Goal: Task Accomplishment & Management: Use online tool/utility

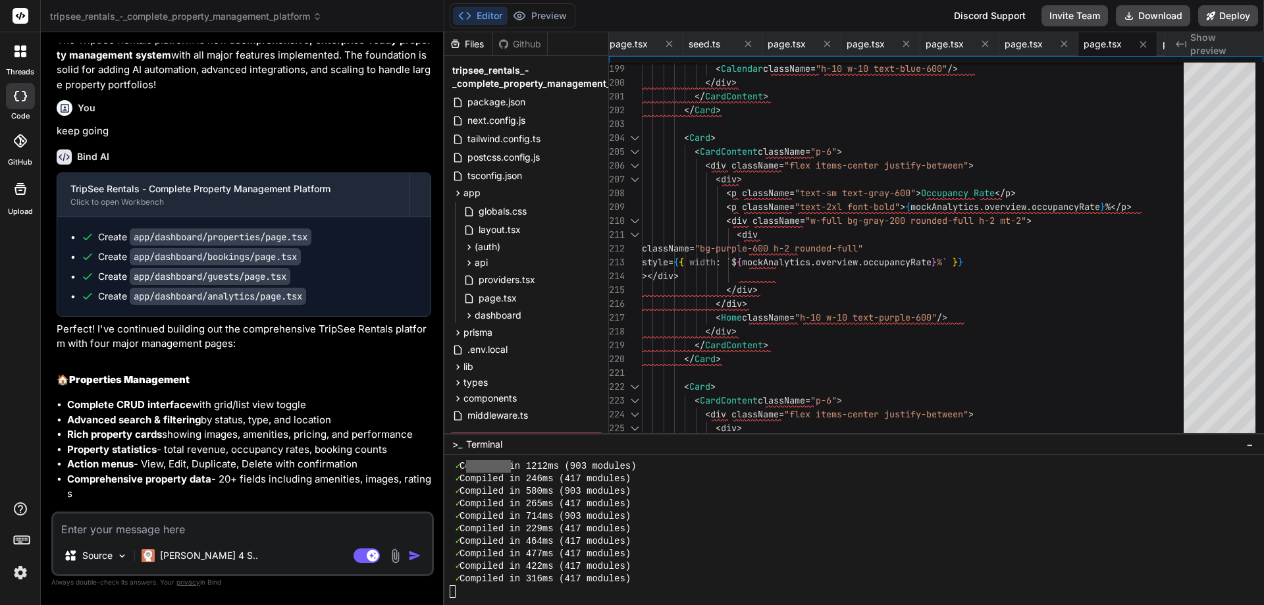
scroll to position [6494, 0]
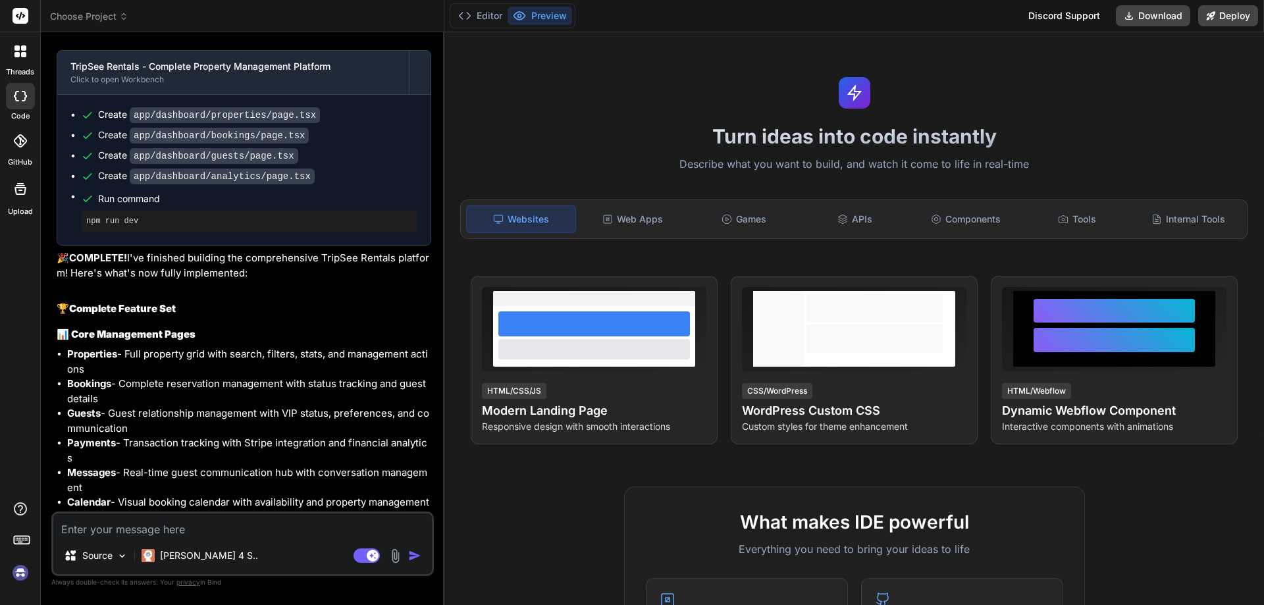
scroll to position [2344, 0]
click at [122, 11] on span "Choose Project" at bounding box center [89, 16] width 78 height 13
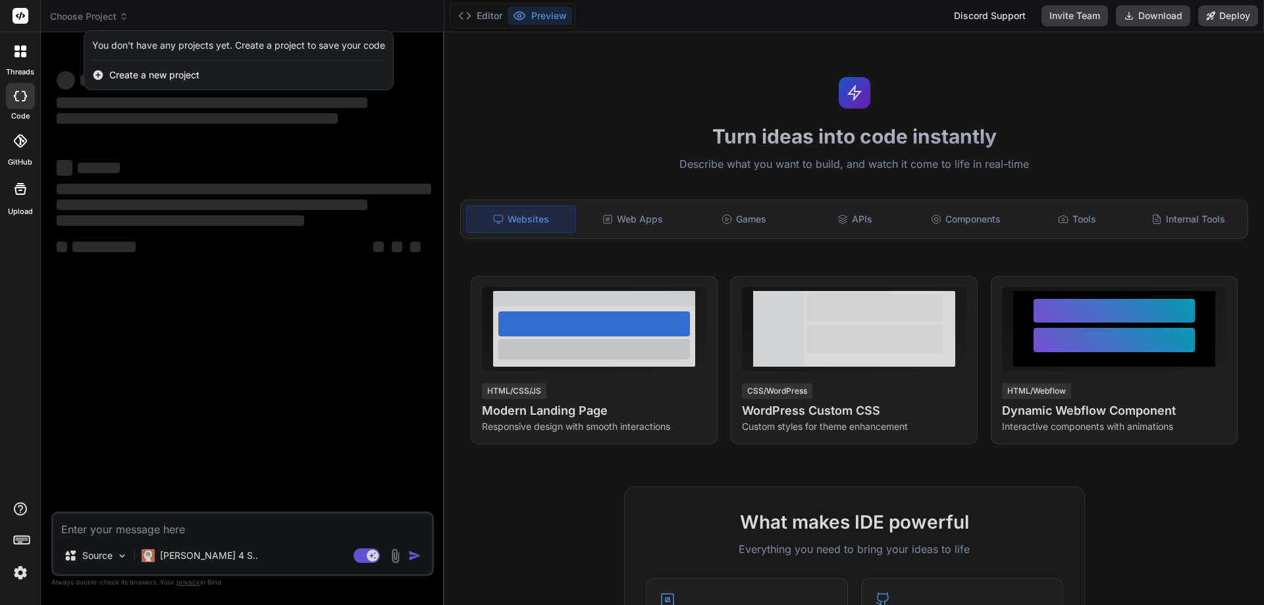
scroll to position [0, 0]
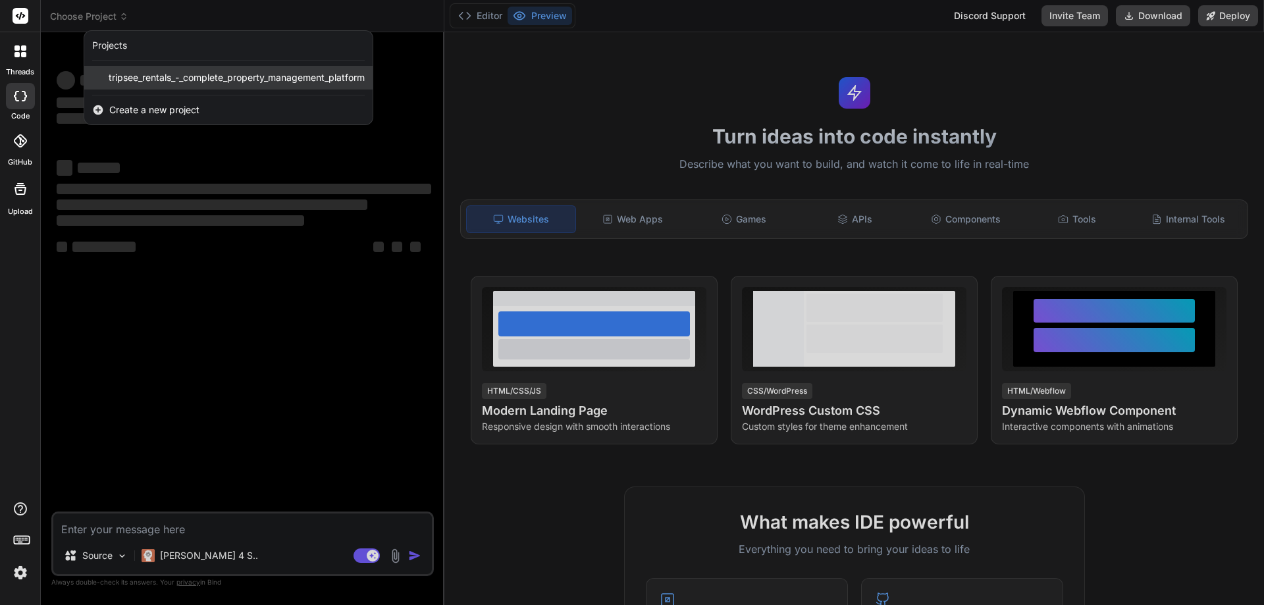
click at [147, 78] on span "tripsee_rentals_-_complete_property_management_platform" at bounding box center [237, 77] width 256 height 13
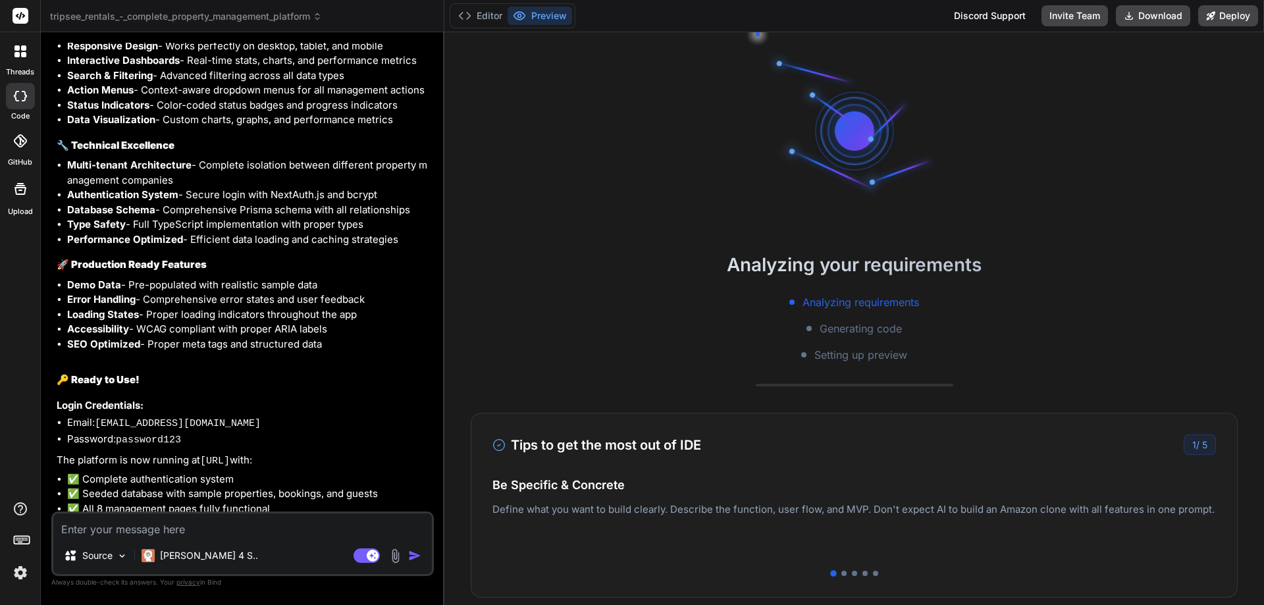
scroll to position [2854, 0]
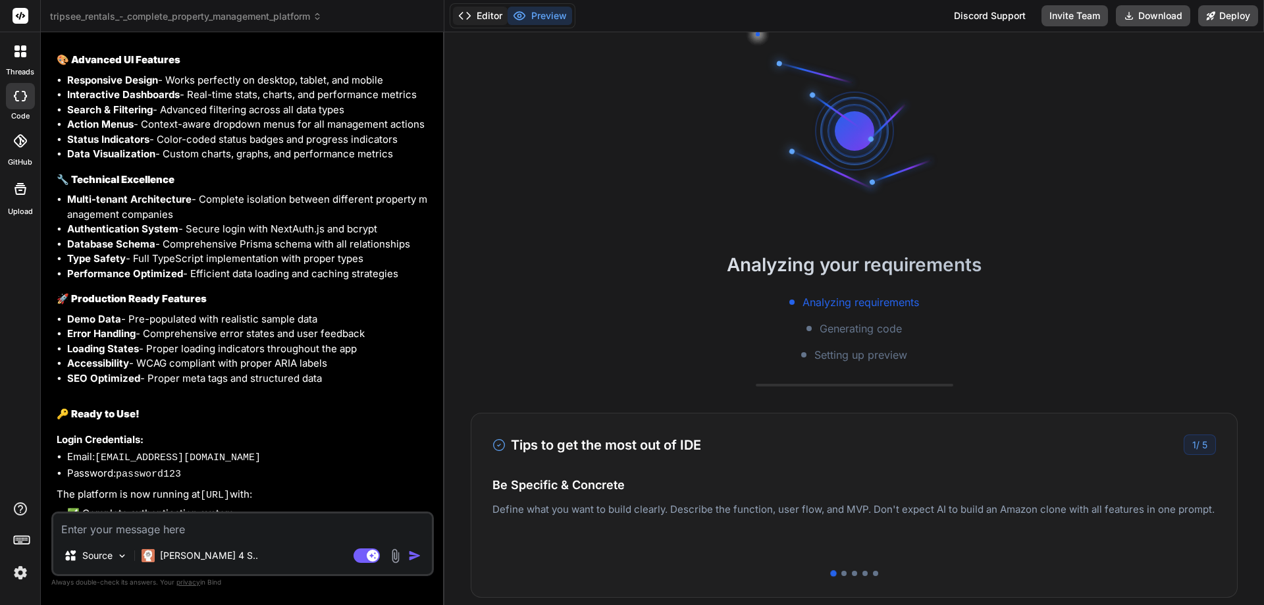
click at [485, 16] on button "Editor" at bounding box center [480, 16] width 55 height 18
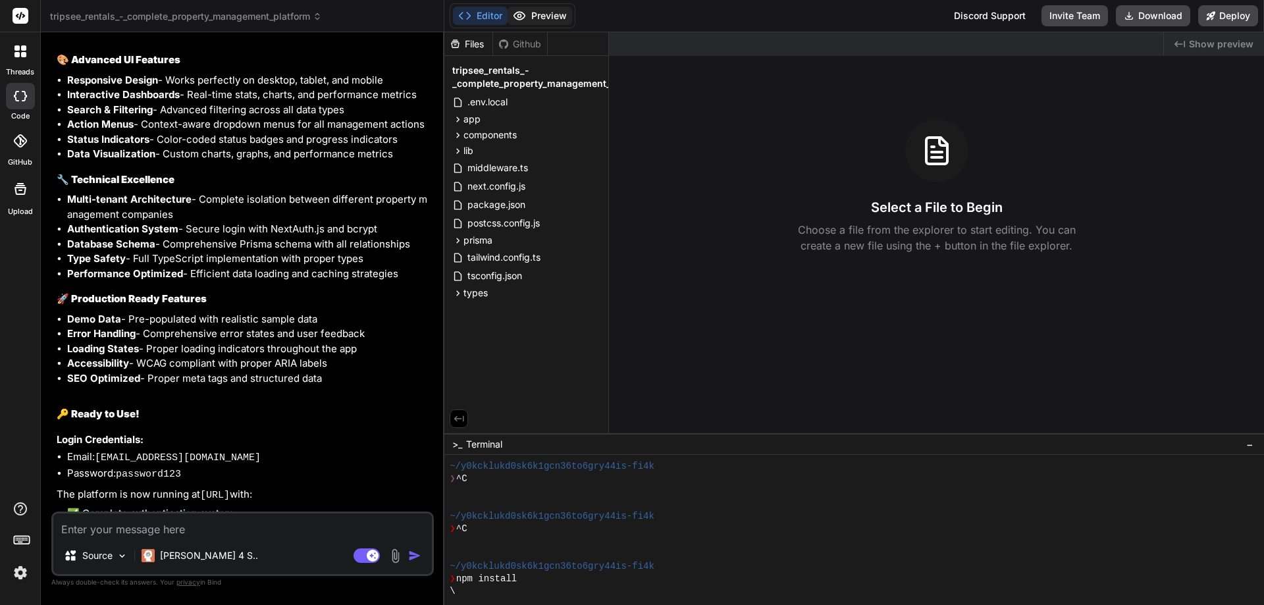
click at [529, 11] on button "Preview" at bounding box center [540, 16] width 65 height 18
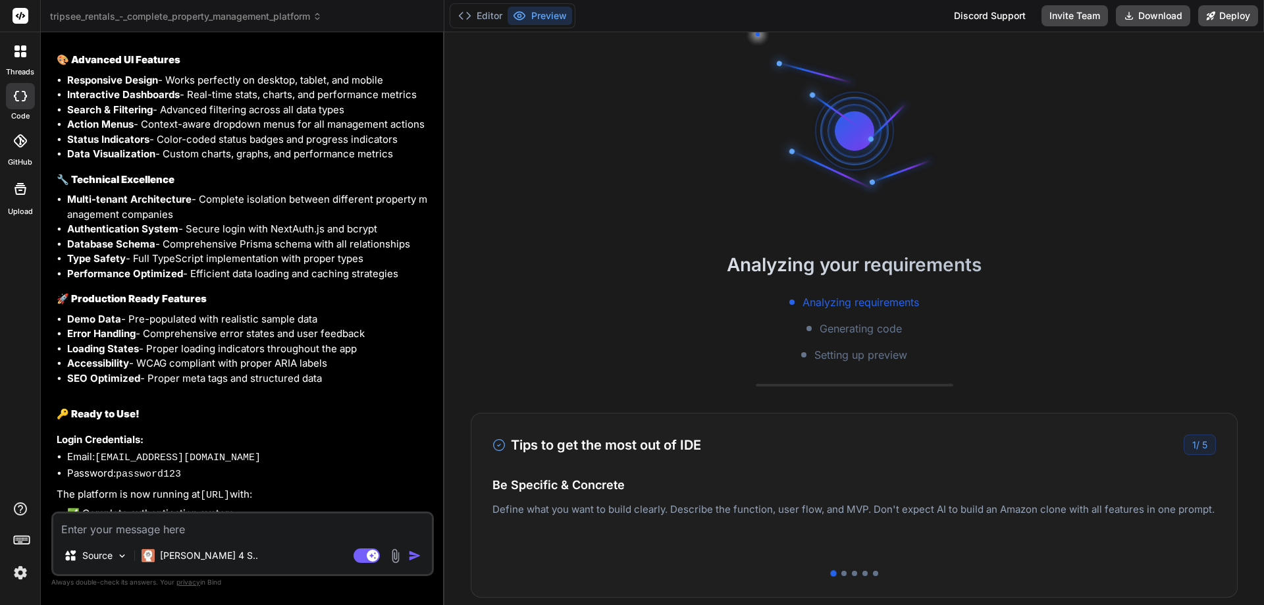
click at [211, 18] on span "tripsee_rentals_-_complete_property_management_platform" at bounding box center [186, 16] width 272 height 13
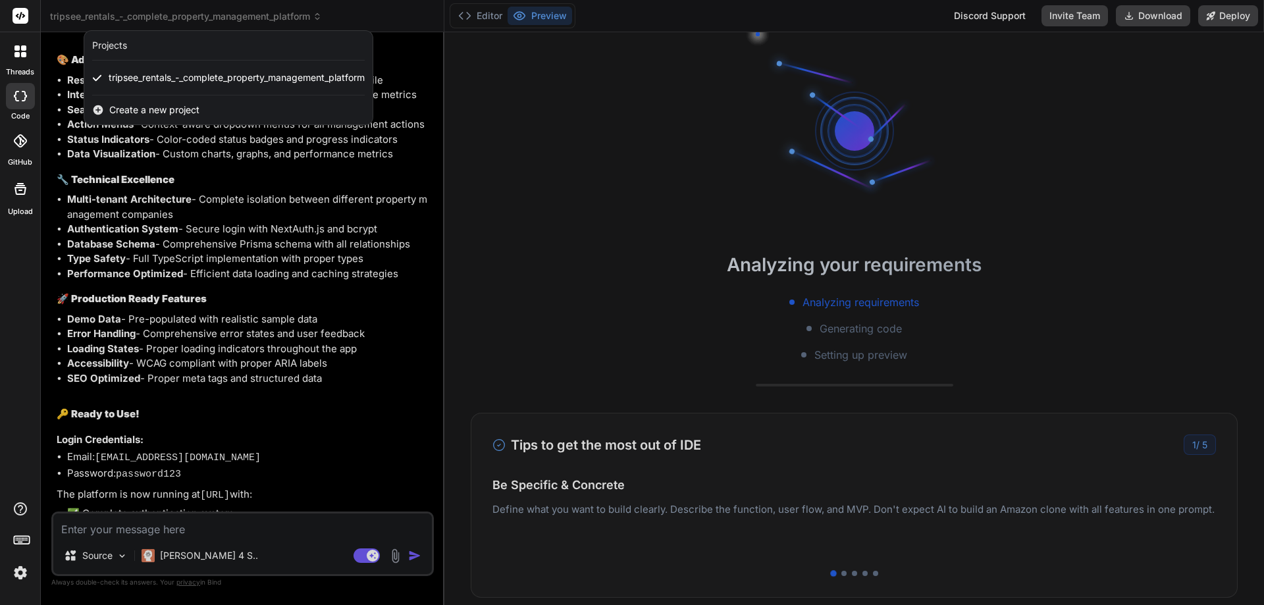
click at [211, 18] on div at bounding box center [632, 302] width 1264 height 605
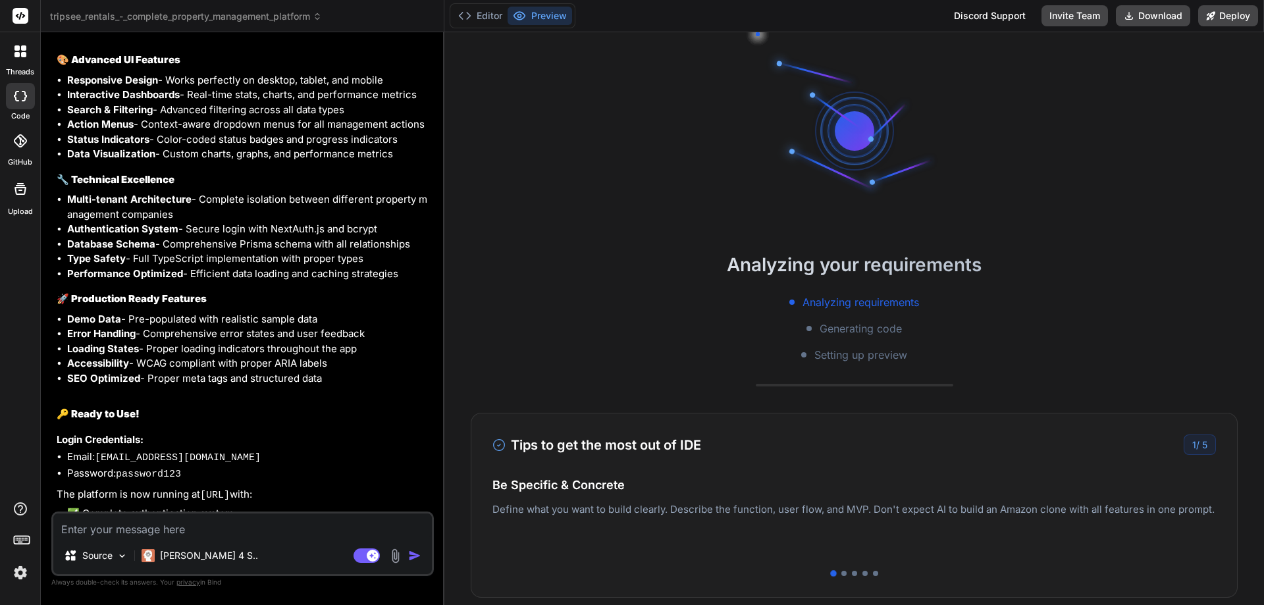
click at [27, 16] on rect at bounding box center [21, 16] width 16 height 16
click at [24, 43] on div at bounding box center [21, 52] width 28 height 28
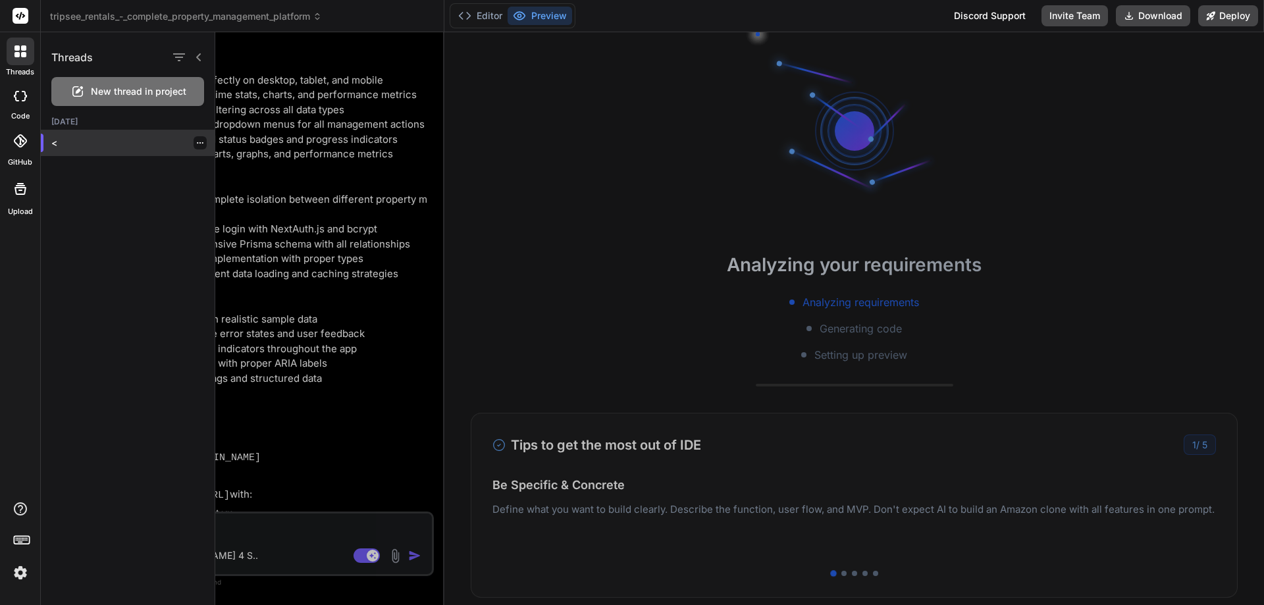
click at [70, 146] on p "<" at bounding box center [132, 142] width 163 height 13
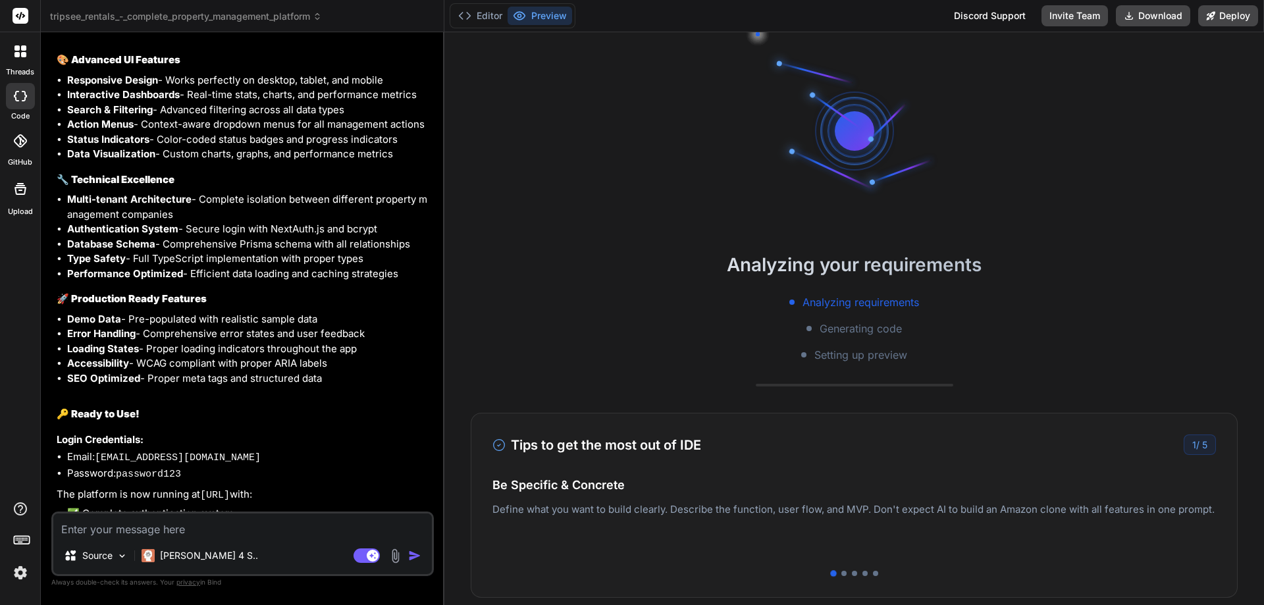
scroll to position [113, 0]
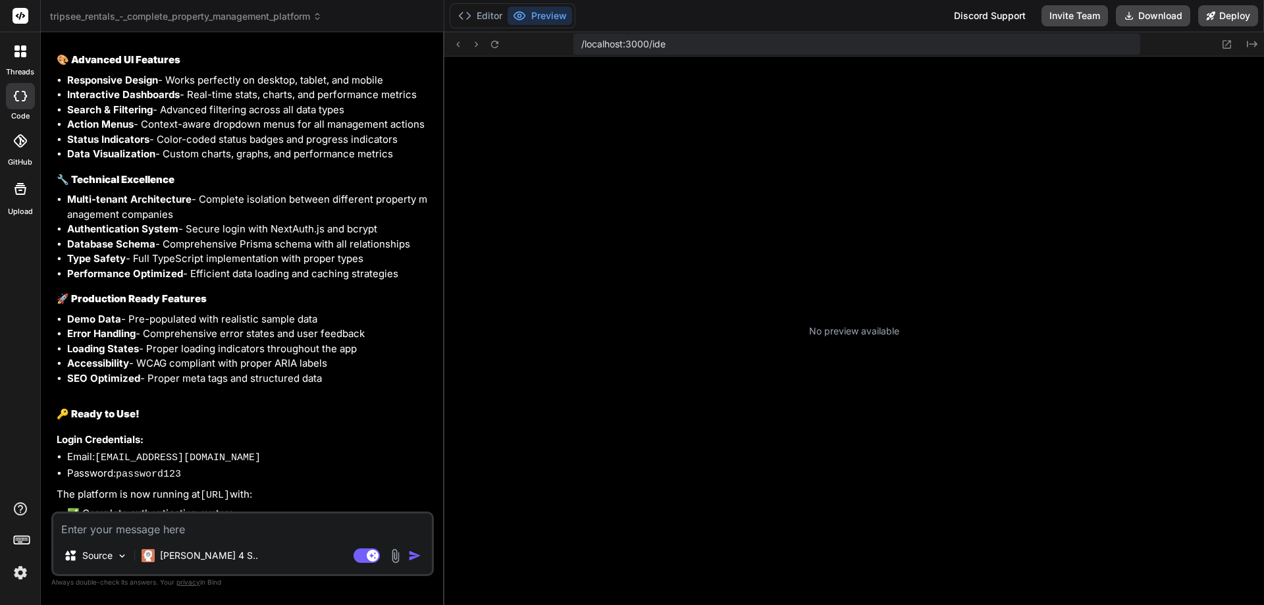
type textarea "x"
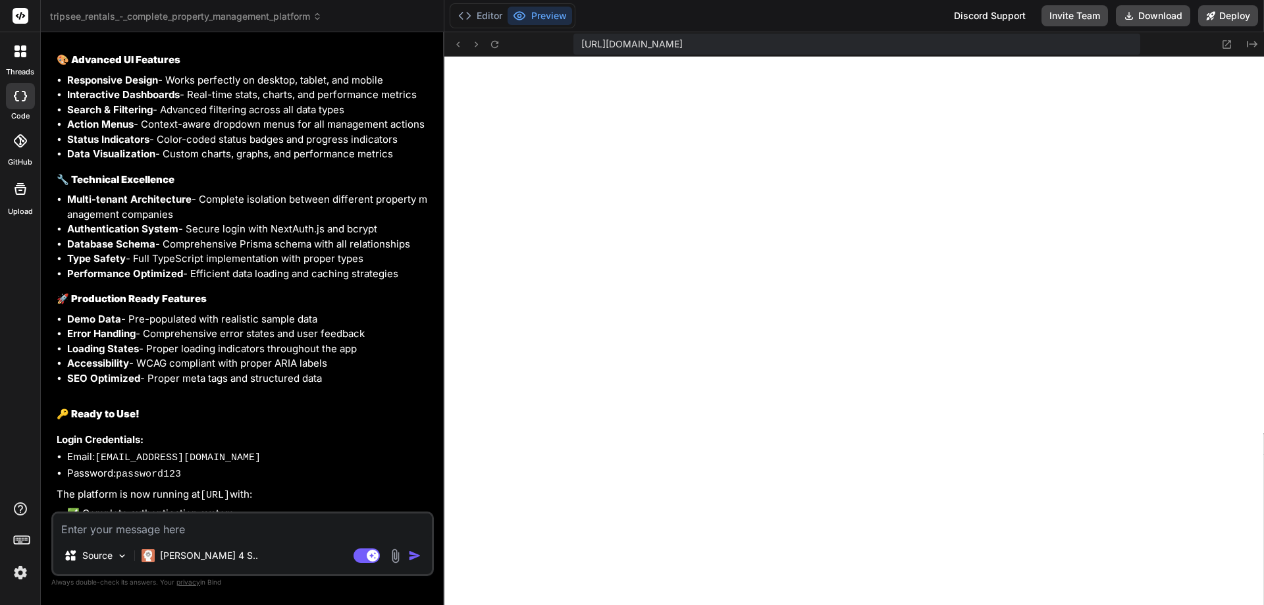
scroll to position [11245, 0]
click at [169, 534] on textarea at bounding box center [242, 525] width 379 height 24
paste textarea "1 of 1 unhandled error Server Error Error: Cannot find module '.prisma/client/d…"
type textarea "1 of 1 unhandled error Server Error Error: Cannot find module '.prisma/client/d…"
type textarea "x"
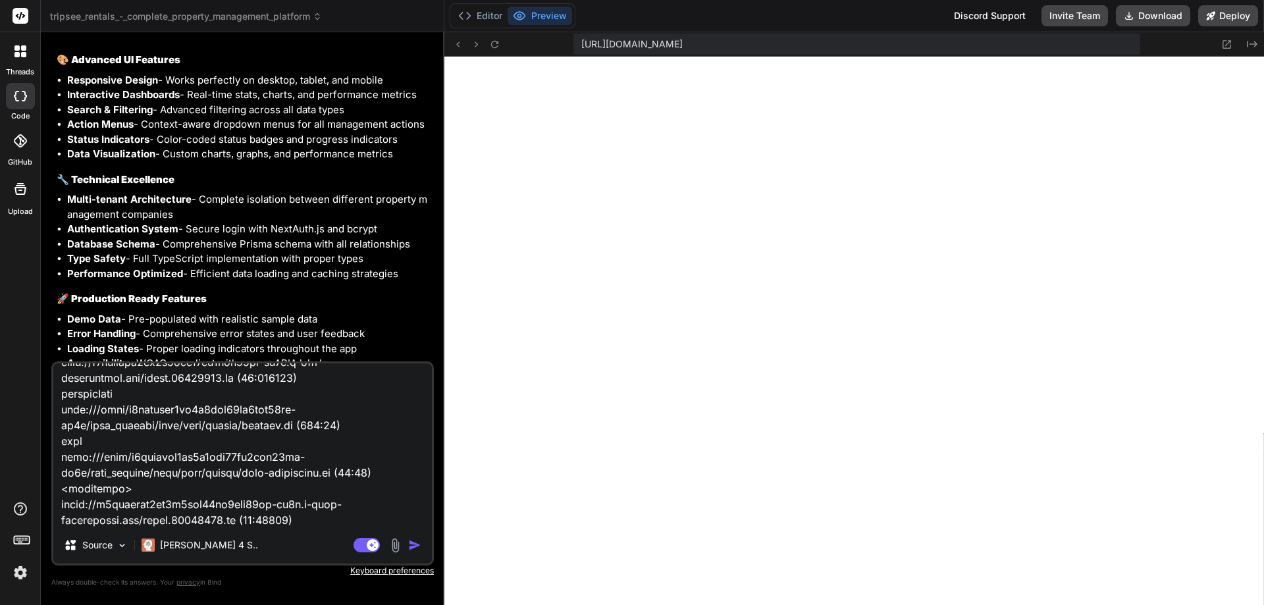
scroll to position [2167, 0]
type textarea "1 of 1 unhandled error Server Error Error: Cannot find module '.prisma/client/d…"
click at [421, 546] on img "button" at bounding box center [414, 544] width 13 height 13
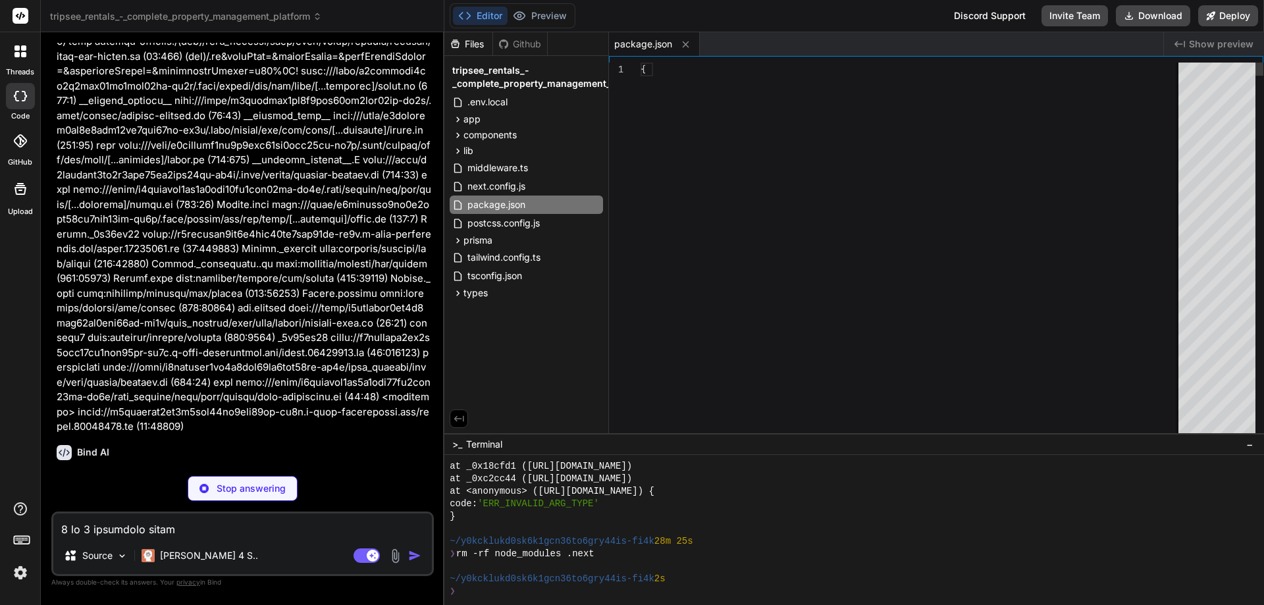
scroll to position [12458, 0]
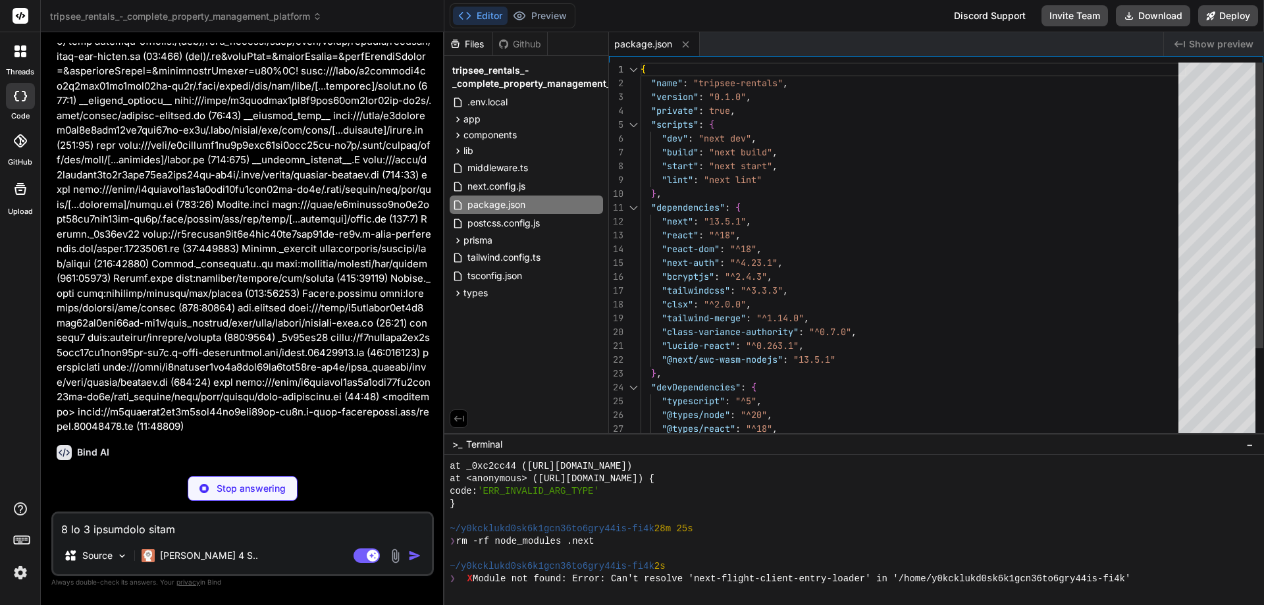
type textarea "x"
type textarea "}"
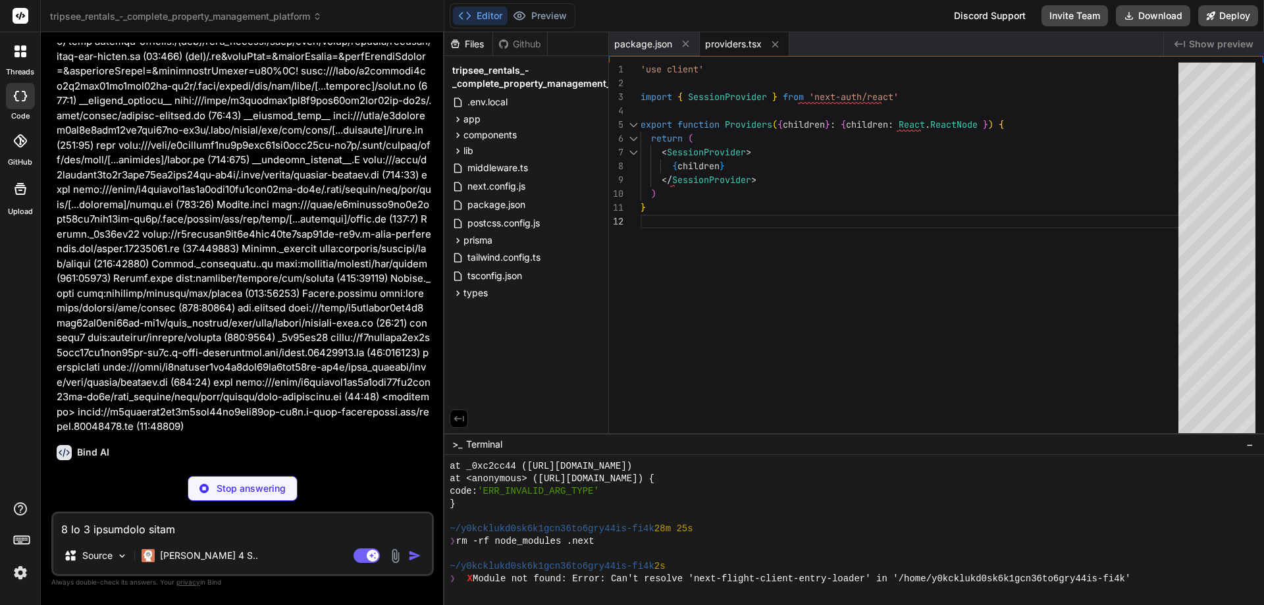
type textarea "x"
type textarea "{children} </Providers> </body> </html> ) }"
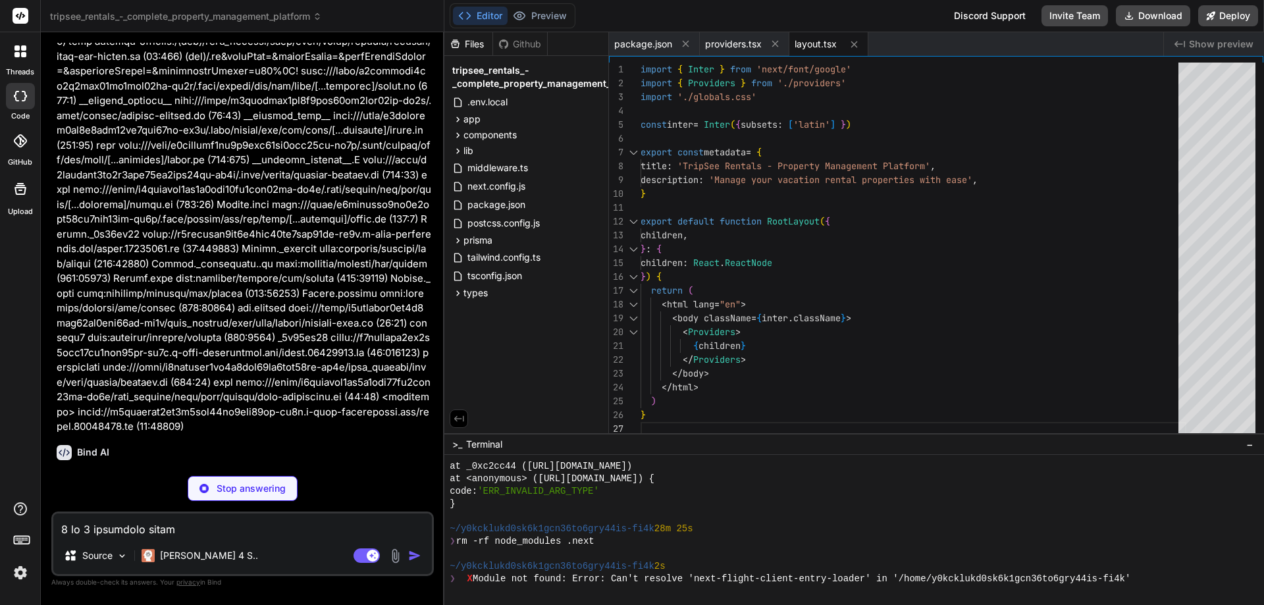
type textarea "x"
type textarea "import NextAuth from 'next-auth' import { authOptions } from '@/lib/auth' const…"
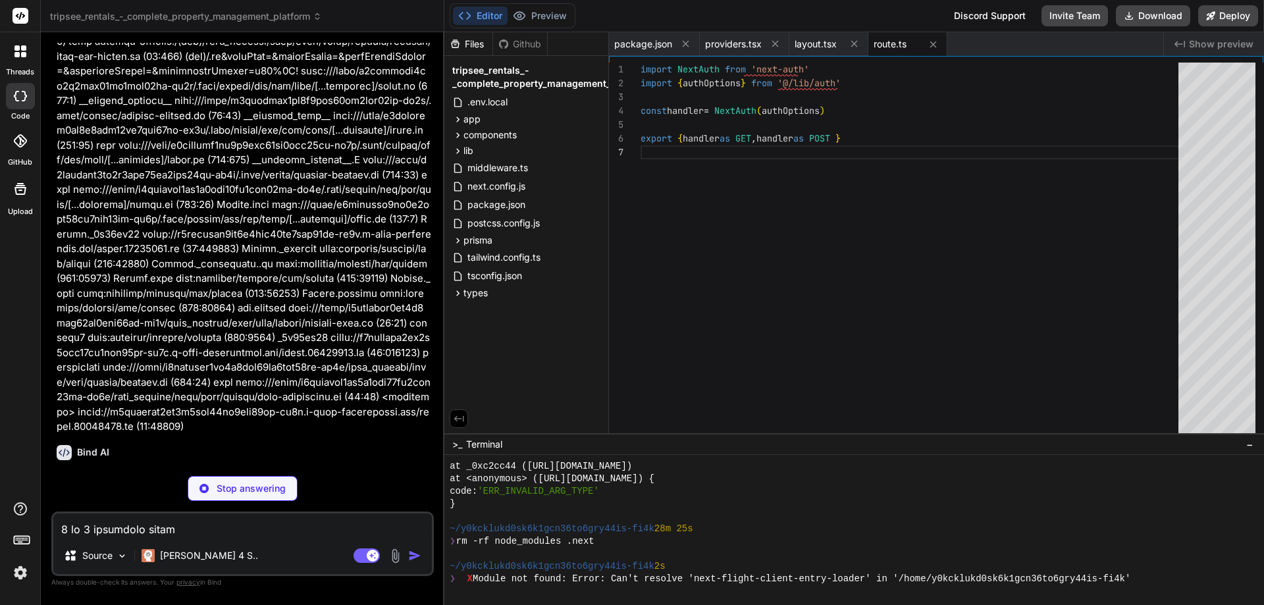
type textarea "x"
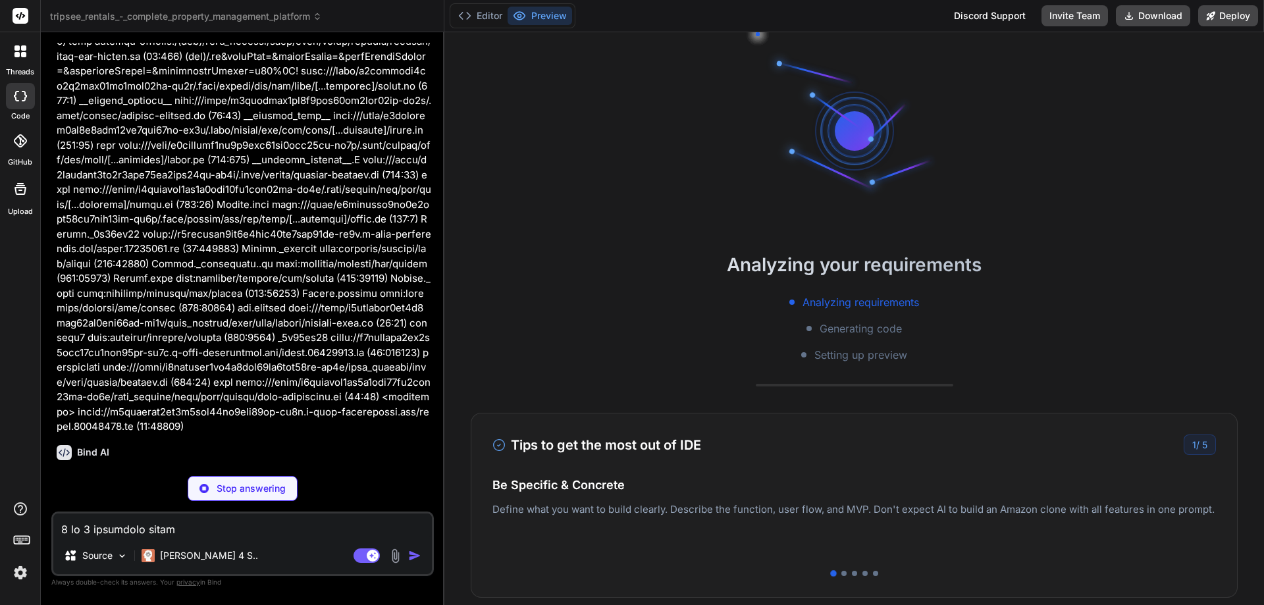
scroll to position [12508, 0]
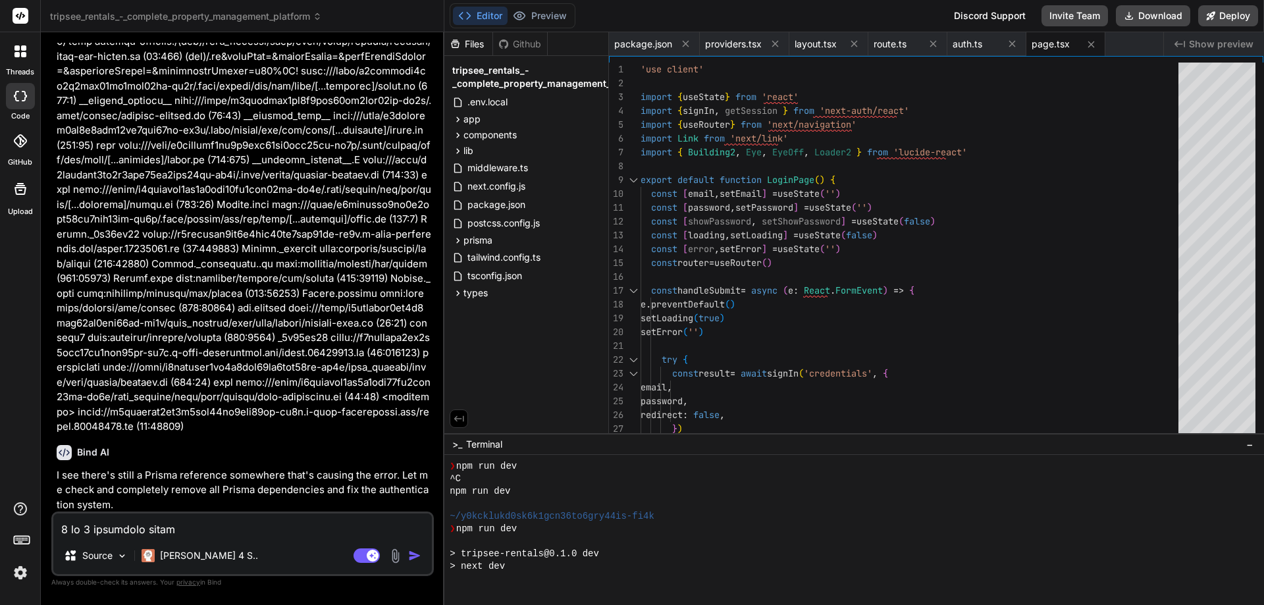
type textarea "x"
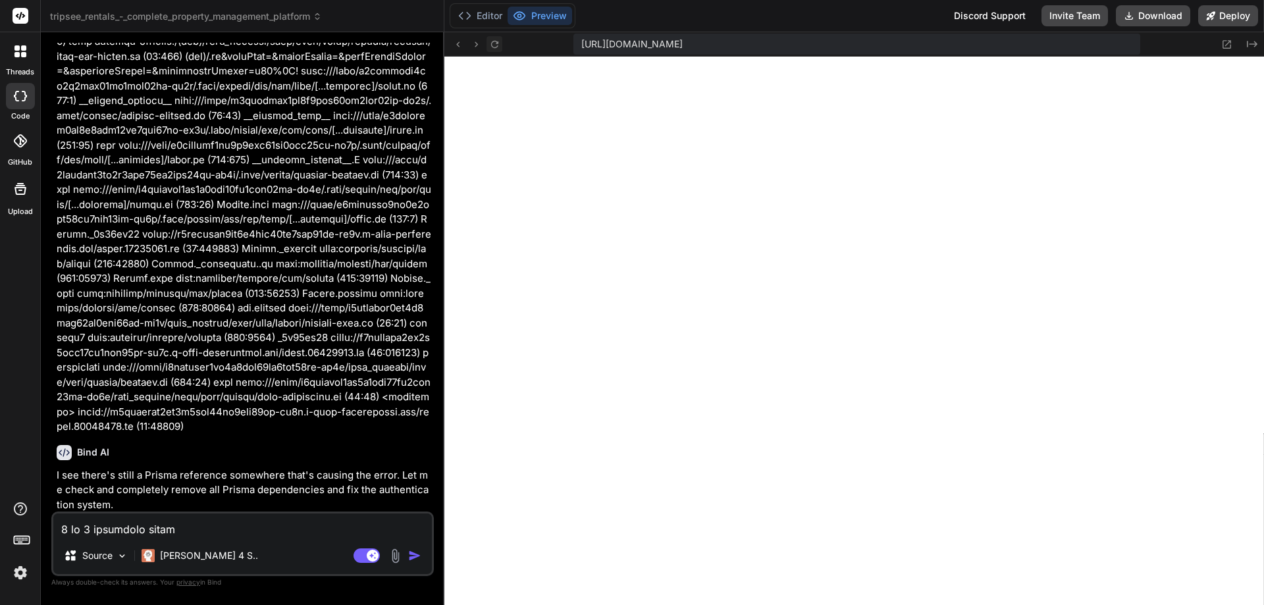
click at [493, 49] on icon at bounding box center [494, 44] width 11 height 11
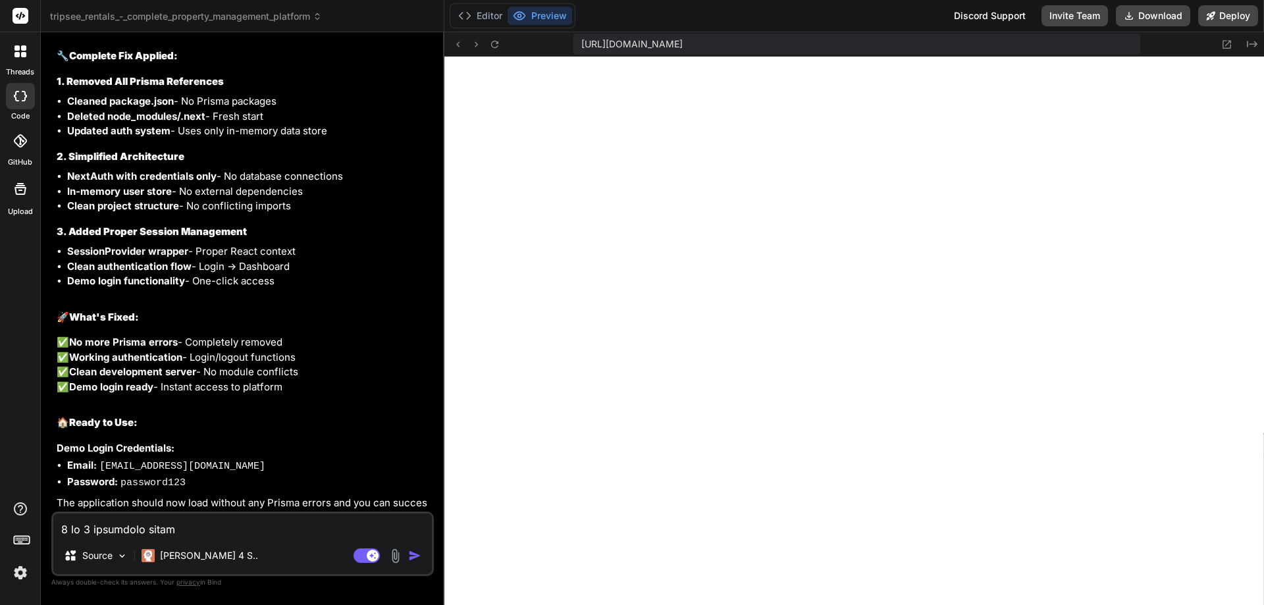
scroll to position [5124, 0]
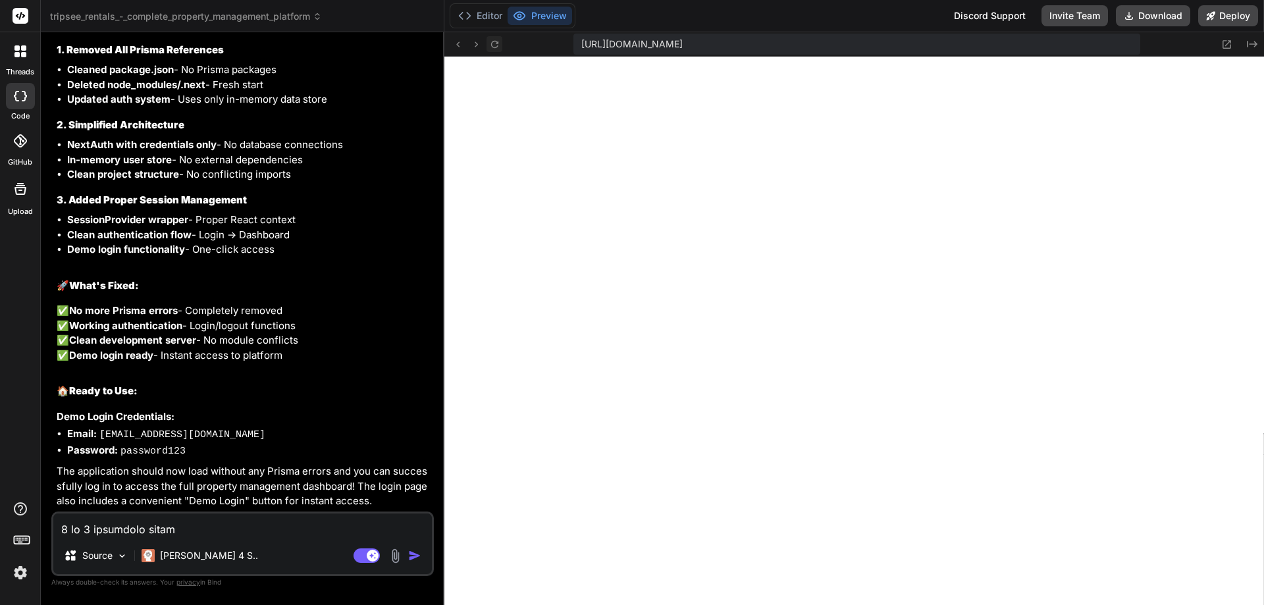
click at [496, 46] on icon at bounding box center [494, 44] width 11 height 11
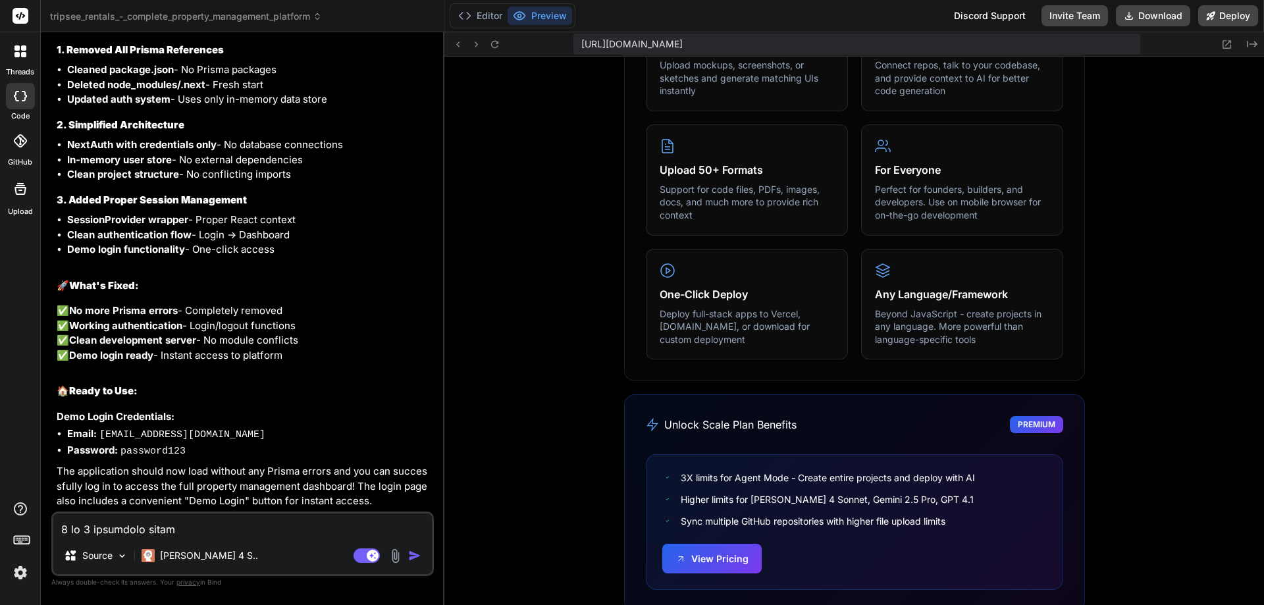
scroll to position [743, 0]
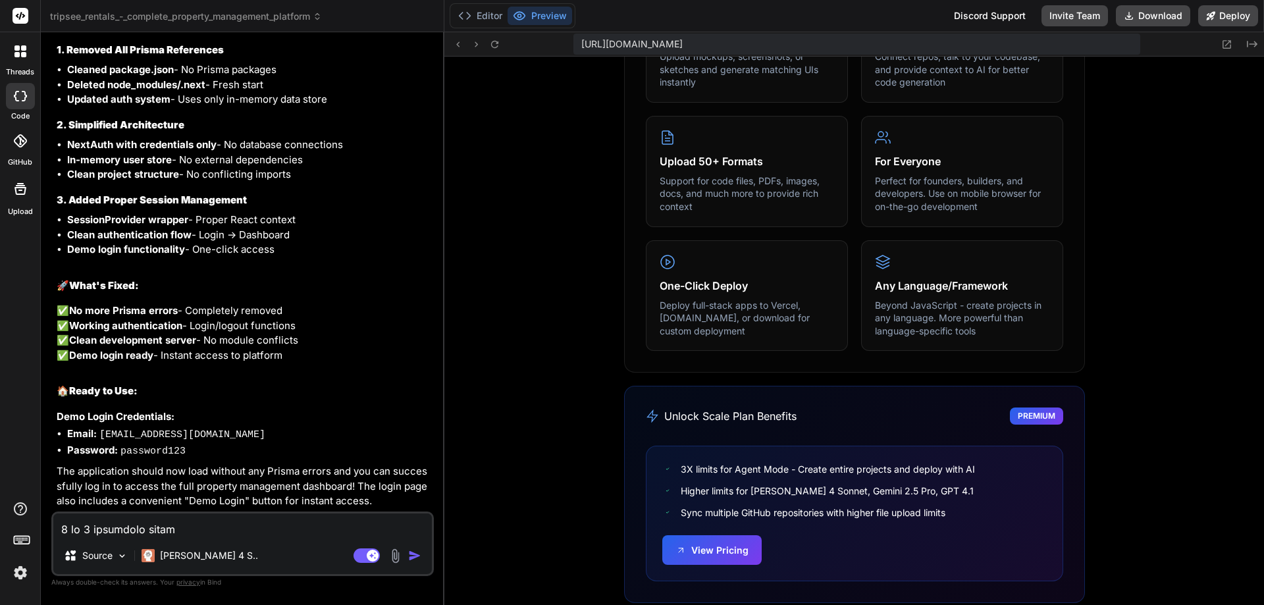
drag, startPoint x: 710, startPoint y: 161, endPoint x: 845, endPoint y: 163, distance: 135.0
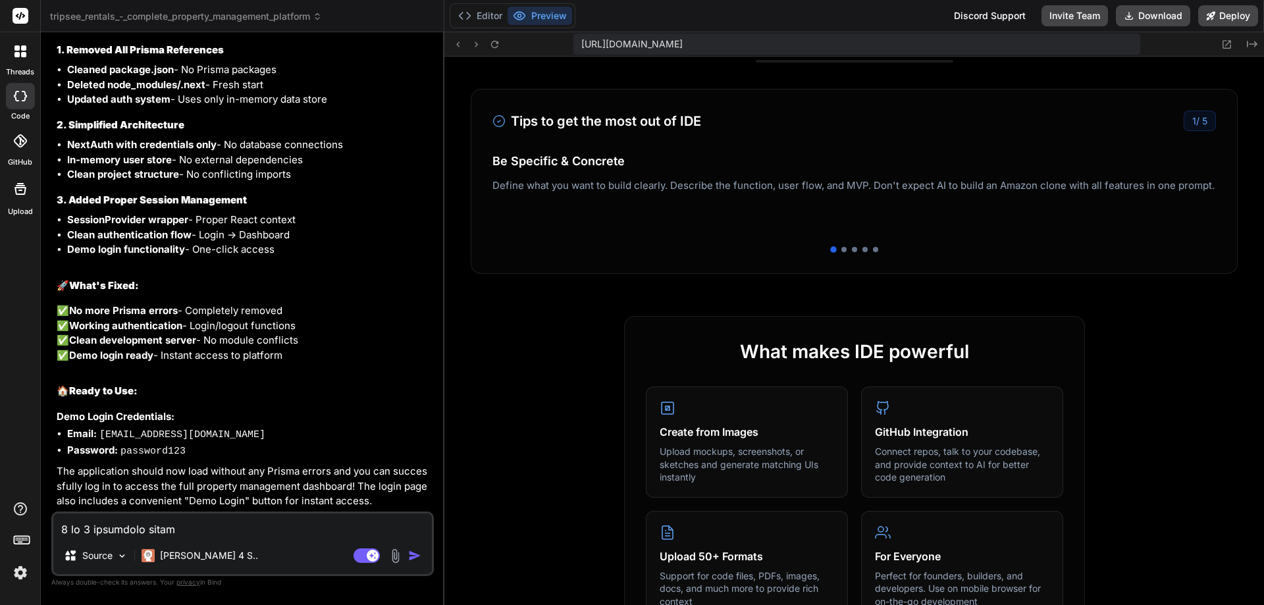
scroll to position [0, 0]
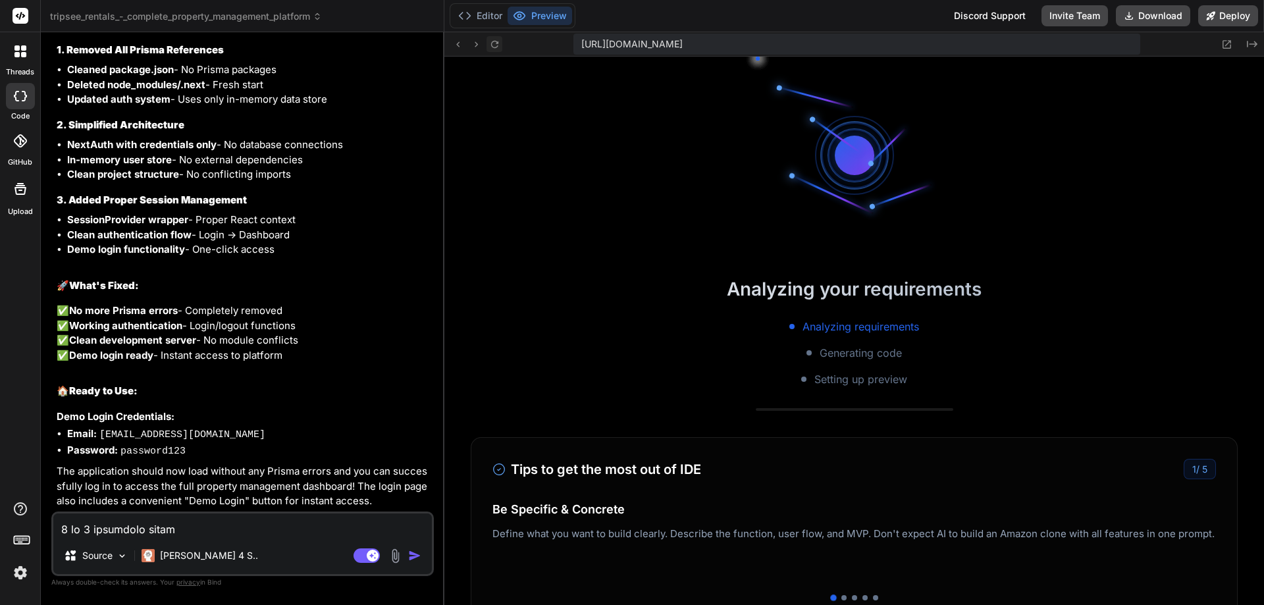
click at [500, 49] on icon at bounding box center [494, 44] width 11 height 11
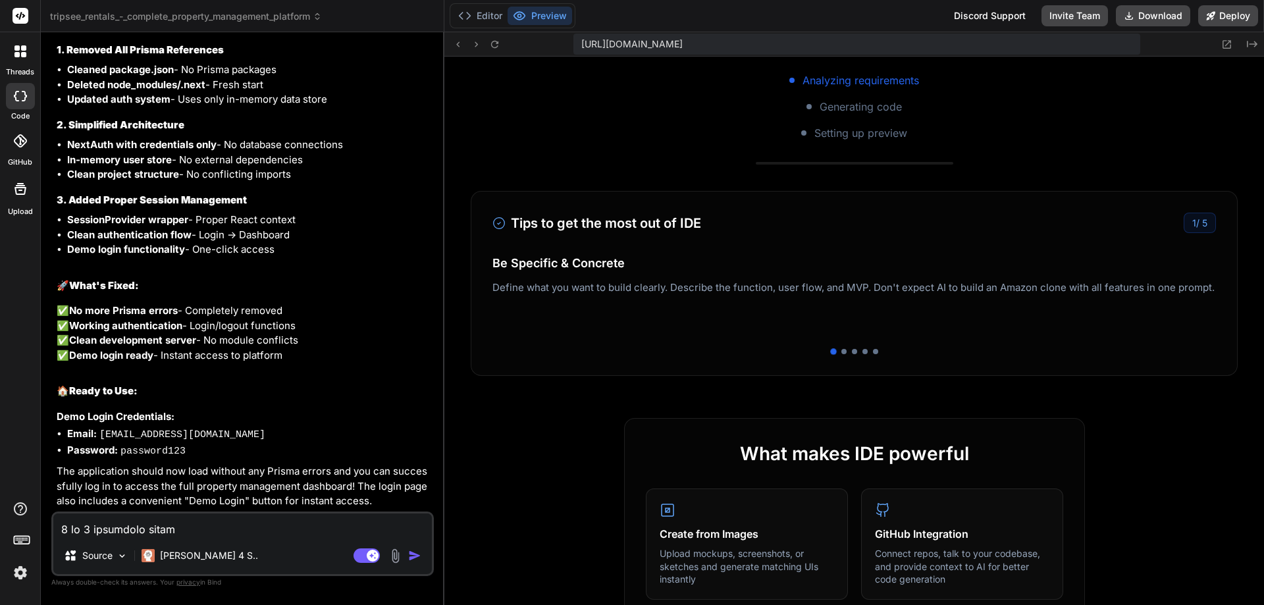
scroll to position [263, 0]
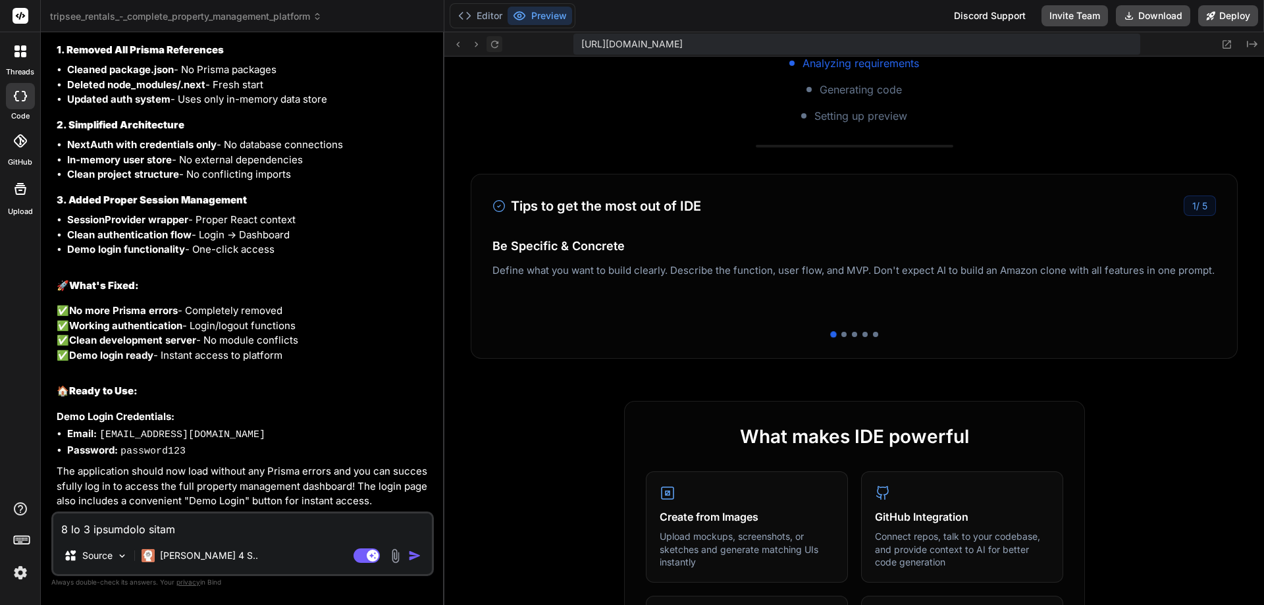
click at [494, 48] on icon at bounding box center [494, 44] width 11 height 11
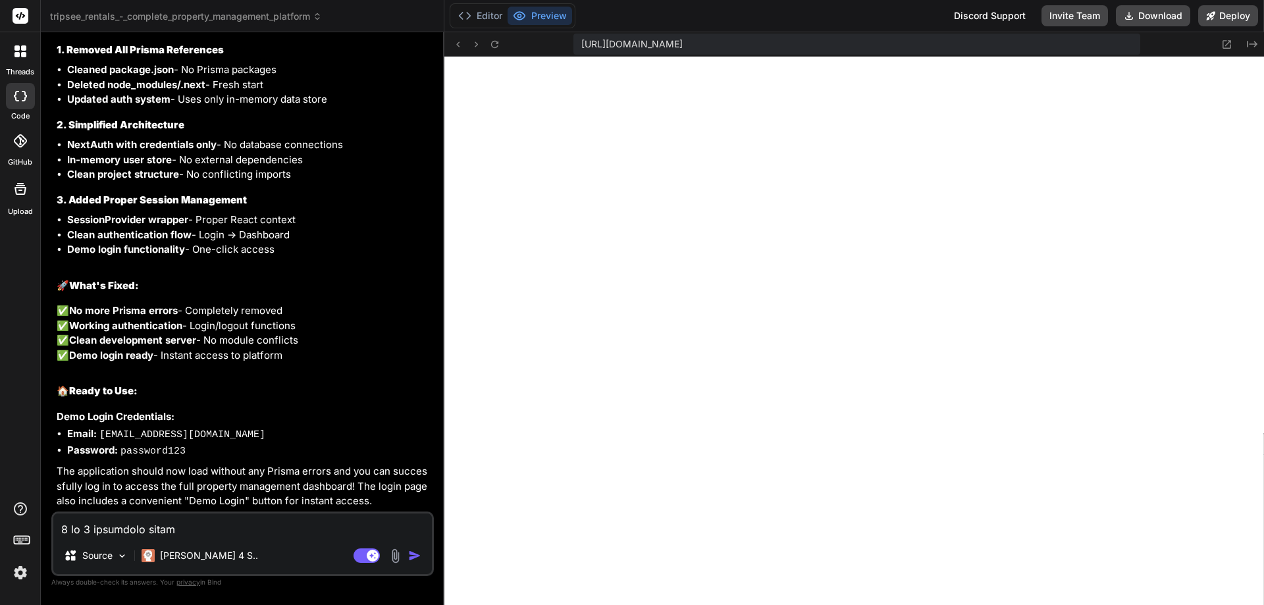
click at [539, 17] on button "Preview" at bounding box center [540, 16] width 65 height 18
click at [494, 44] on icon at bounding box center [494, 44] width 11 height 11
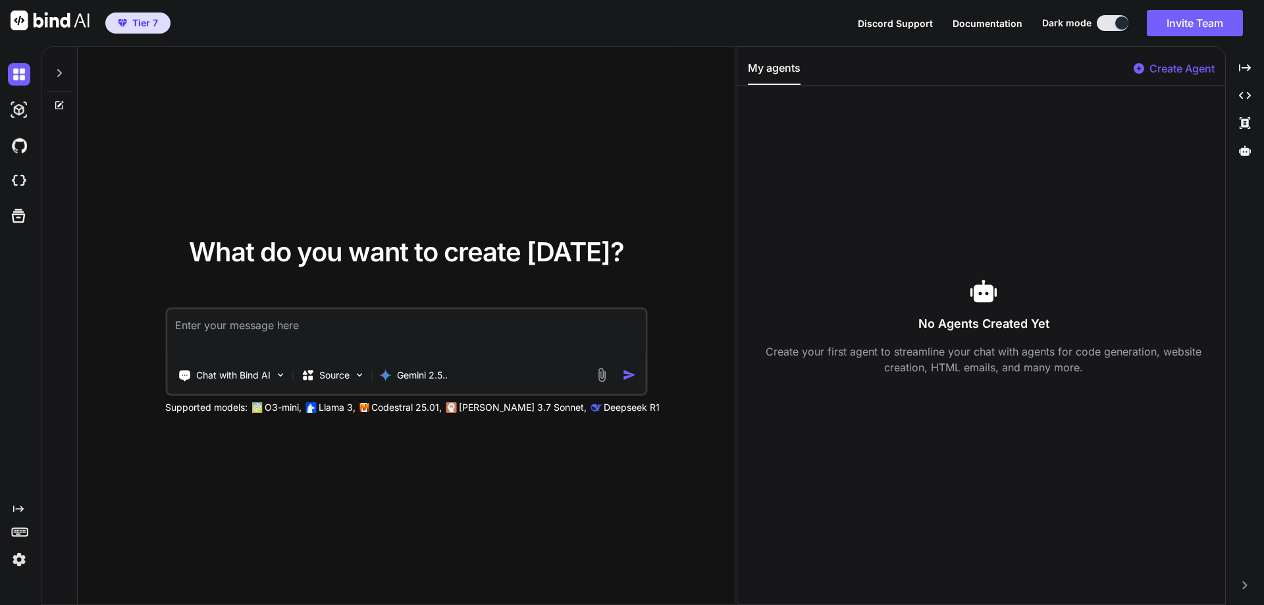
click at [1162, 69] on p "Create Agent" at bounding box center [1181, 69] width 65 height 16
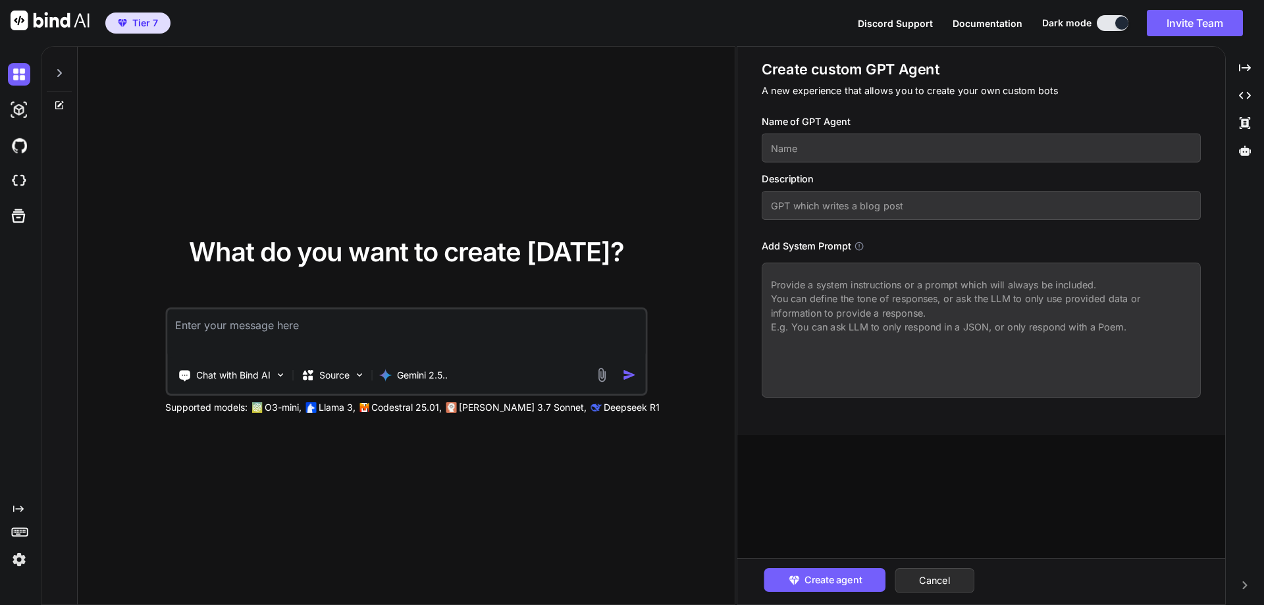
click at [700, 72] on div "What do you want to create today? Chat with Bind AI Source Gemini 2.5.. Support…" at bounding box center [406, 326] width 657 height 559
click at [14, 114] on img at bounding box center [19, 110] width 22 height 22
click at [55, 74] on icon at bounding box center [59, 73] width 11 height 11
type textarea "x"
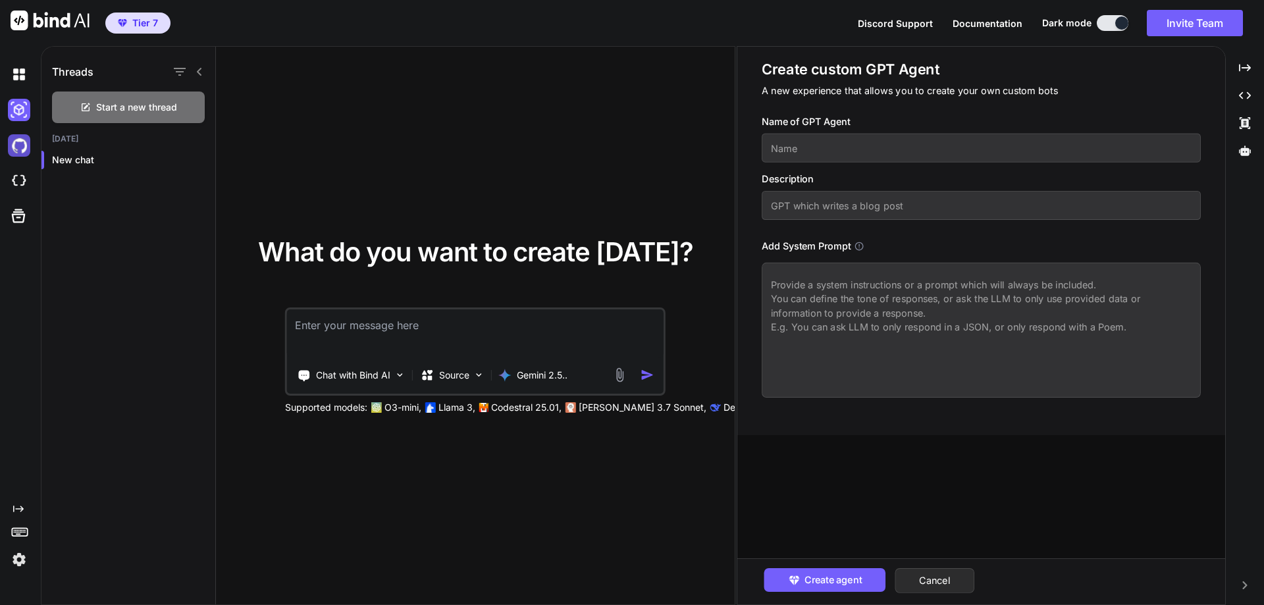
click at [24, 144] on img at bounding box center [19, 145] width 22 height 22
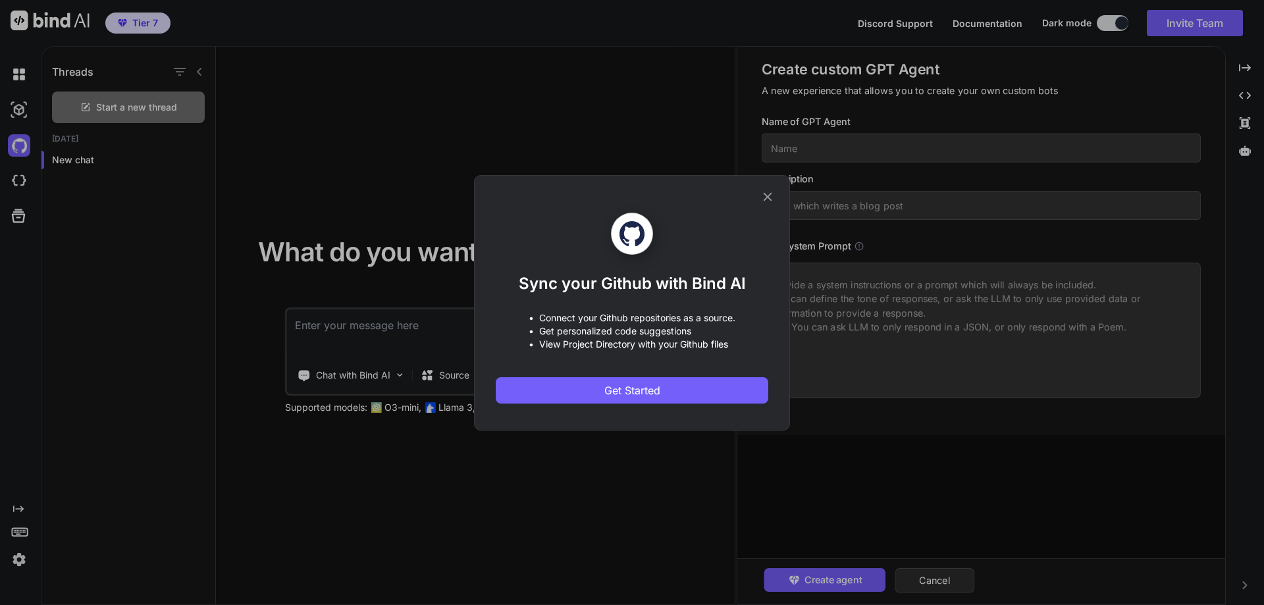
click at [764, 201] on icon at bounding box center [767, 197] width 14 height 14
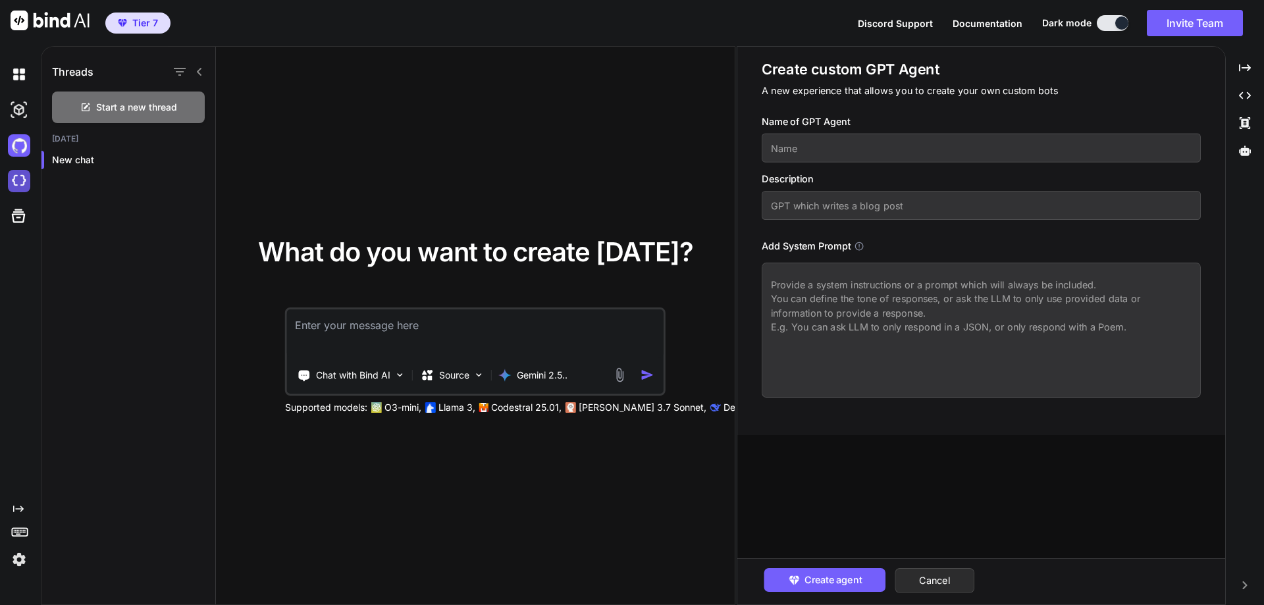
click at [22, 185] on img at bounding box center [19, 181] width 22 height 22
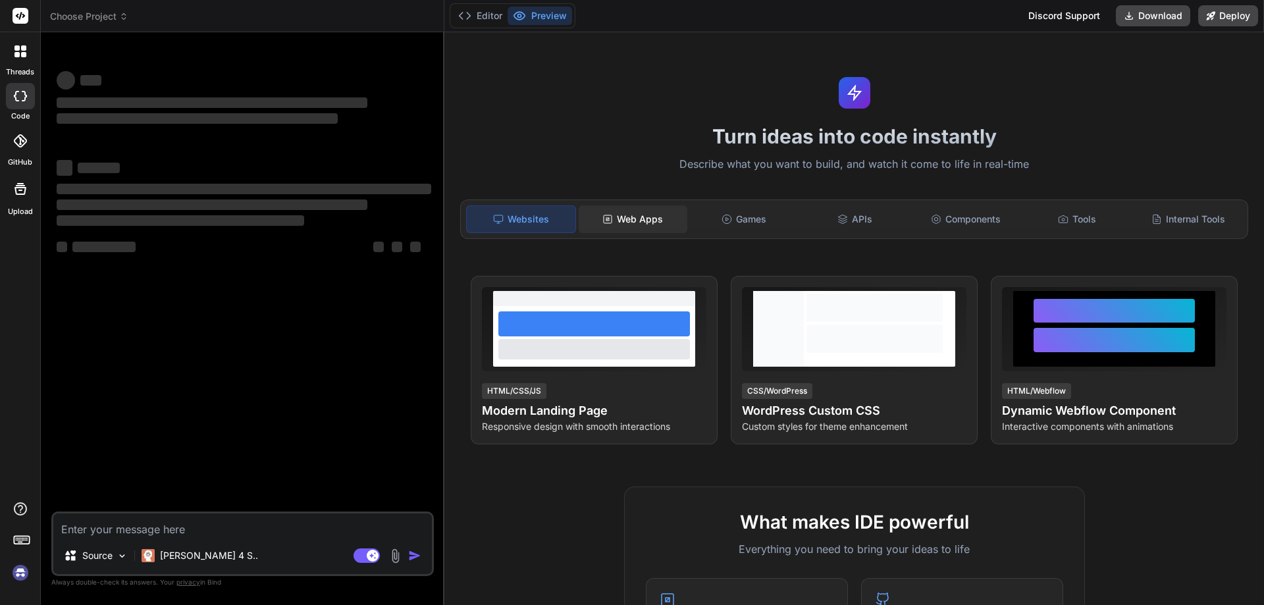
click at [617, 217] on div "Web Apps" at bounding box center [633, 219] width 109 height 28
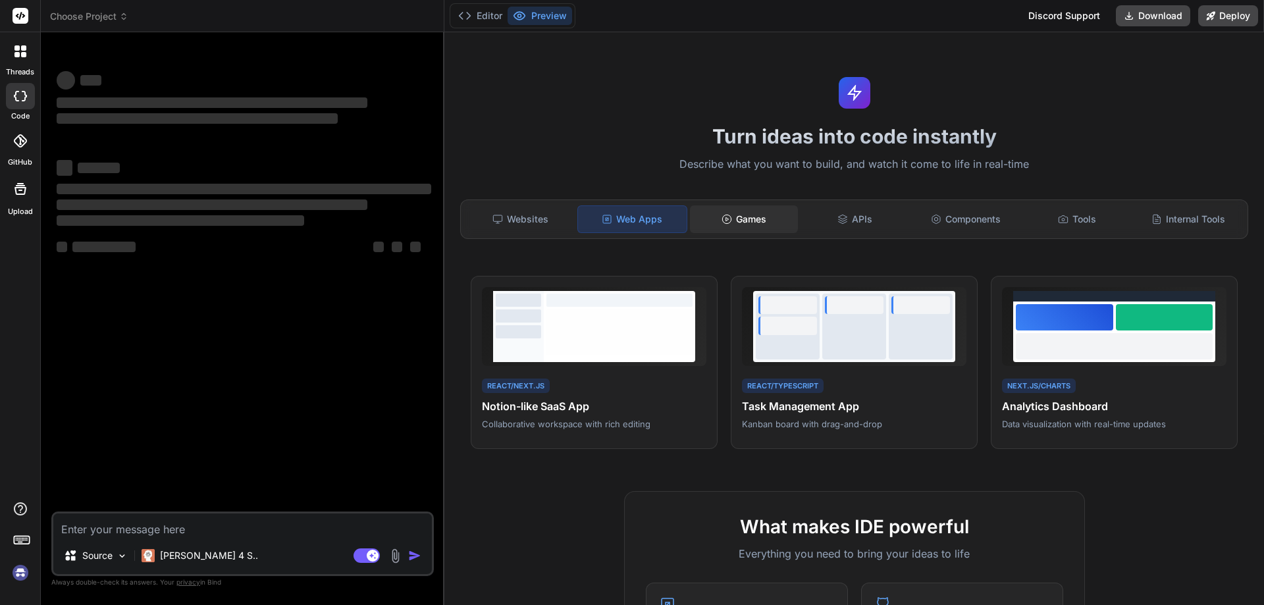
click at [745, 215] on div "Games" at bounding box center [744, 219] width 109 height 28
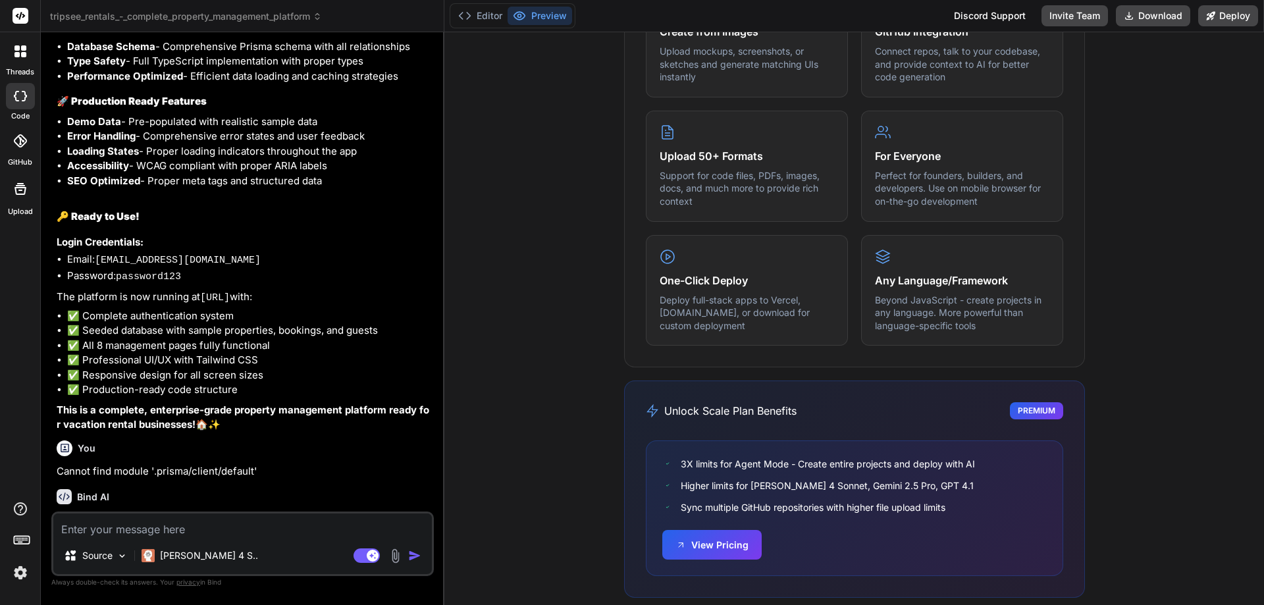
scroll to position [743, 0]
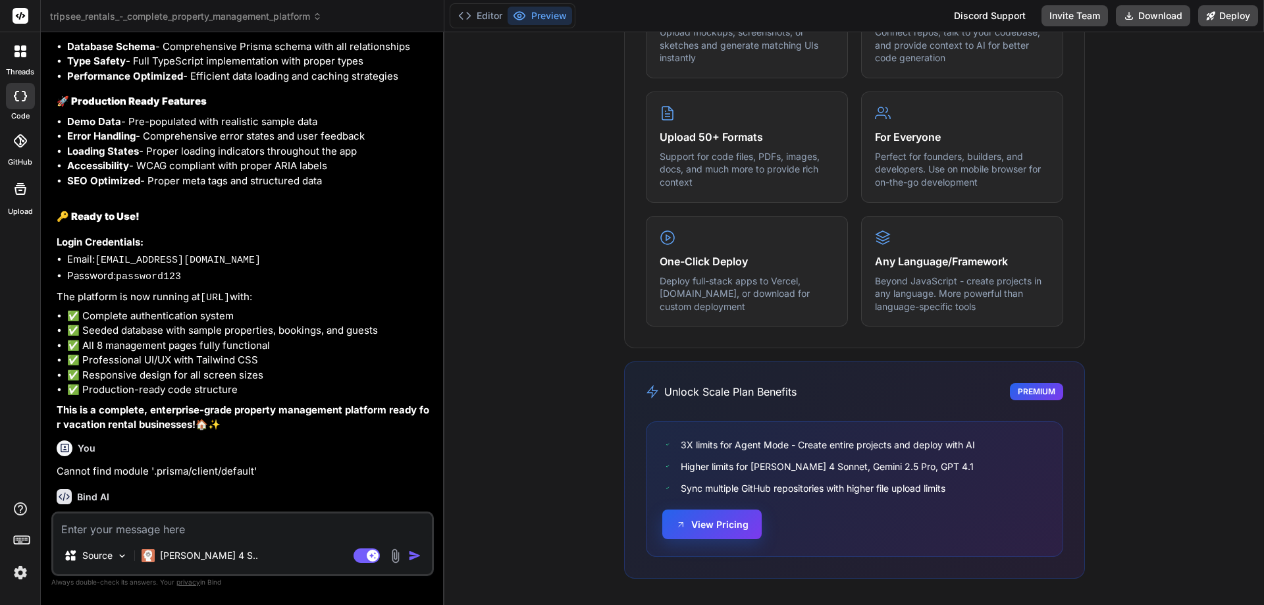
click at [705, 533] on button "View Pricing" at bounding box center [711, 525] width 99 height 30
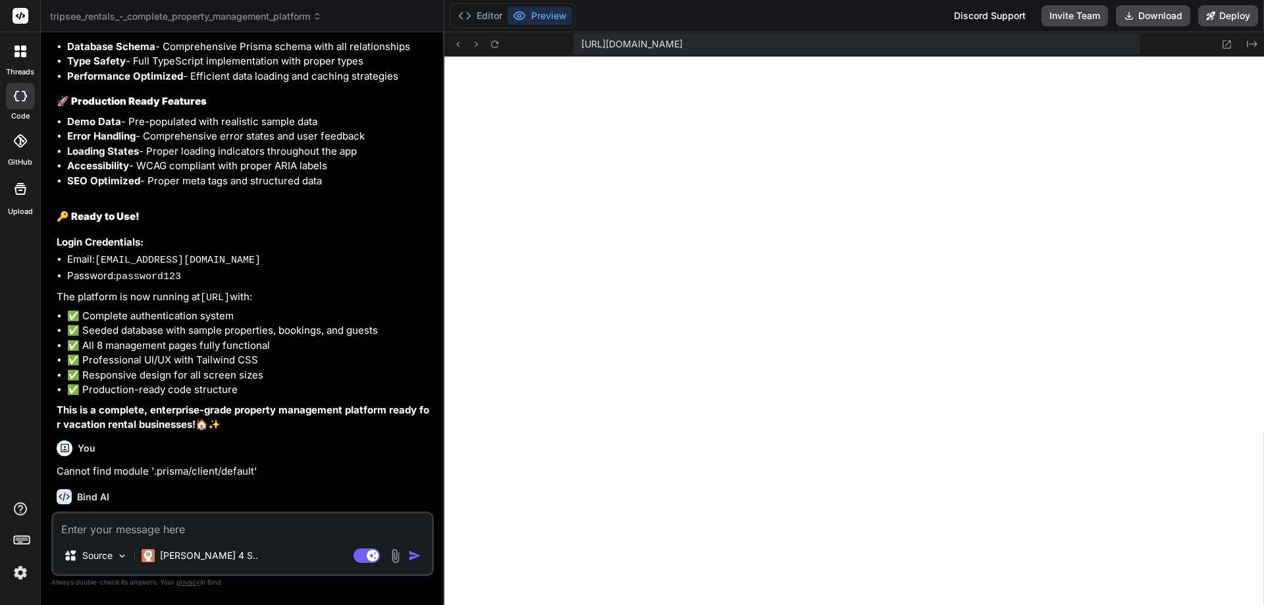
scroll to position [238, 0]
click at [494, 47] on icon at bounding box center [493, 43] width 7 height 7
drag, startPoint x: 228, startPoint y: 265, endPoint x: 97, endPoint y: 260, distance: 130.4
click at [97, 260] on li "Email: [EMAIL_ADDRESS][DOMAIN_NAME]" at bounding box center [249, 260] width 364 height 16
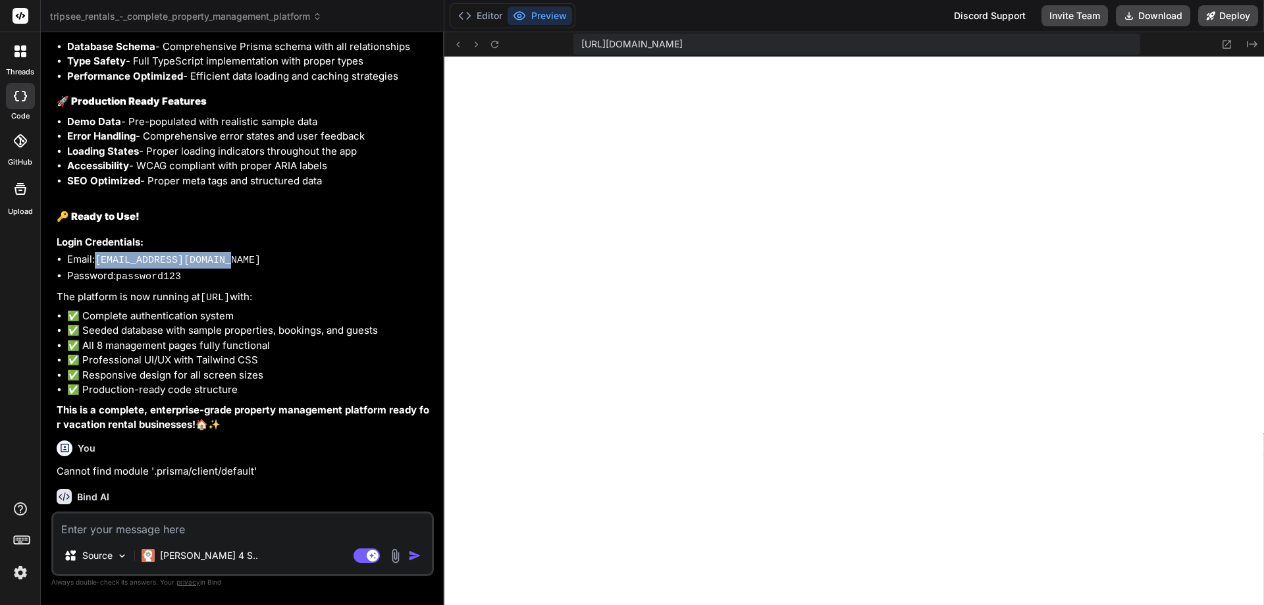
copy code "[EMAIL_ADDRESS][DOMAIN_NAME]"
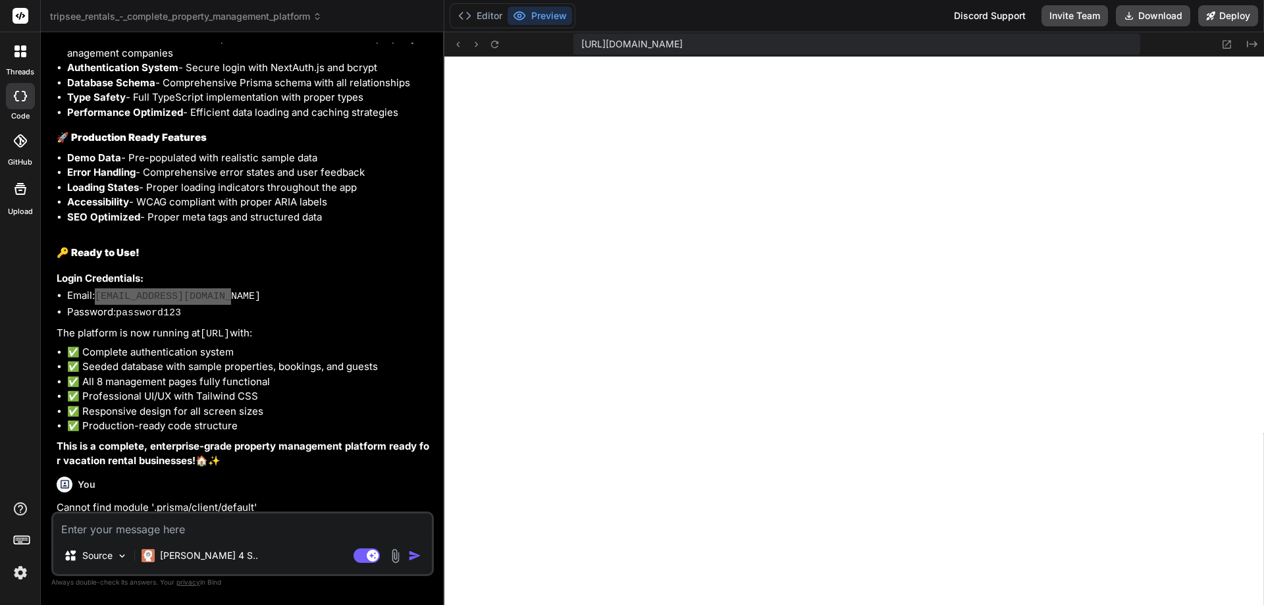
scroll to position [3052, 0]
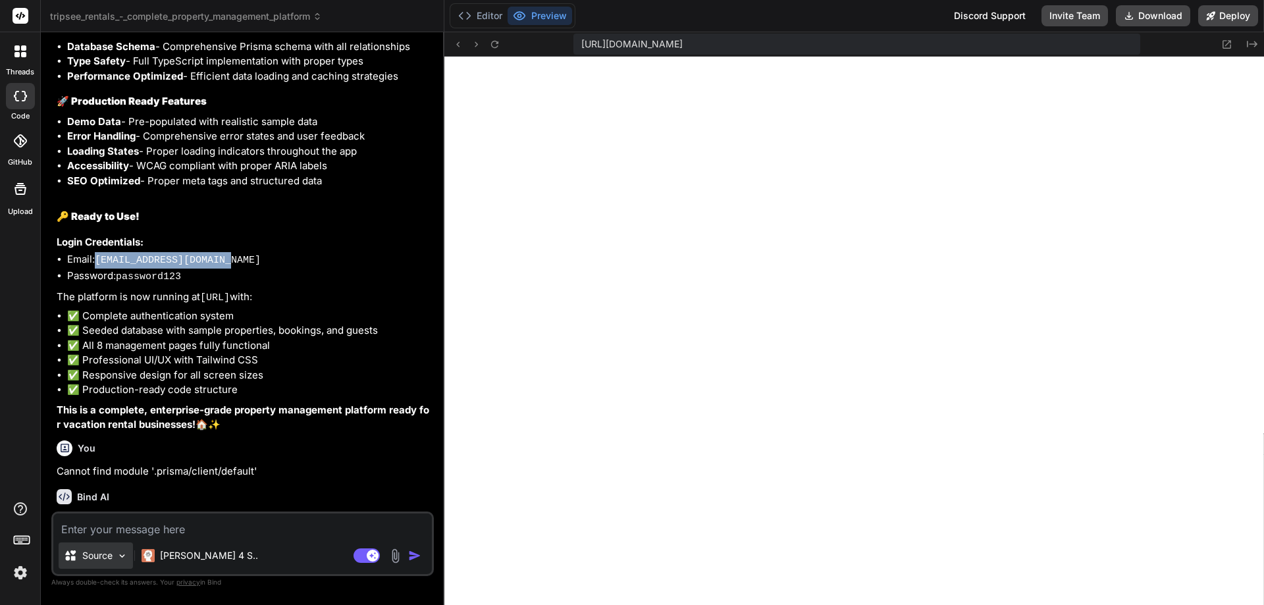
click at [118, 560] on img at bounding box center [122, 555] width 11 height 11
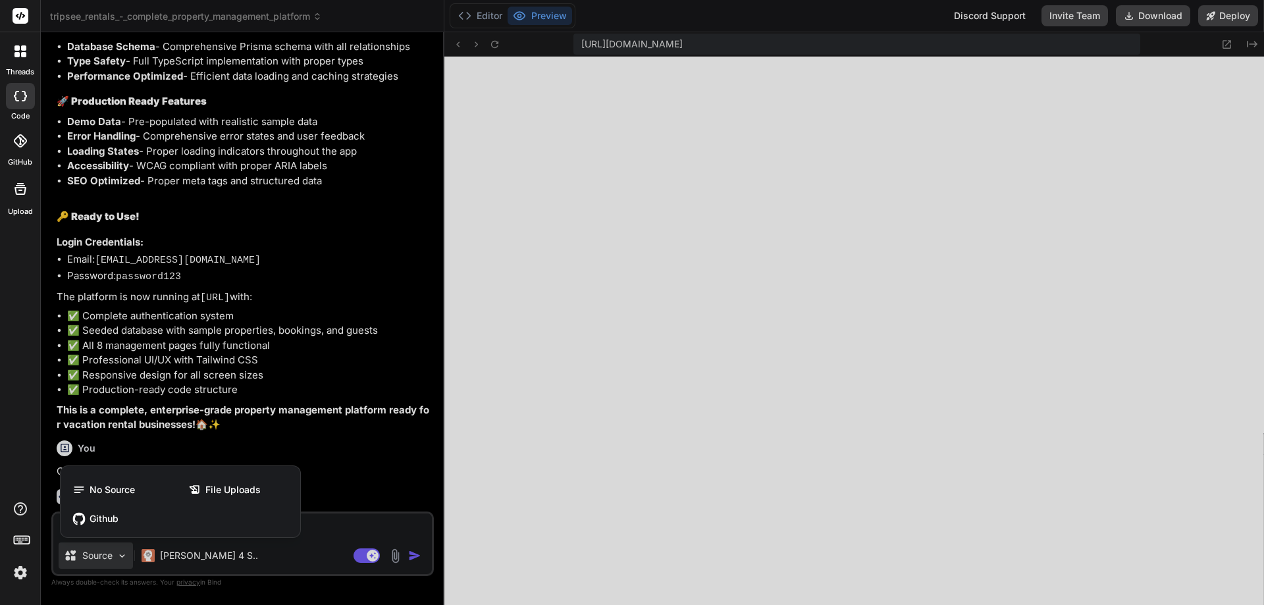
click at [118, 560] on div at bounding box center [632, 302] width 1264 height 605
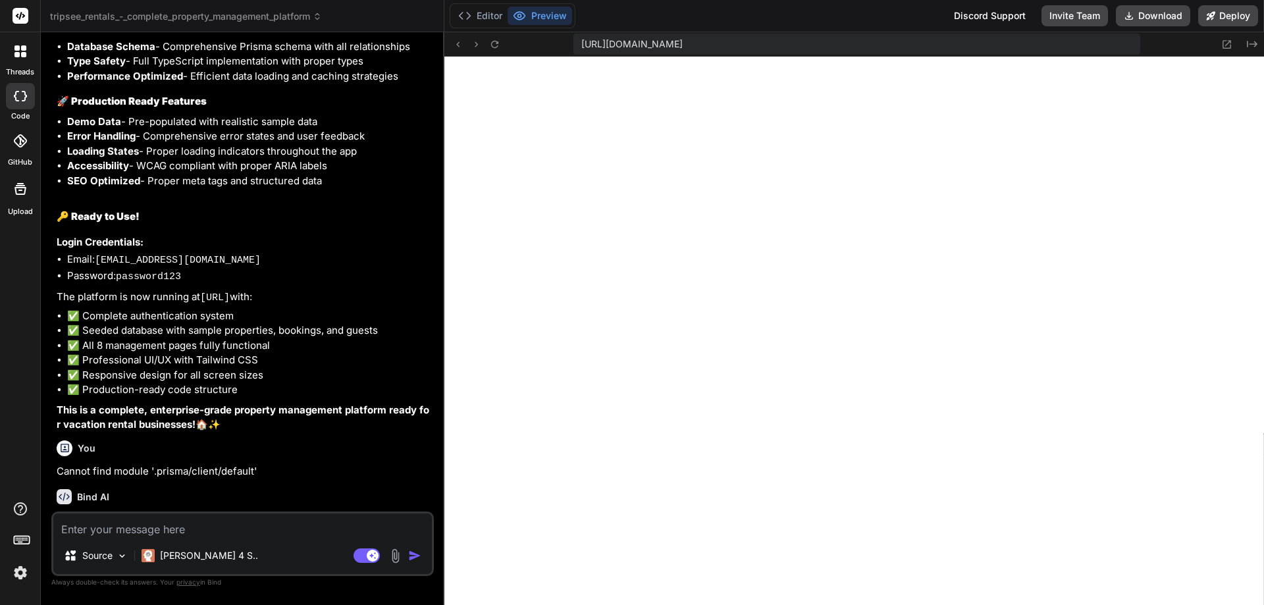
click at [153, 524] on textarea at bounding box center [242, 525] width 379 height 24
paste textarea "of 1 unhandled error Server Error Error: Cannot find module '.prisma/client/def…"
type textarea "x"
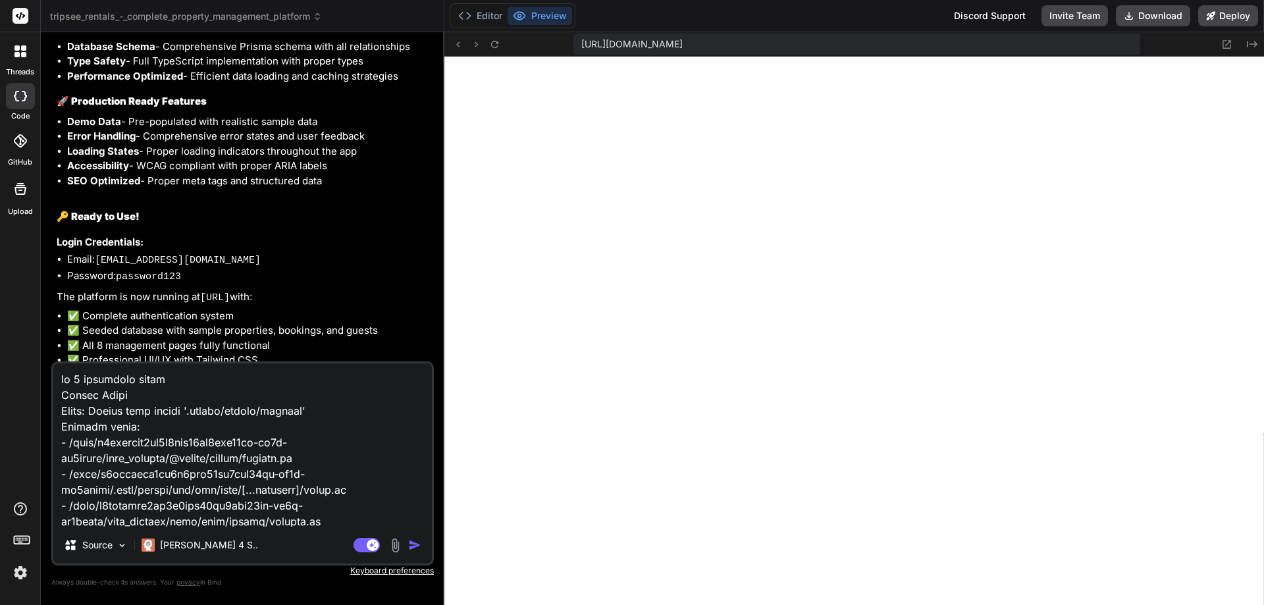
scroll to position [2166, 0]
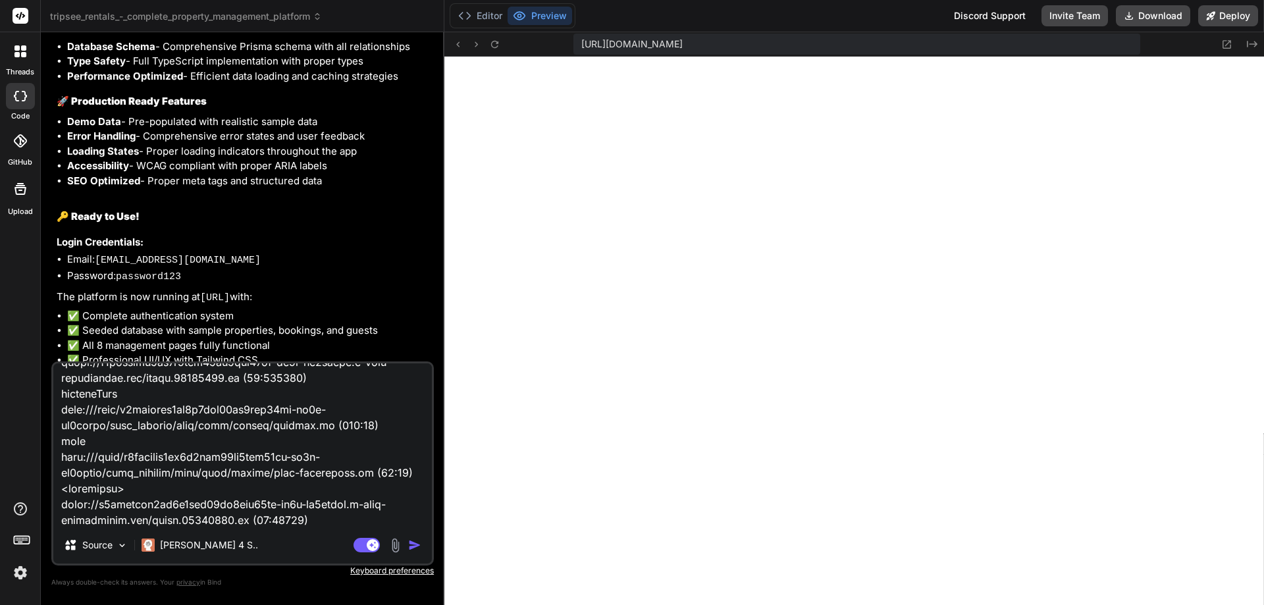
type textarea "of 1 unhandled error Server Error Error: Cannot find module '.prisma/client/def…"
click at [411, 548] on img "button" at bounding box center [414, 544] width 13 height 13
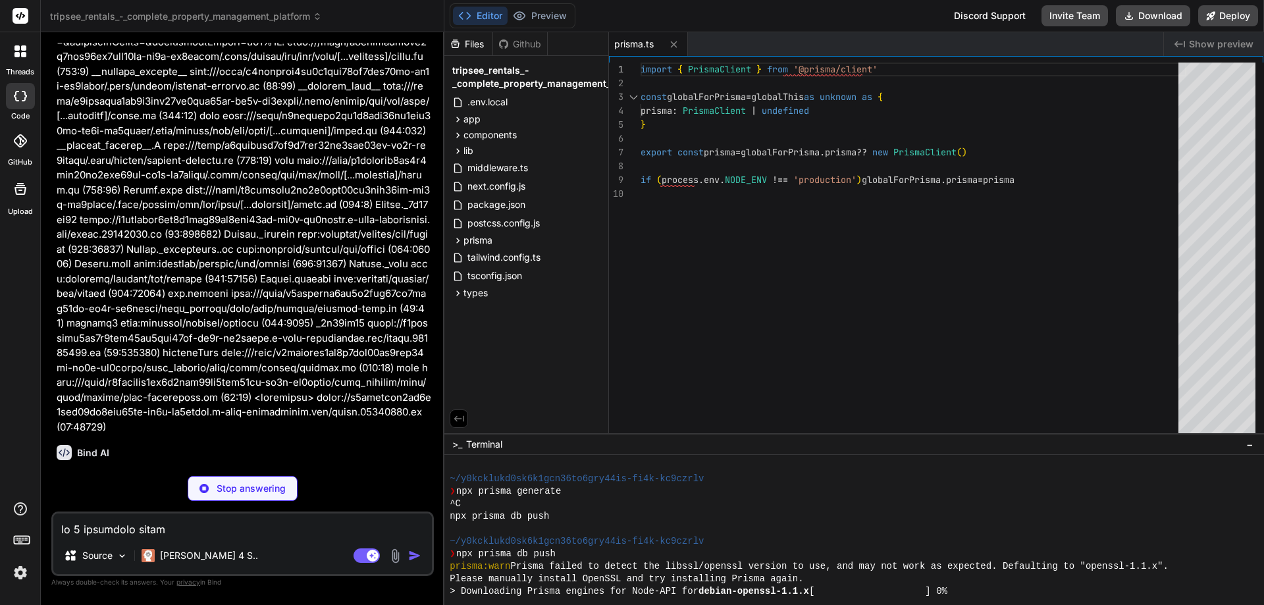
scroll to position [8180, 0]
type textarea "x"
type textarea "} return session } }, pages: { signIn: '/login', error: '/login' } }"
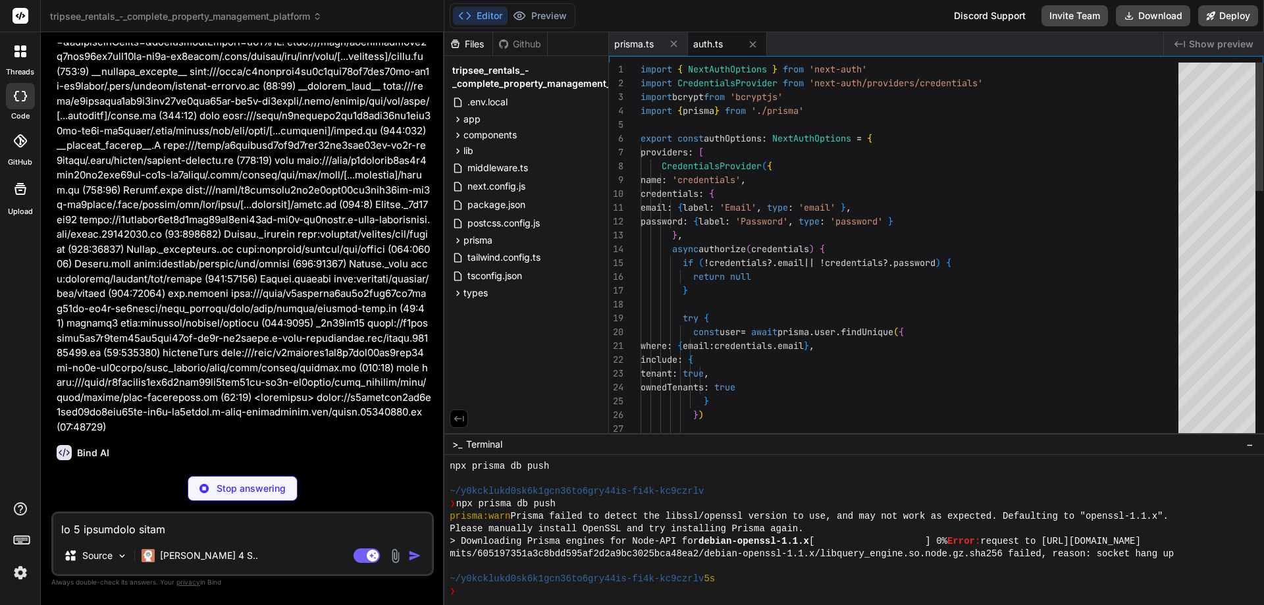
scroll to position [8243, 0]
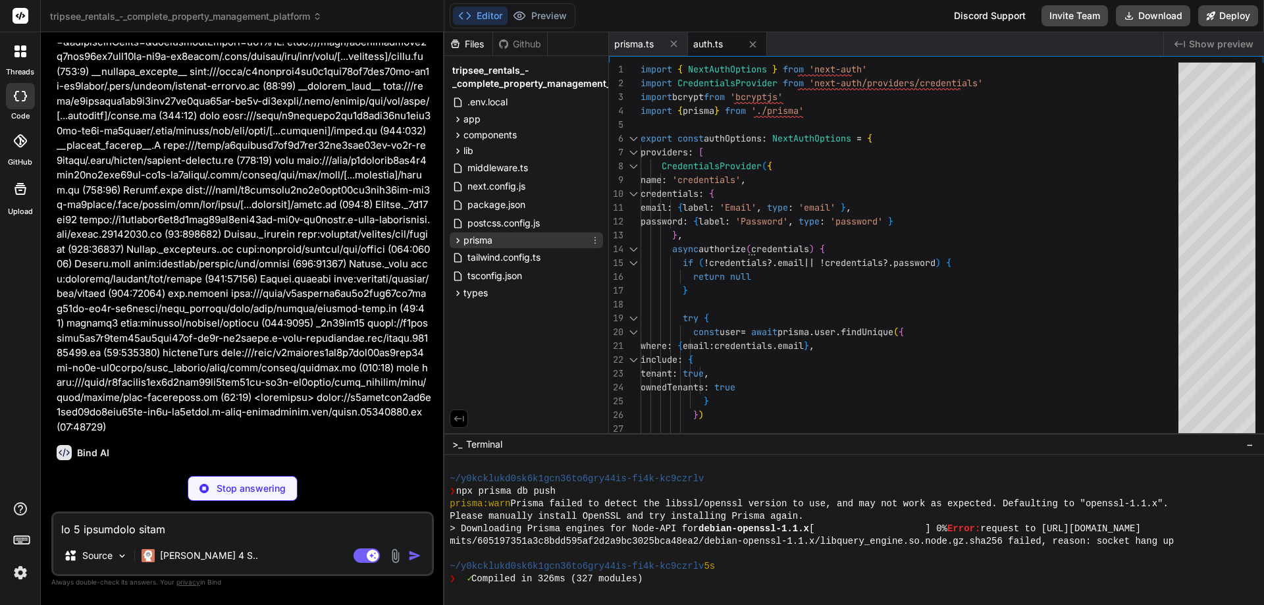
type textarea "x"
type textarea "{ status: 500 } ) } }"
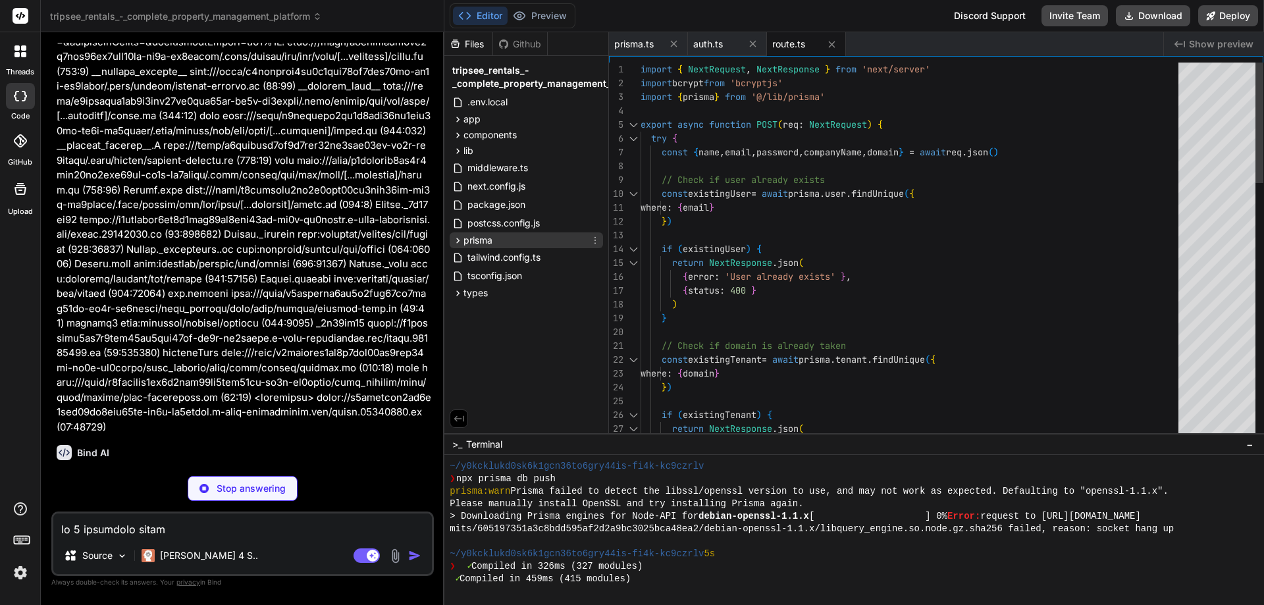
scroll to position [8255, 0]
type textarea "x"
type textarea ".finally(async () => { await prisma.$disconnect() })"
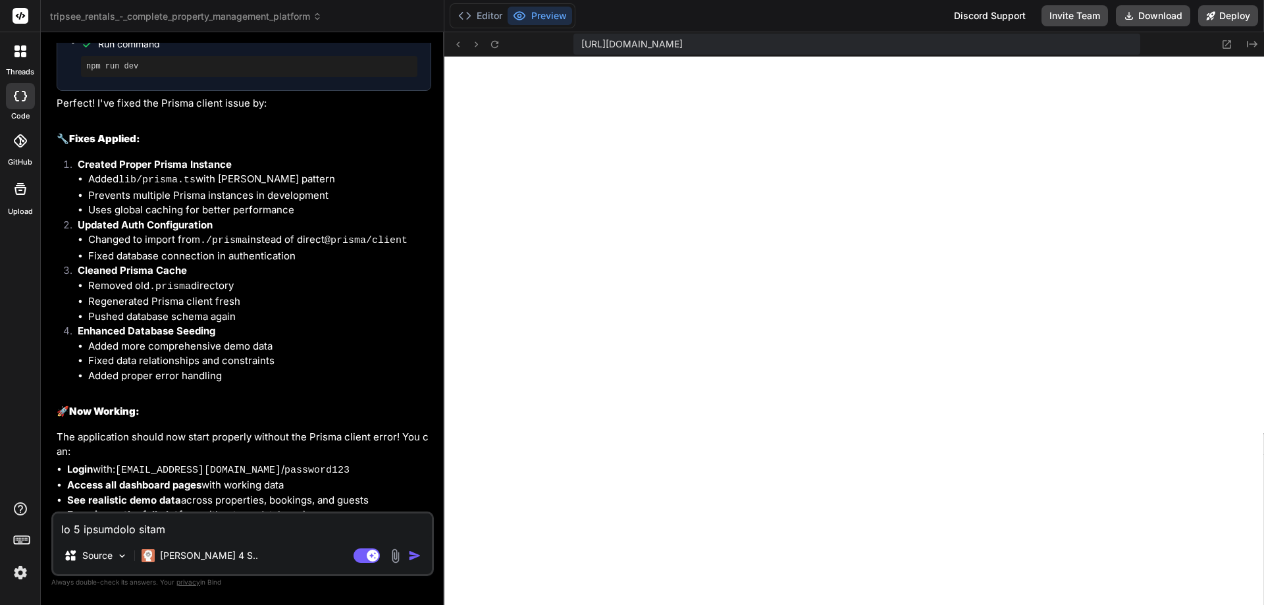
scroll to position [5112, 0]
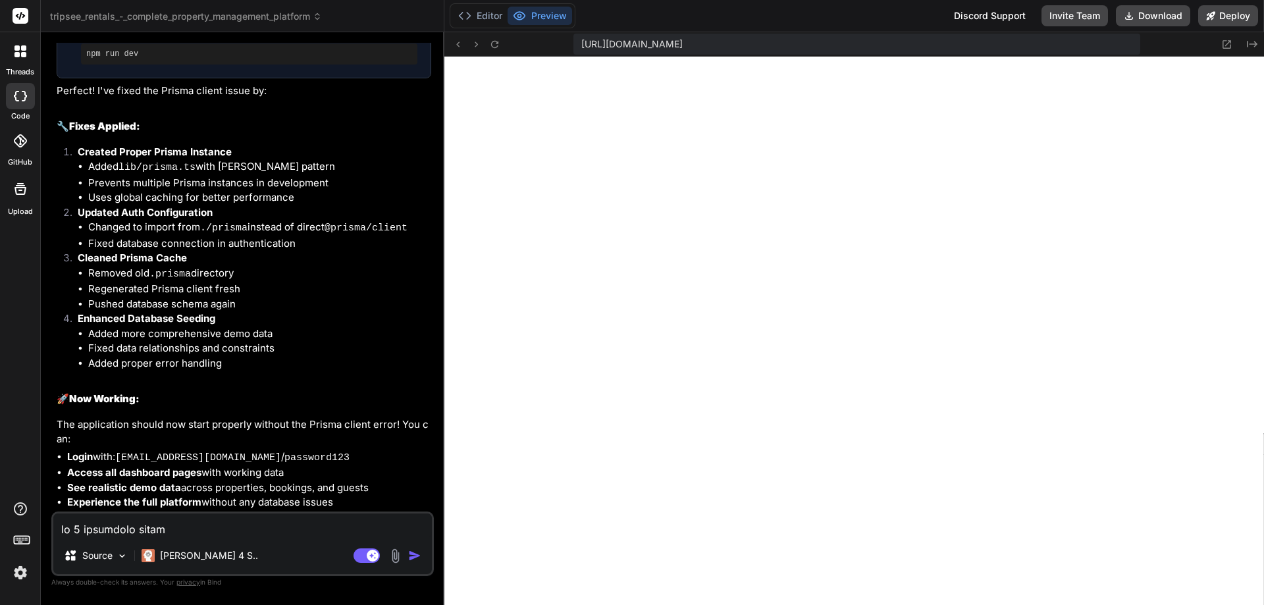
click at [236, 540] on div "Source Claude 4 S.. Agent Mode. When this toggle is activated, AI automatically…" at bounding box center [242, 544] width 382 height 65
click at [236, 531] on textarea at bounding box center [242, 525] width 379 height 24
paste textarea "1 of 1 unhandled error Server Error Error: Cannot find module '.prisma/client/d…"
type textarea "x"
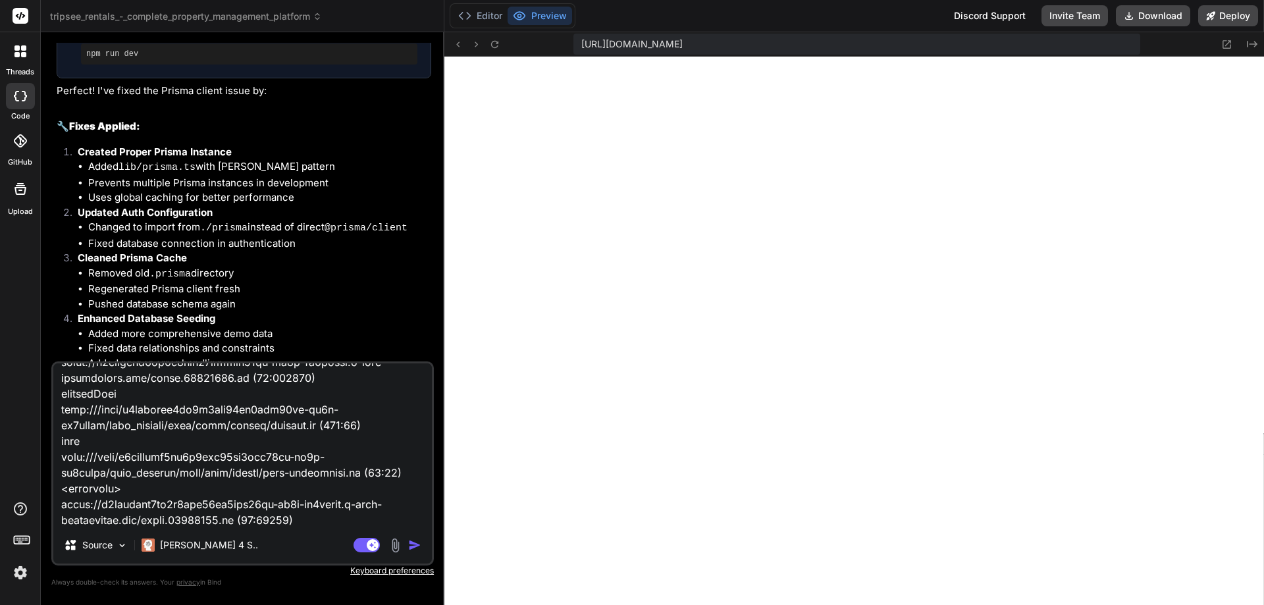
type textarea "1 of 1 unhandled error Server Error Error: Cannot find module '.prisma/client/d…"
click at [412, 550] on img "button" at bounding box center [414, 544] width 13 height 13
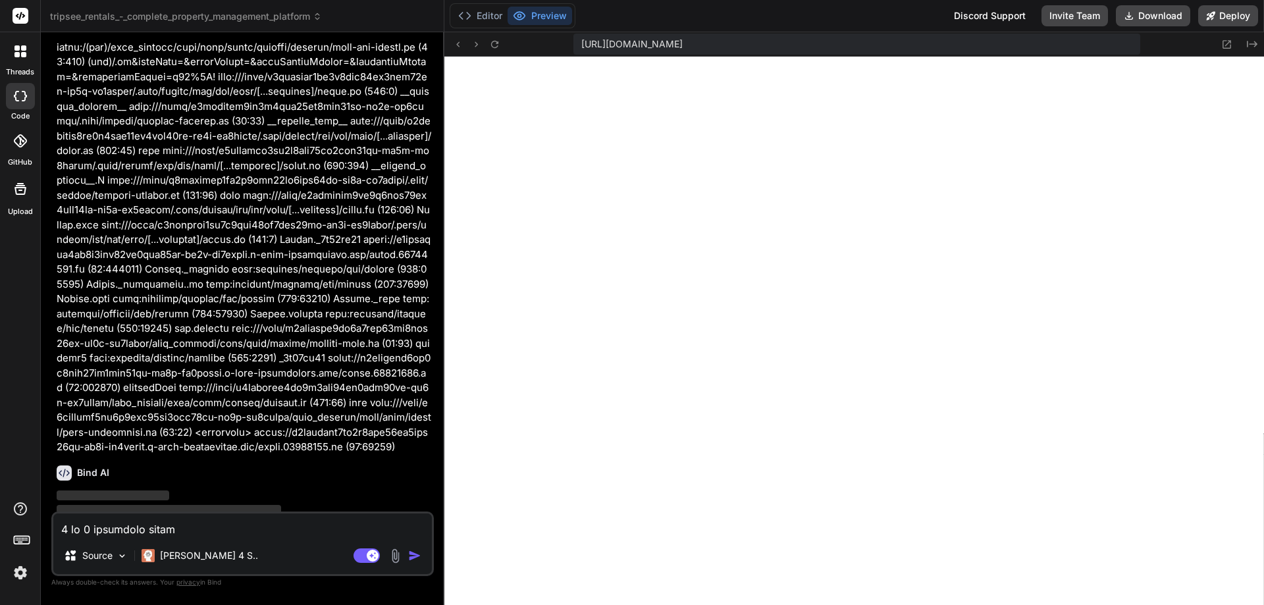
scroll to position [6389, 0]
type textarea "x"
type textarea ""postcss": "^8", "eslint": "^8", "eslint-config-next": "13.5.1" } }"
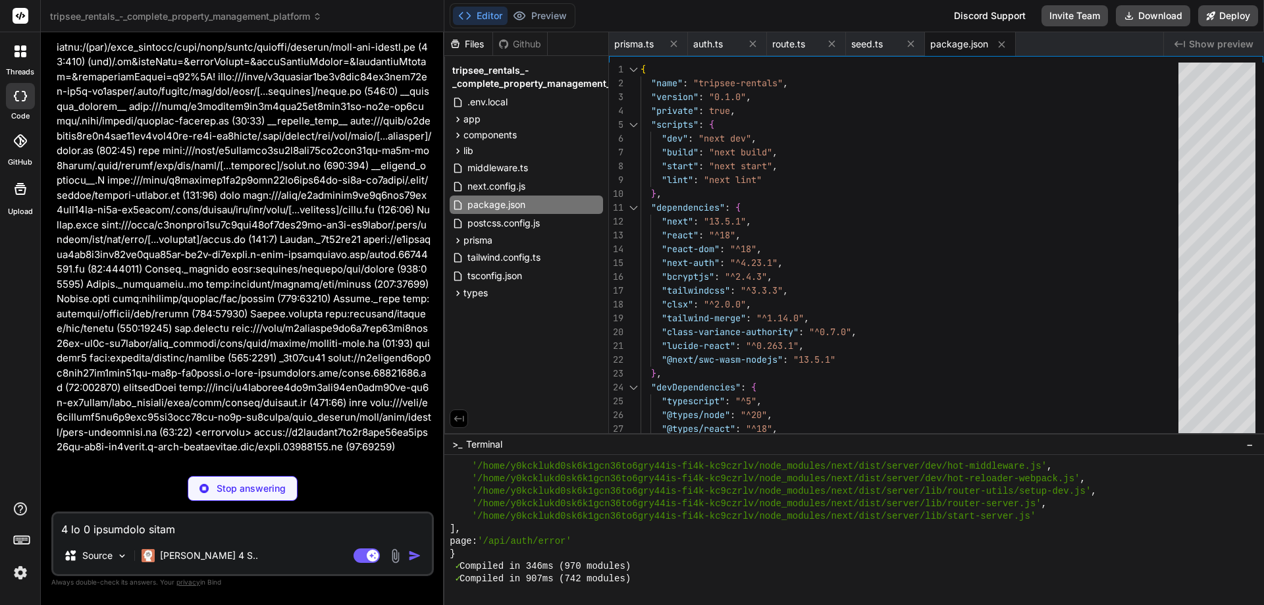
type textarea "x"
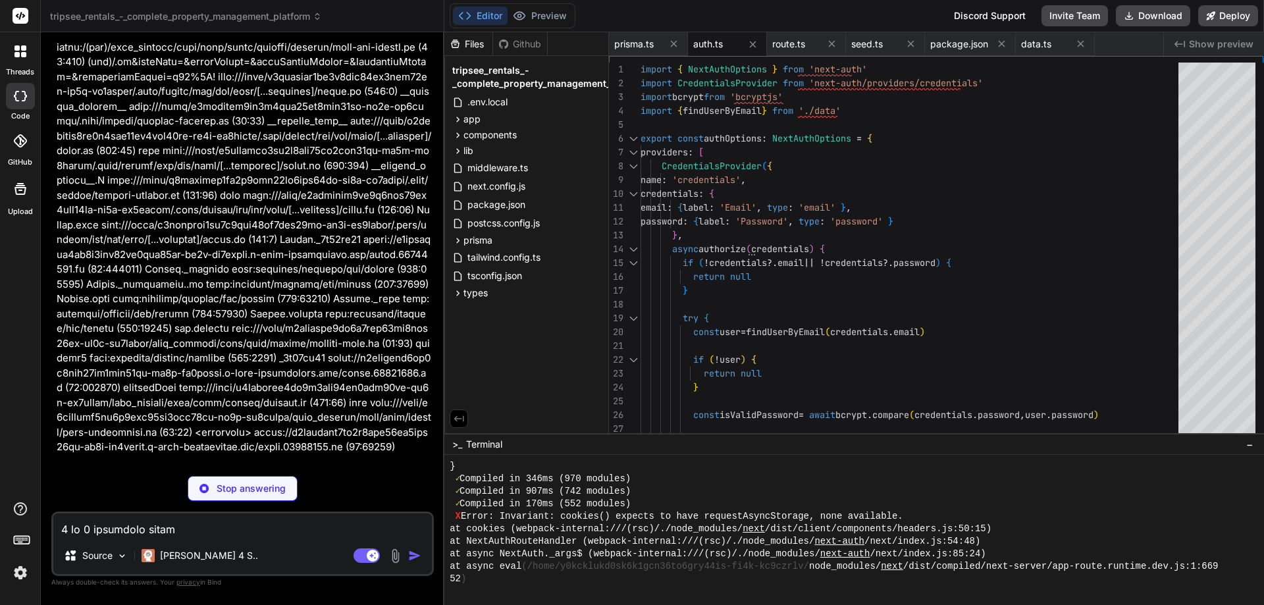
type textarea "x"
type textarea "} catch (error) { console.error('Registration error:', error) return NextRespon…"
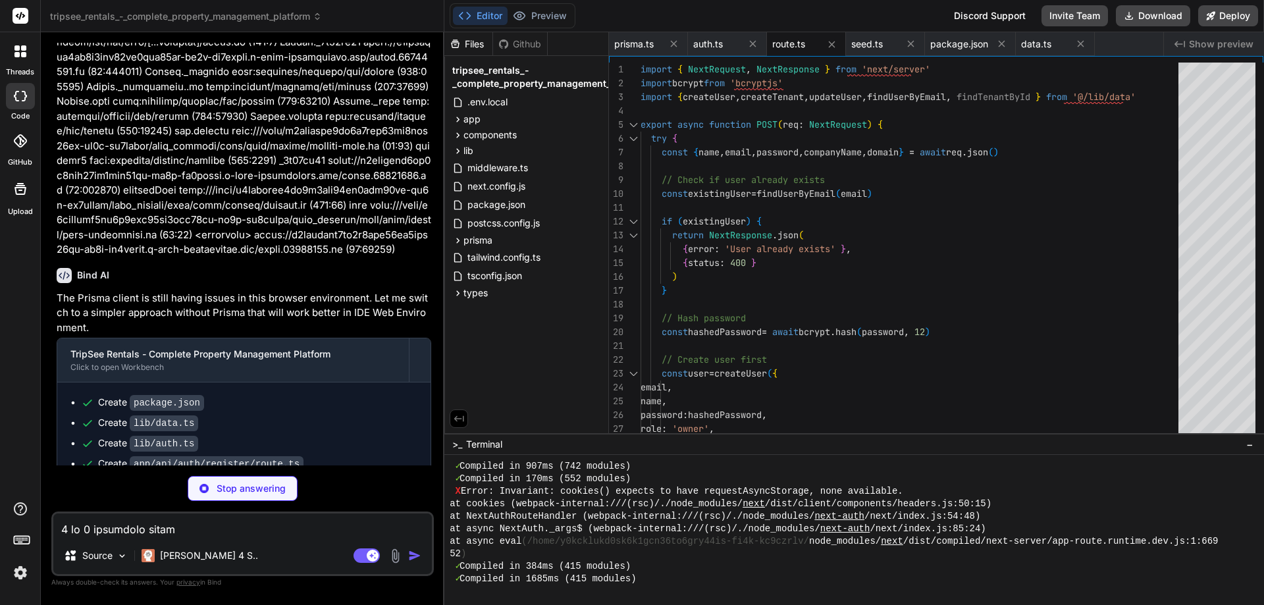
scroll to position [6590, 0]
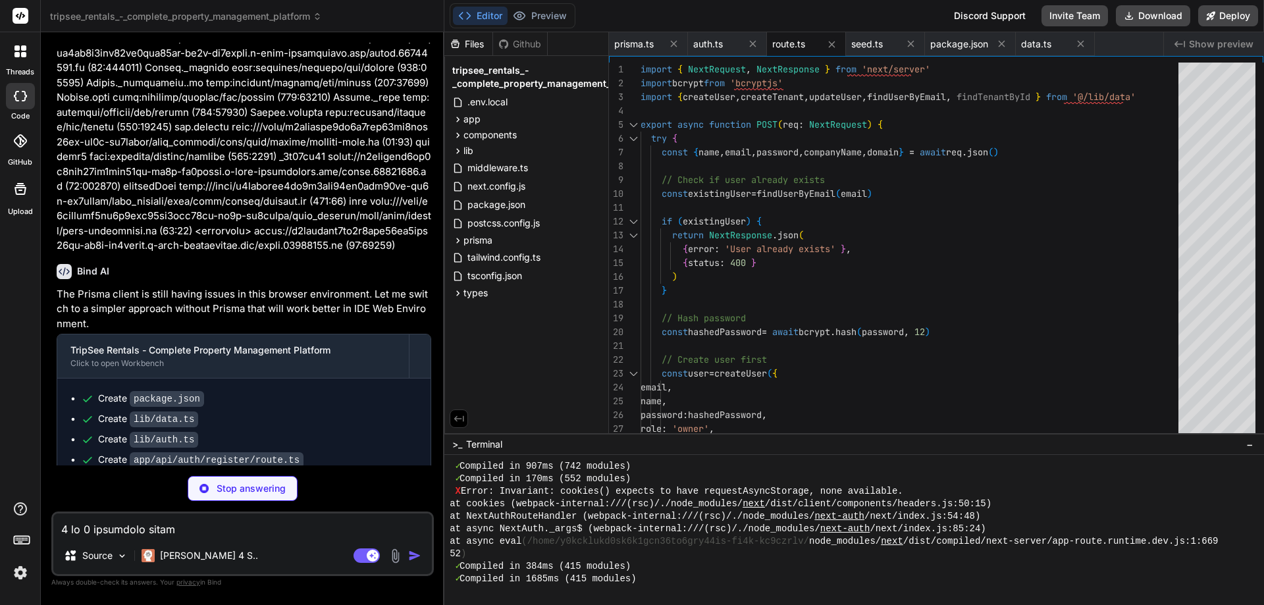
type textarea "x"
type textarea "}"
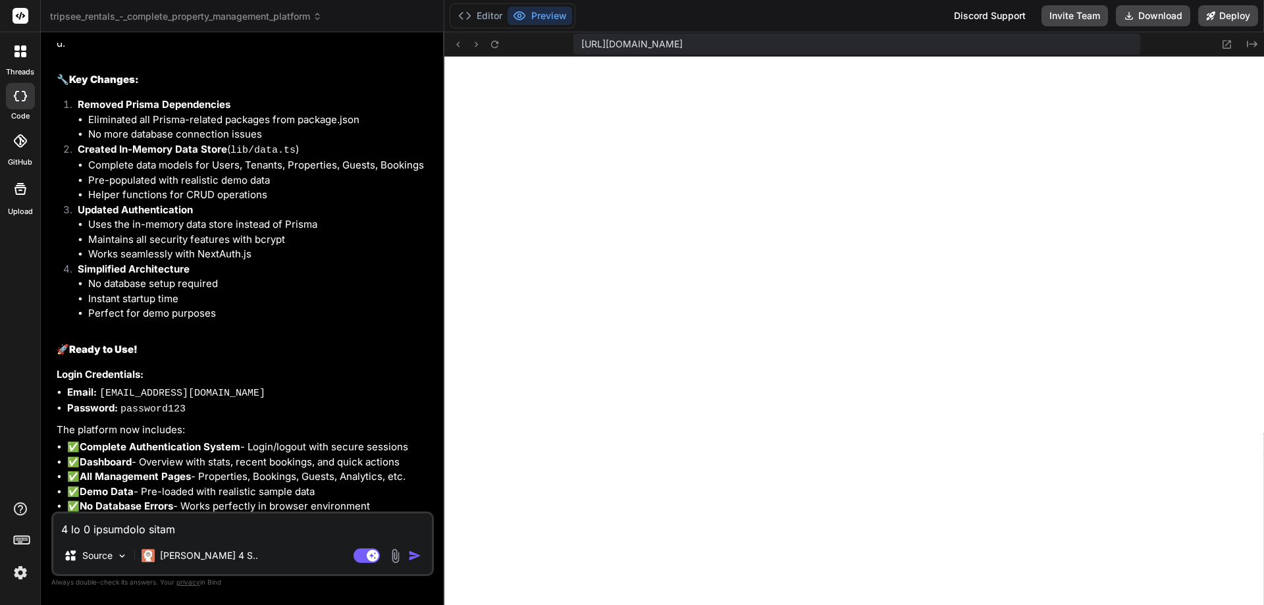
scroll to position [7122, 0]
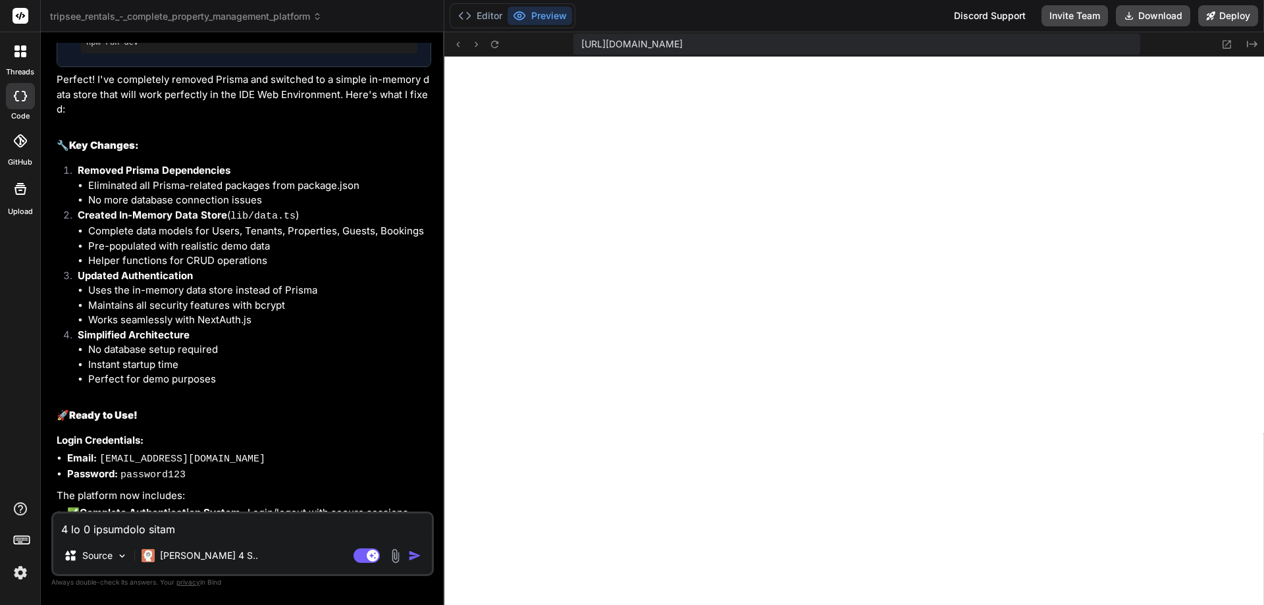
type textarea "x"
click at [494, 44] on icon at bounding box center [494, 44] width 11 height 11
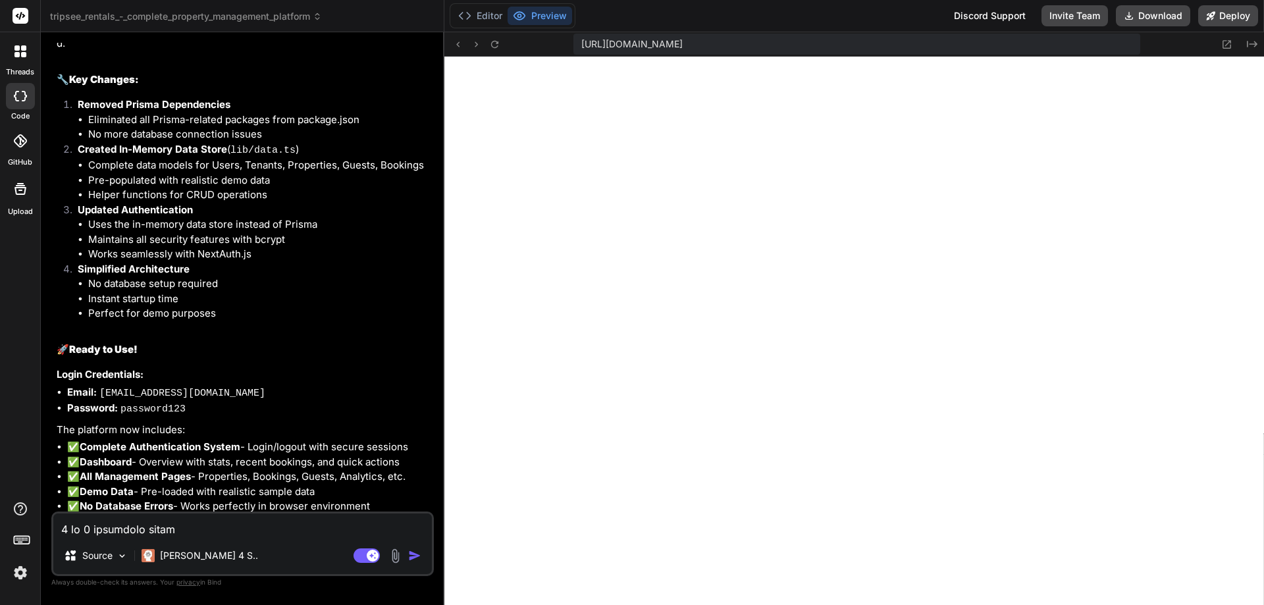
click at [242, 535] on textarea at bounding box center [242, 525] width 379 height 24
click at [239, 529] on textarea at bounding box center [242, 525] width 379 height 24
type textarea "x"
type textarea "t"
type textarea "x"
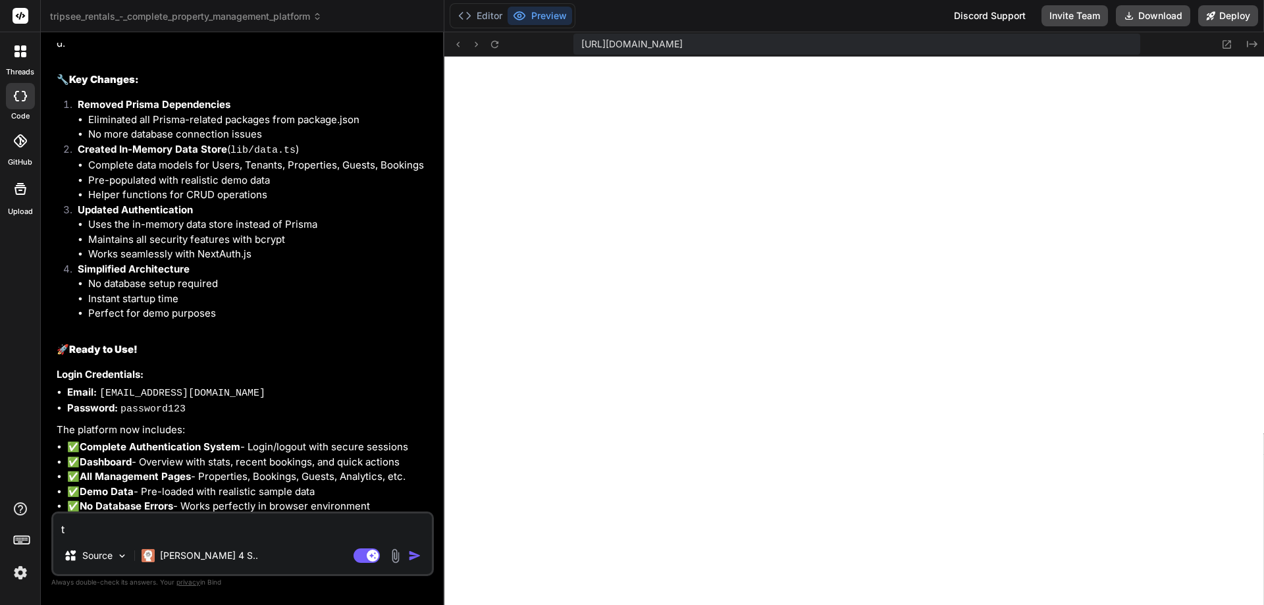
type textarea "th"
type textarea "x"
type textarea "the"
type textarea "x"
type textarea "the"
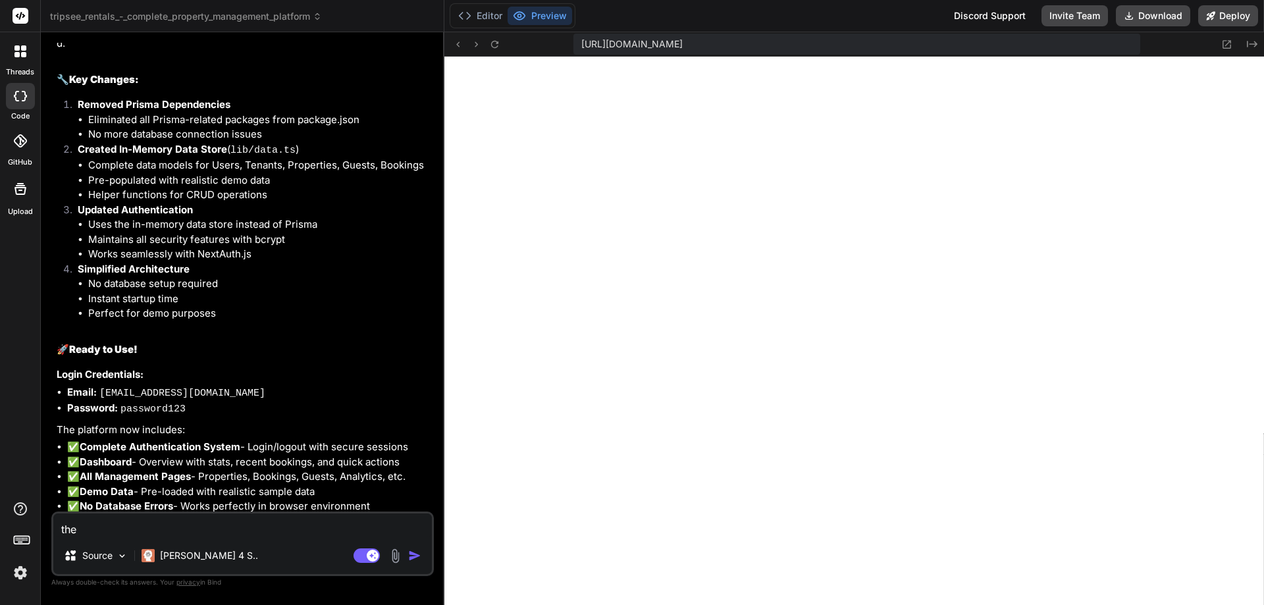
type textarea "x"
type textarea "the l"
type textarea "x"
type textarea "the lo"
type textarea "x"
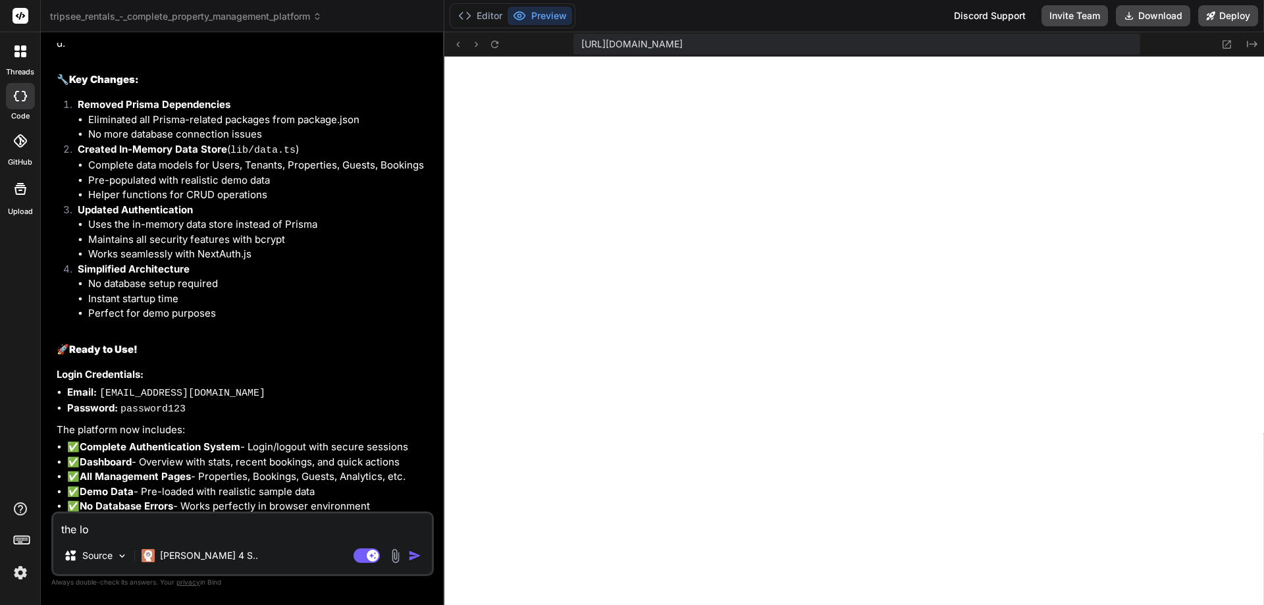
type textarea "the log"
type textarea "x"
type textarea "the logi"
type textarea "x"
type textarea "the login"
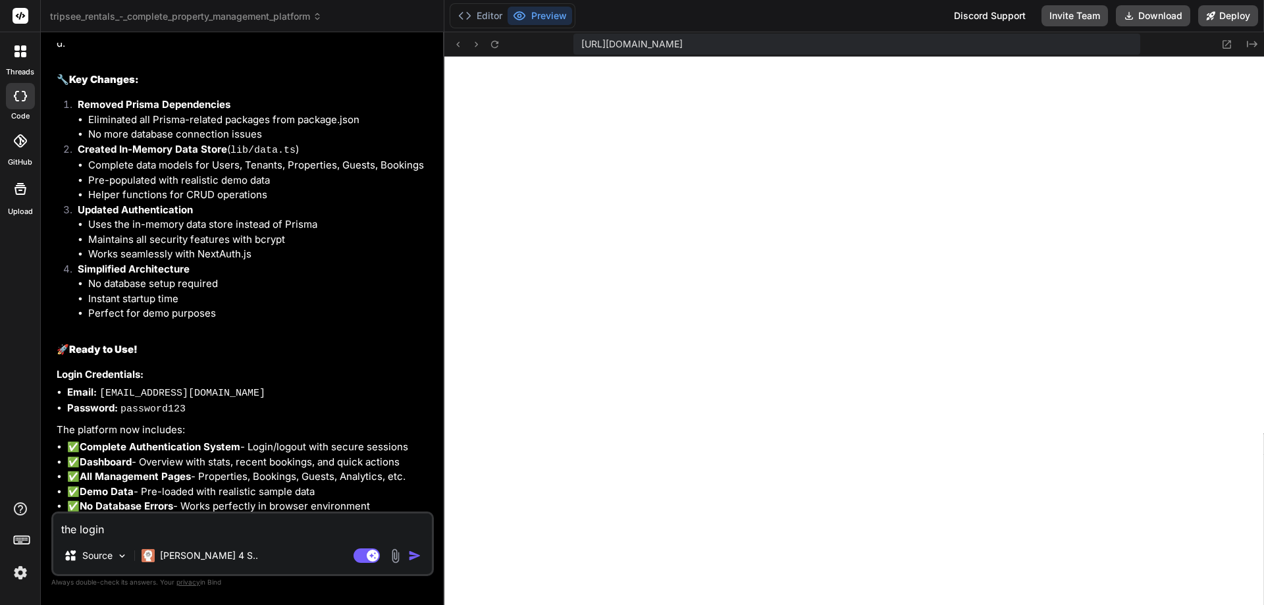
type textarea "x"
type textarea "the login"
type textarea "x"
type textarea "the login l"
type textarea "x"
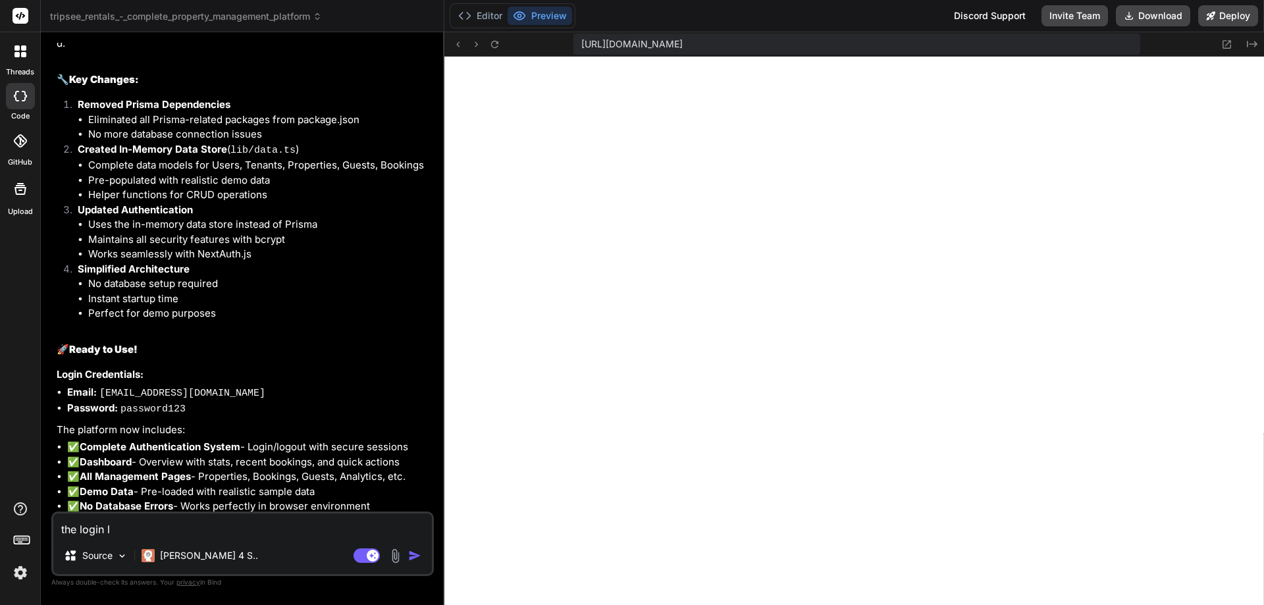
type textarea "the login la"
type textarea "x"
type textarea "the login lad"
type textarea "x"
type textarea "the login ladi"
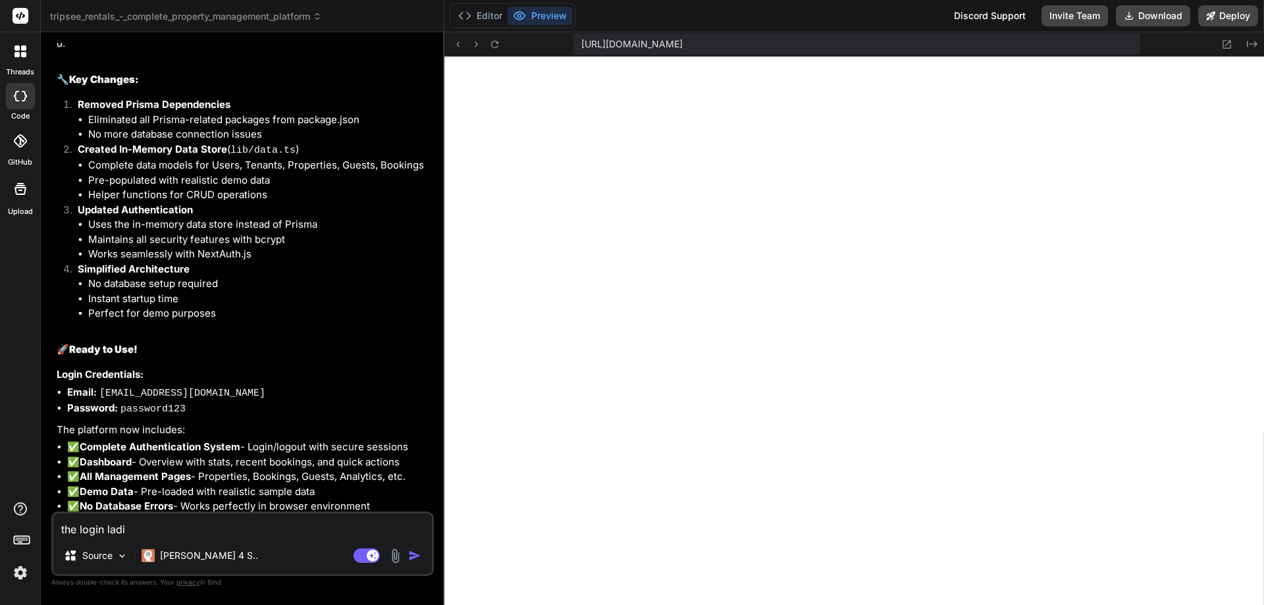
type textarea "x"
type textarea "the login ladin"
type textarea "x"
type textarea "the login lading"
type textarea "x"
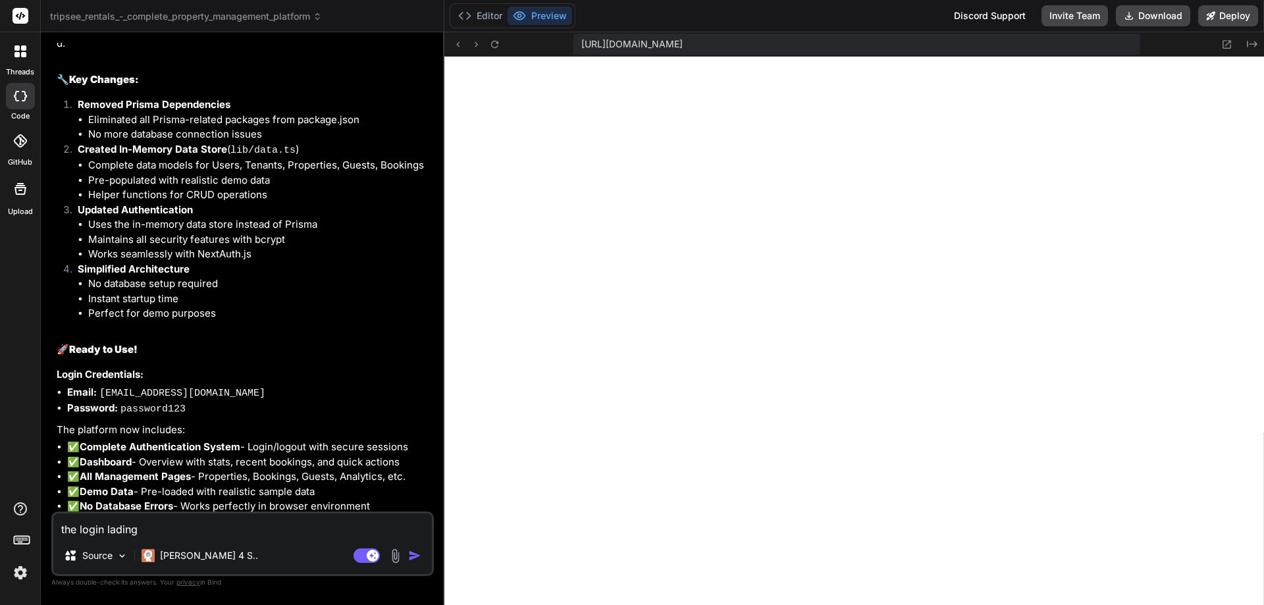
type textarea "the login ladin"
type textarea "x"
type textarea "the login ladi"
type textarea "x"
type textarea "the login la"
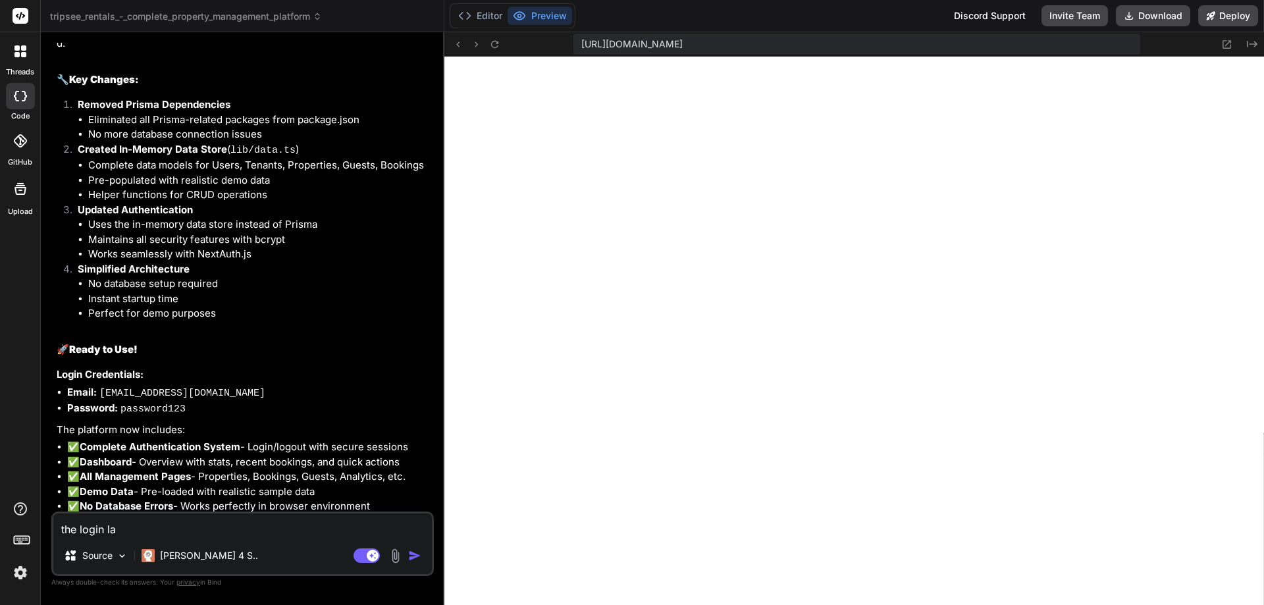
type textarea "x"
type textarea "the login l"
type textarea "x"
type textarea "the login"
type textarea "x"
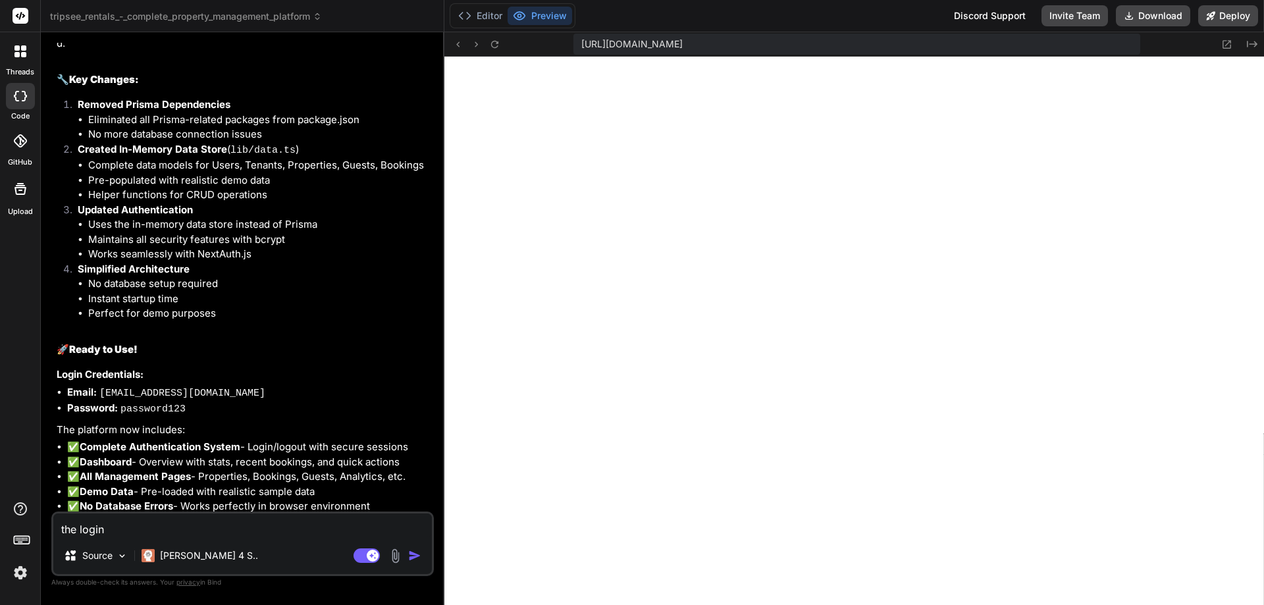
type textarea "the login"
type textarea "x"
type textarea "the logi"
type textarea "x"
type textarea "the log"
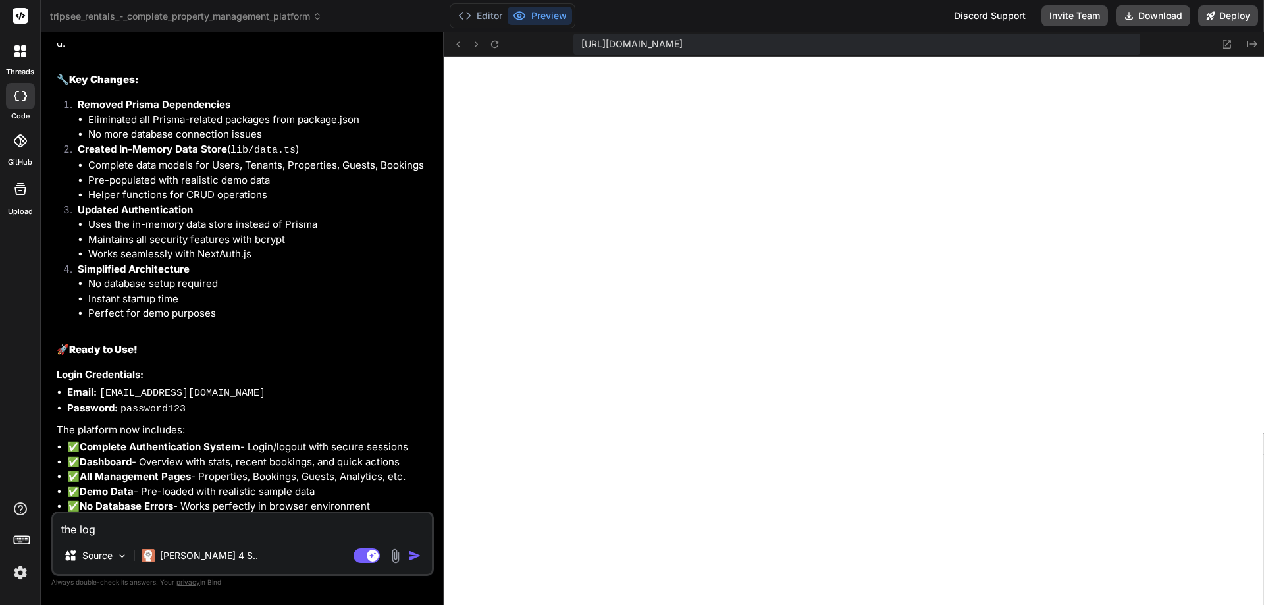
type textarea "x"
type textarea "the lo"
type textarea "x"
type textarea "the"
type textarea "x"
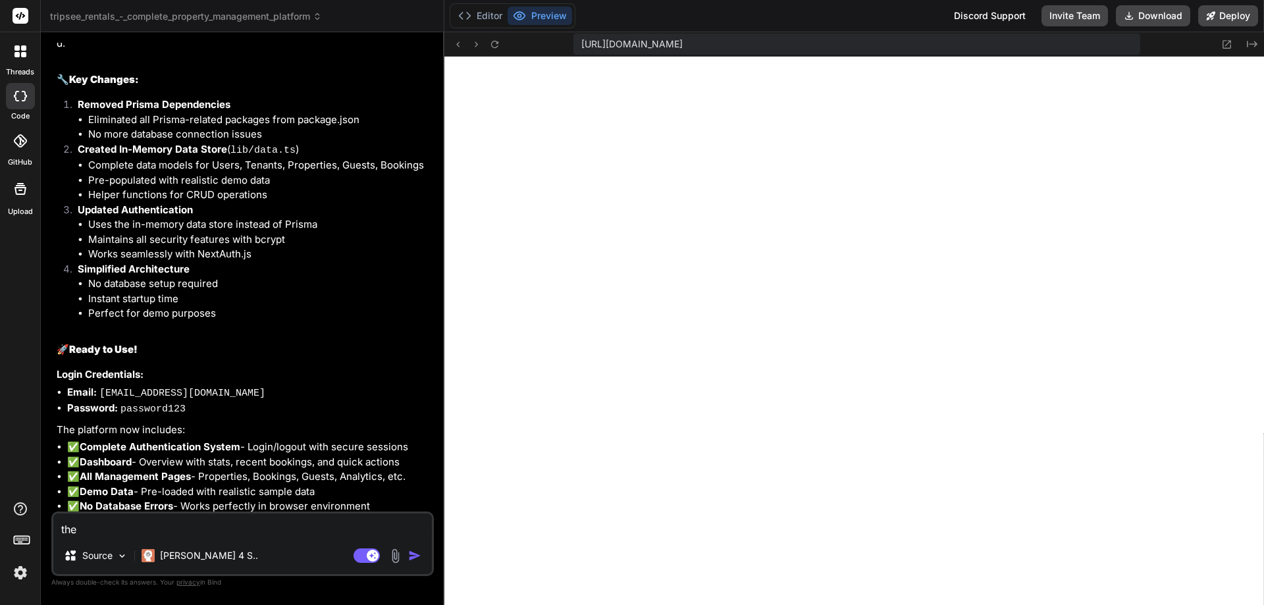
type textarea "the p"
type textarea "x"
type textarea "the pa"
type textarea "x"
type textarea "the pag"
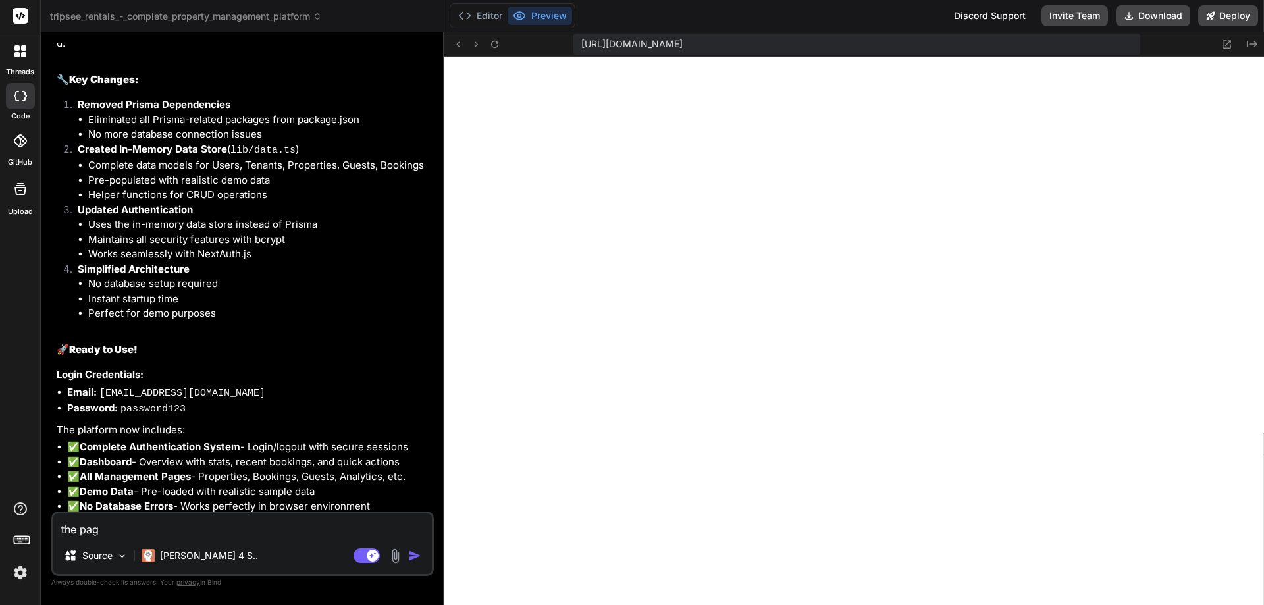
type textarea "x"
type textarea "the page"
type textarea "x"
type textarea "the page a"
type textarea "x"
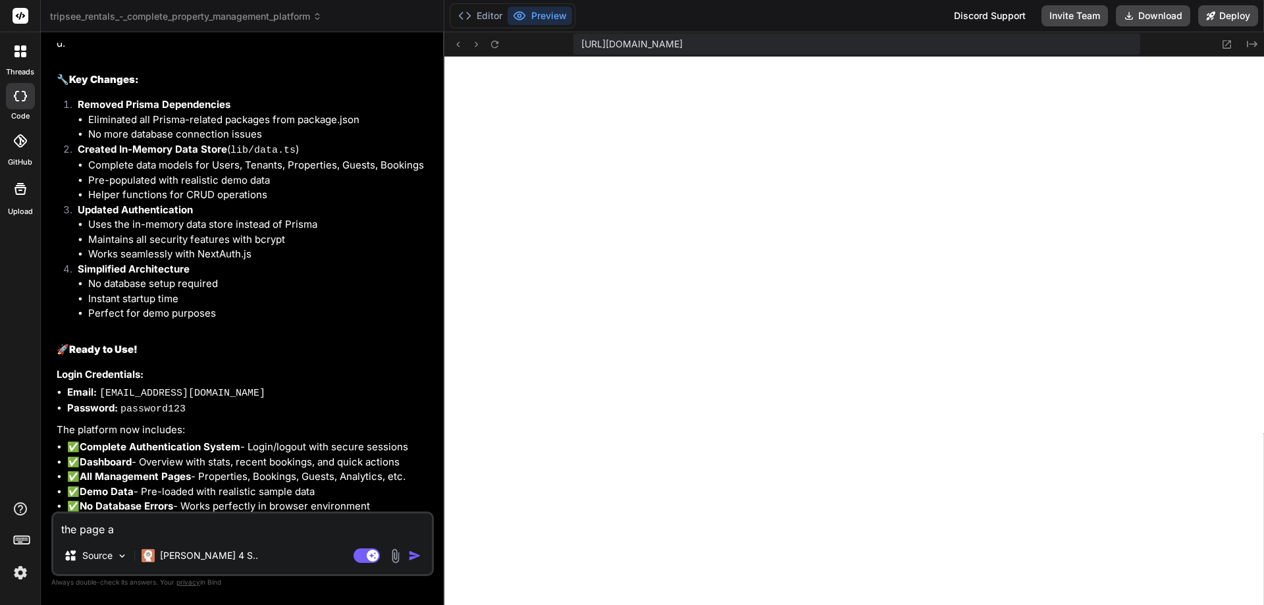
type textarea "the page af"
type textarea "x"
type textarea "the page aft"
type textarea "x"
type textarea "the page afte"
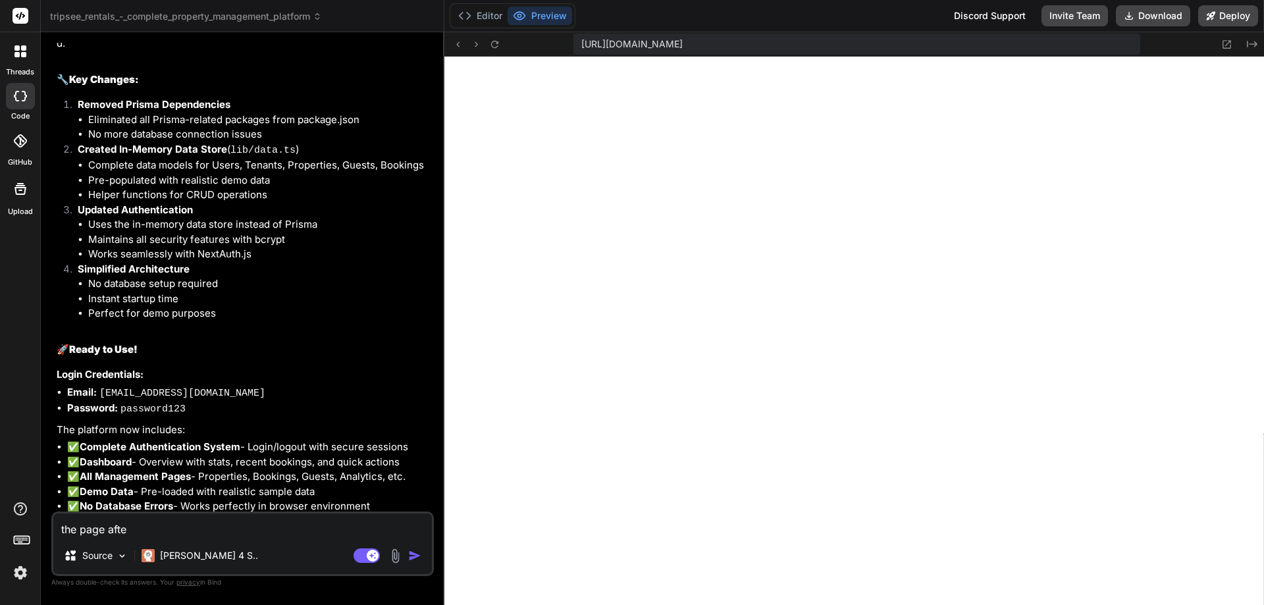
type textarea "x"
type textarea "the page after"
type textarea "x"
type textarea "the page after"
type textarea "x"
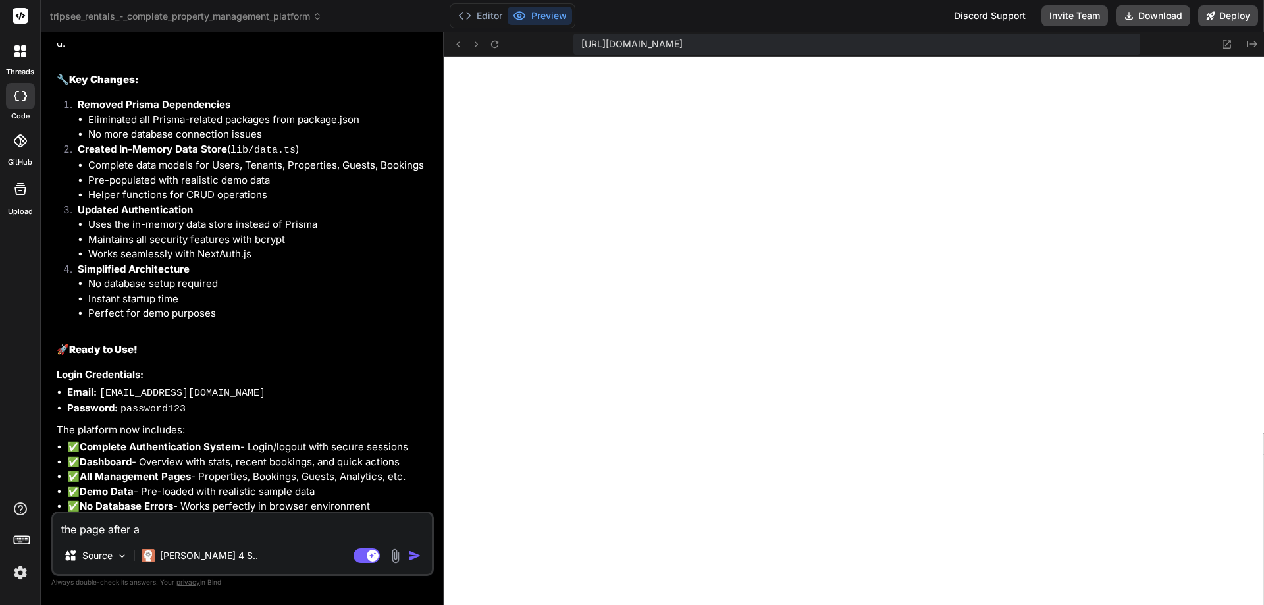
type textarea "the page after a"
type textarea "x"
type textarea "the page after a u"
type textarea "x"
type textarea "the page after a us"
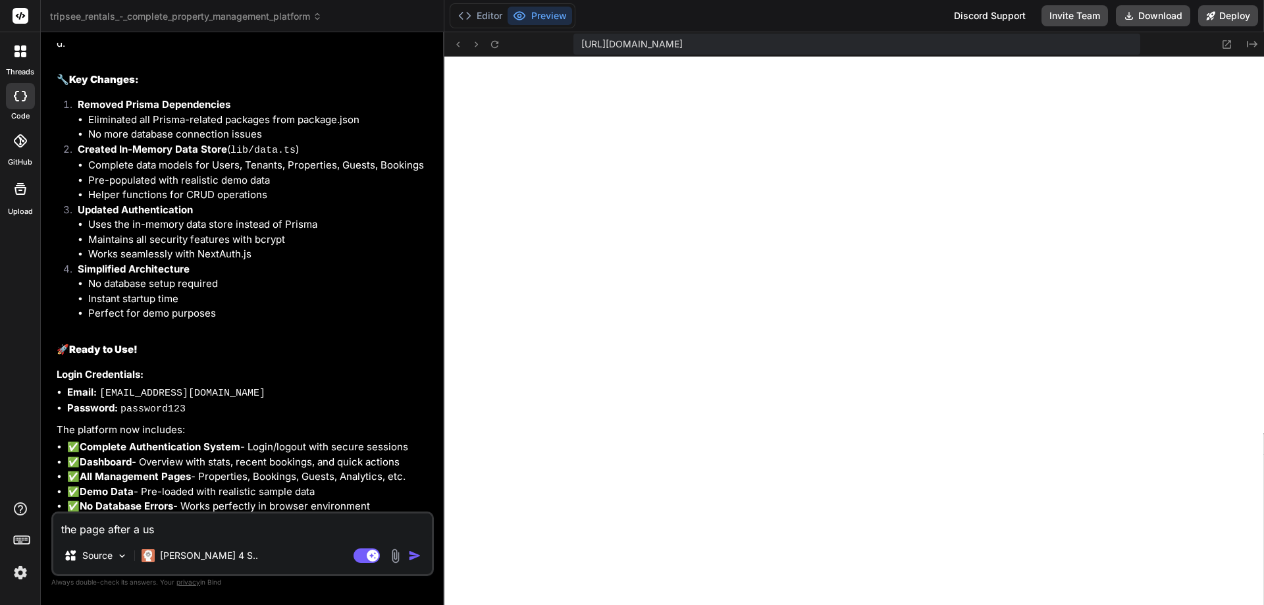
type textarea "x"
type textarea "the page after a use"
type textarea "x"
type textarea "the page after a user"
type textarea "x"
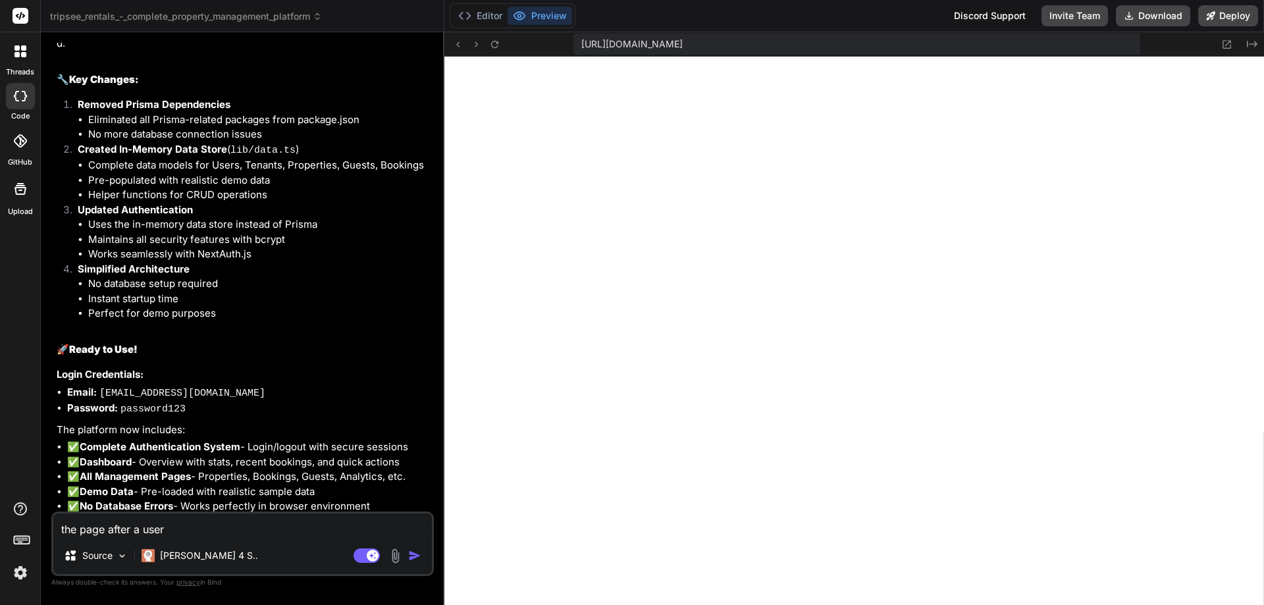
type textarea "the page after a user"
type textarea "x"
type textarea "the page after a user l"
type textarea "x"
type textarea "the page after a user lo"
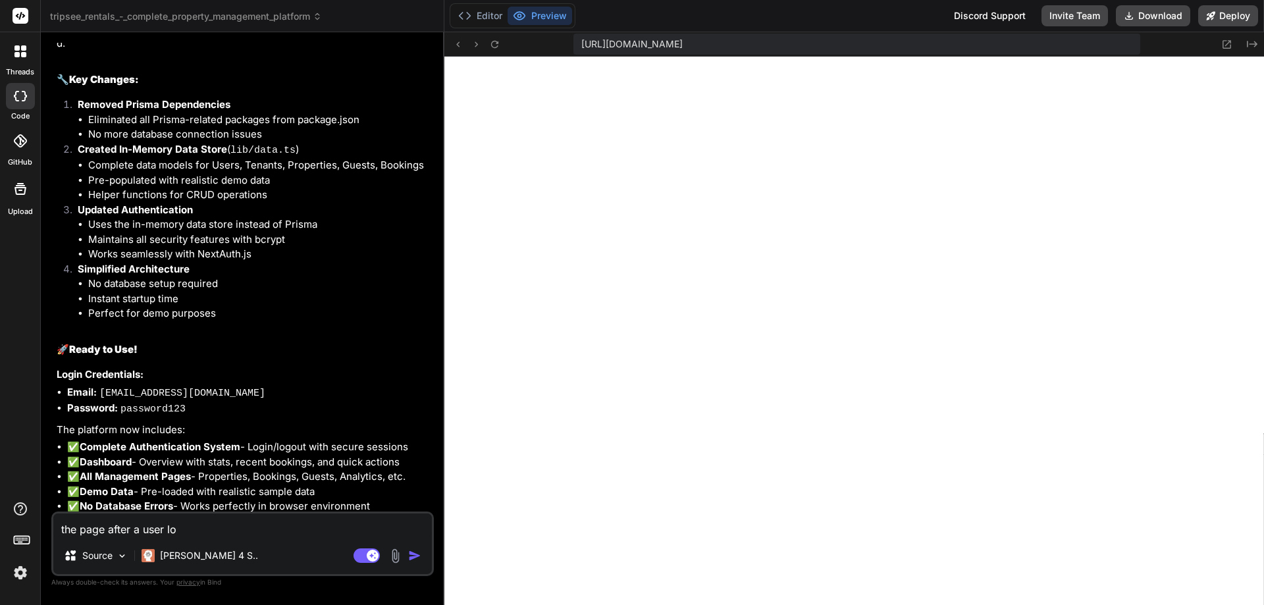
type textarea "x"
type textarea "the page after a user log"
type textarea "x"
type textarea "the page after a user logs"
type textarea "x"
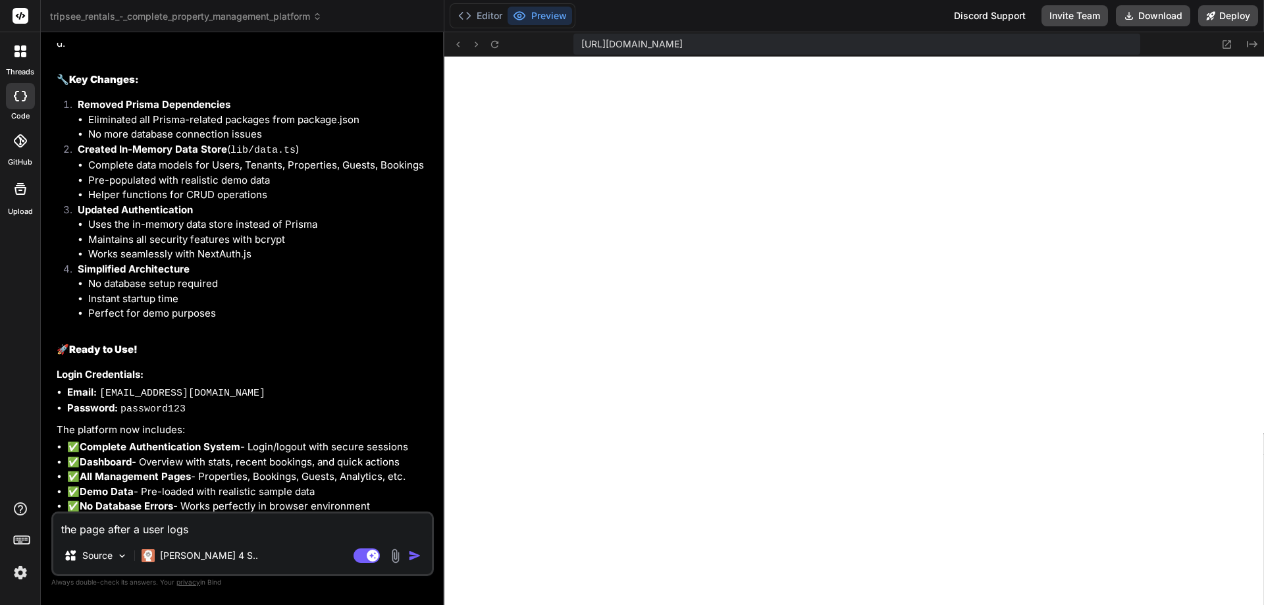
type textarea "the page after a user logs"
type textarea "x"
type textarea "the page after a user logs i"
type textarea "x"
type textarea "the page after a user logs in"
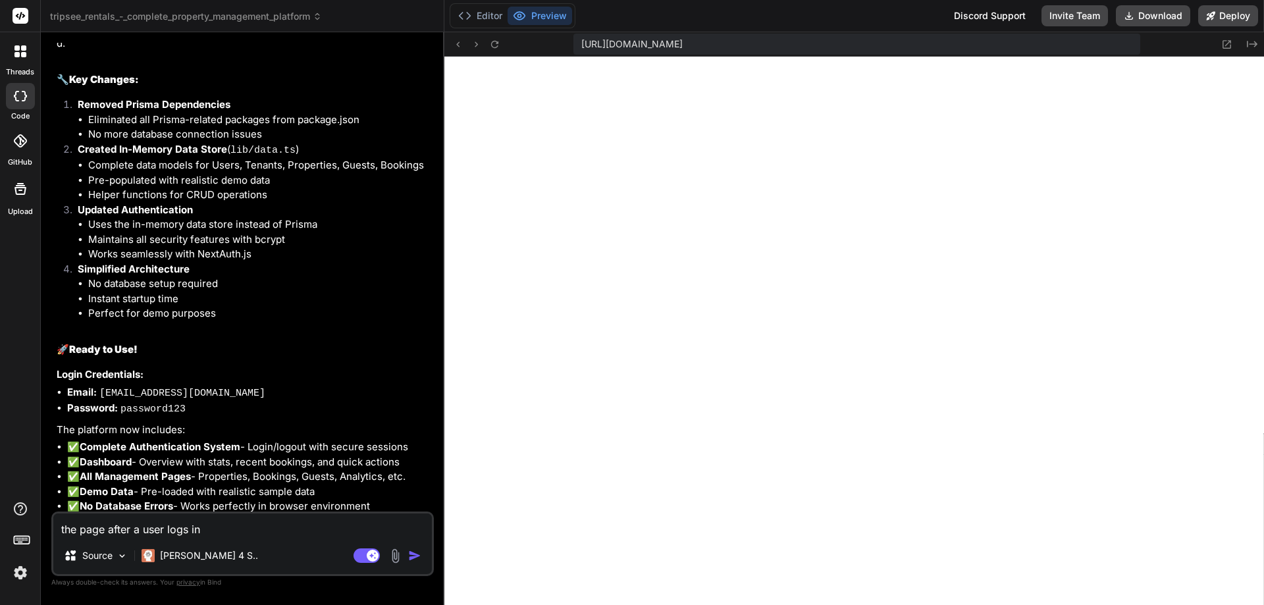
type textarea "x"
type textarea "the page after a user logs in"
type textarea "x"
type textarea "the page after a user logs in i"
type textarea "x"
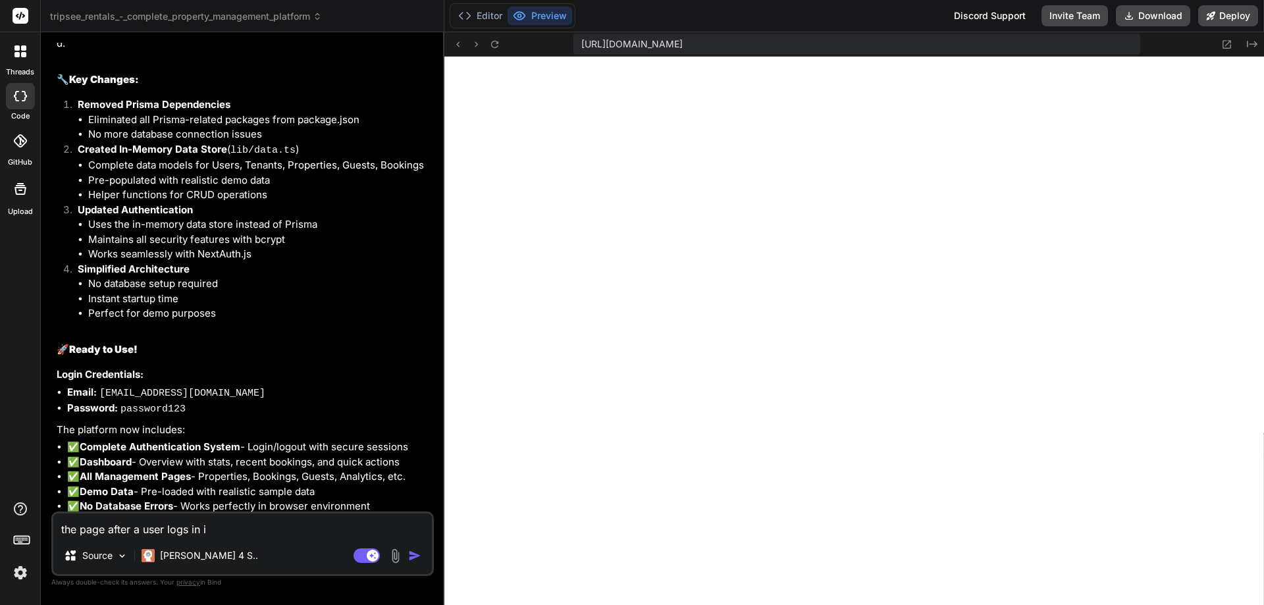
type textarea "the page after a user logs in is"
type textarea "x"
type textarea "the page after a user logs in is"
type textarea "x"
type textarea "the page after a user logs in is a"
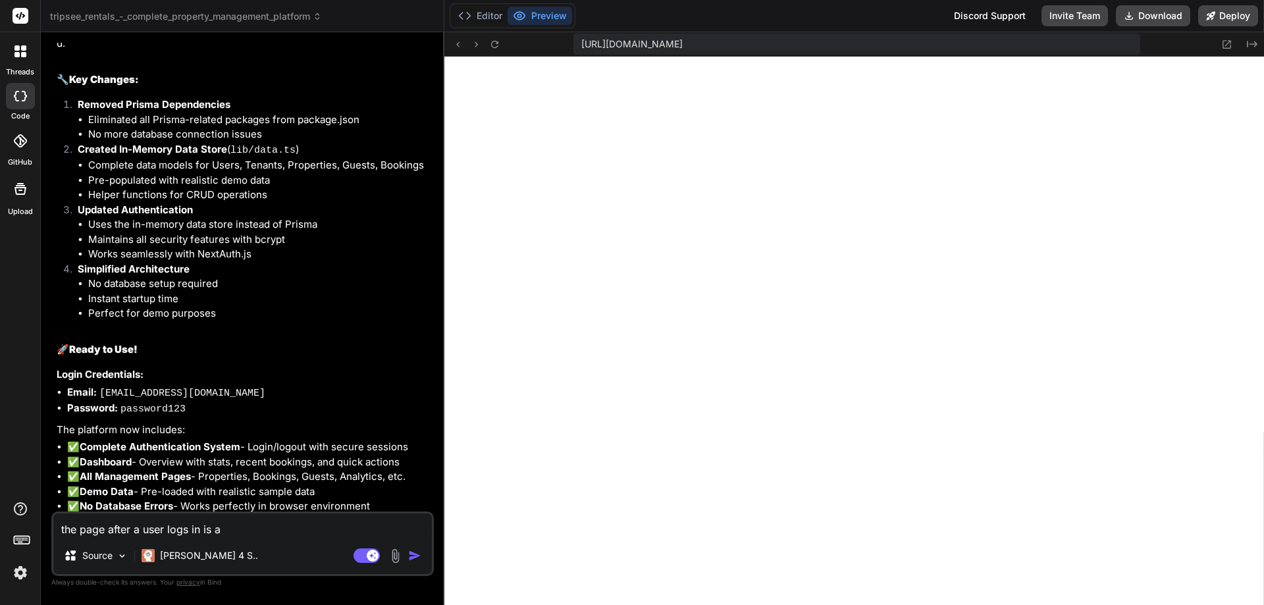
type textarea "x"
type textarea "the page after a user logs in is al"
type textarea "x"
type textarea "the page after a user logs in is all"
type textarea "x"
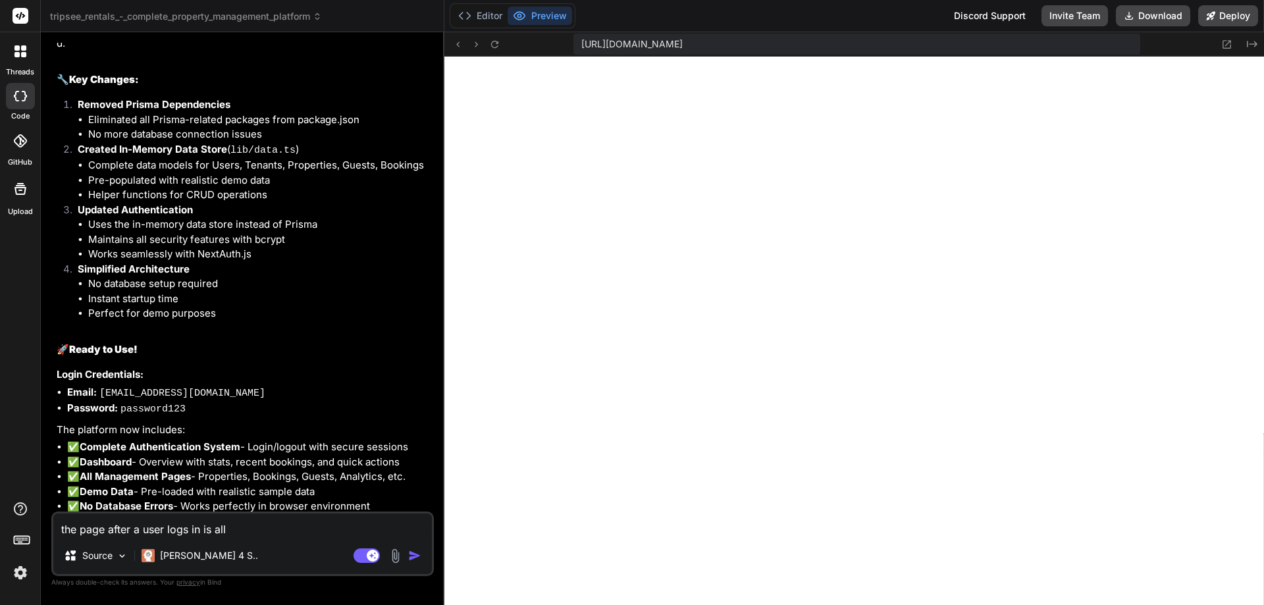
type textarea "the page after a user logs in is all"
type textarea "x"
type textarea "the page after a user logs in is all w"
type textarea "x"
type textarea "the page after a user logs in is all wh"
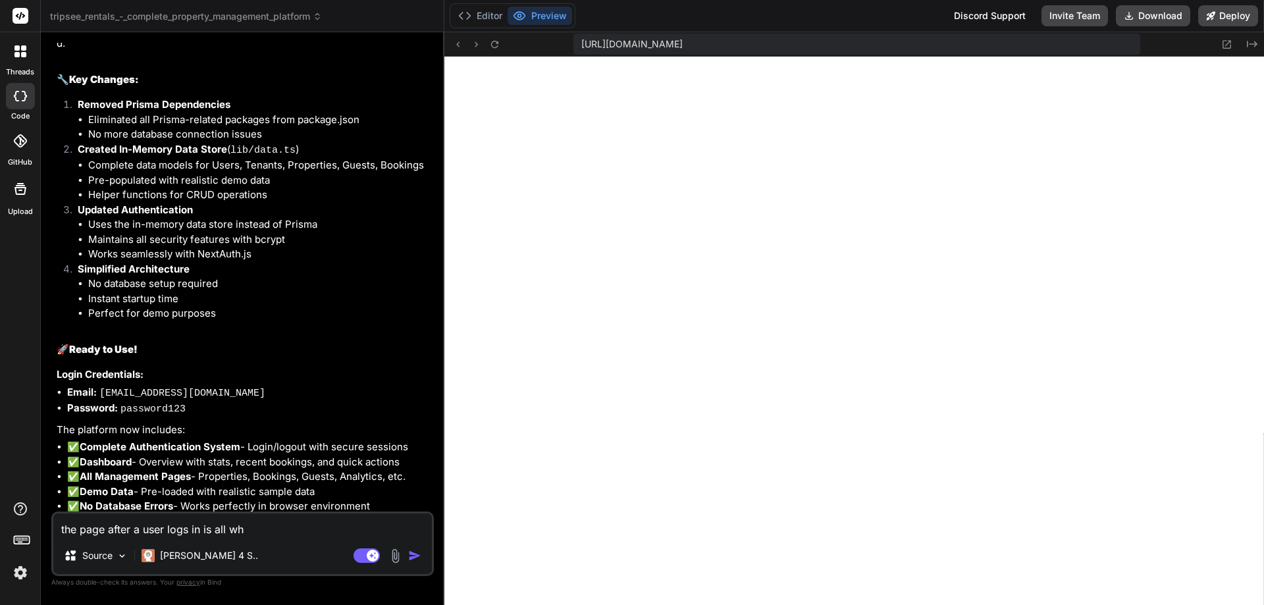
type textarea "x"
type textarea "the page after a user logs in is all whi"
type textarea "x"
type textarea "the page after a user logs in is all whit"
type textarea "x"
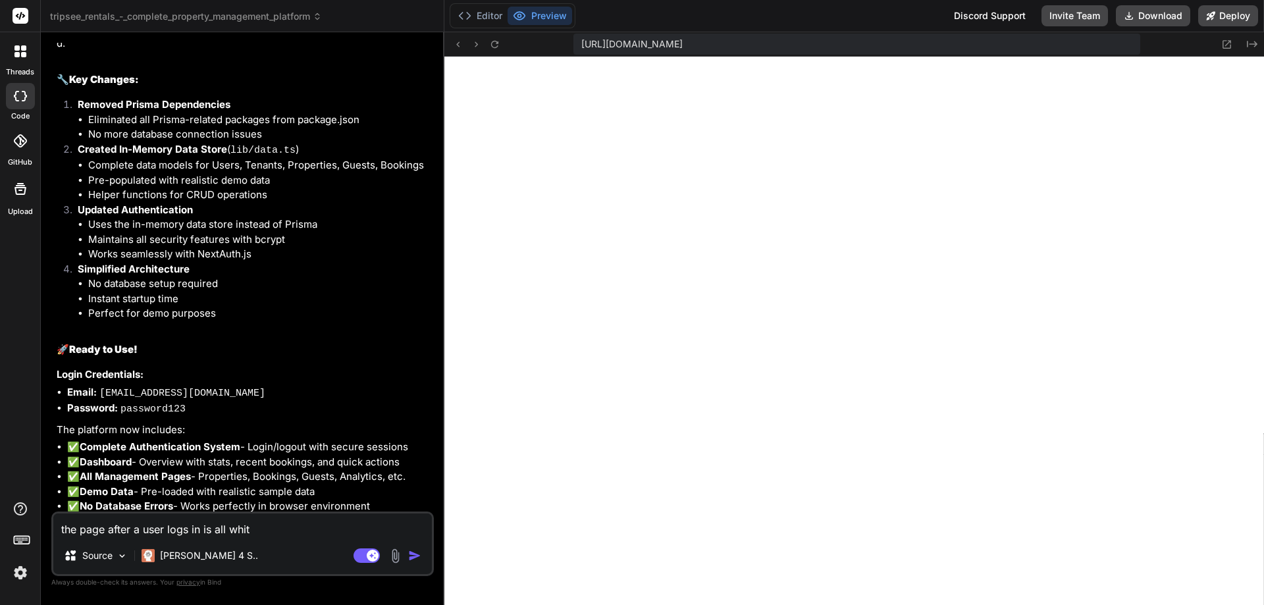
type textarea "the page after a user logs in is all white"
type textarea "x"
type textarea "the page after a user logs in is all white"
type textarea "x"
type textarea "the page after a user logs in is all white n"
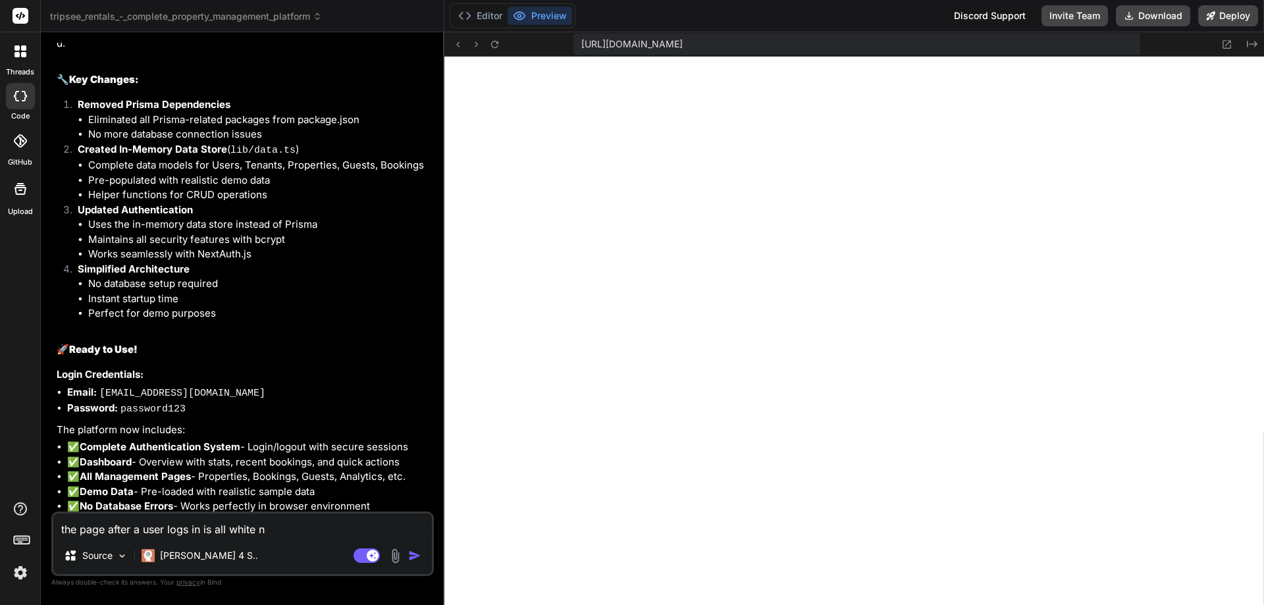
type textarea "x"
type textarea "the page after a user logs in is all white no"
type textarea "x"
type textarea "the page after a user logs in is all white not"
type textarea "x"
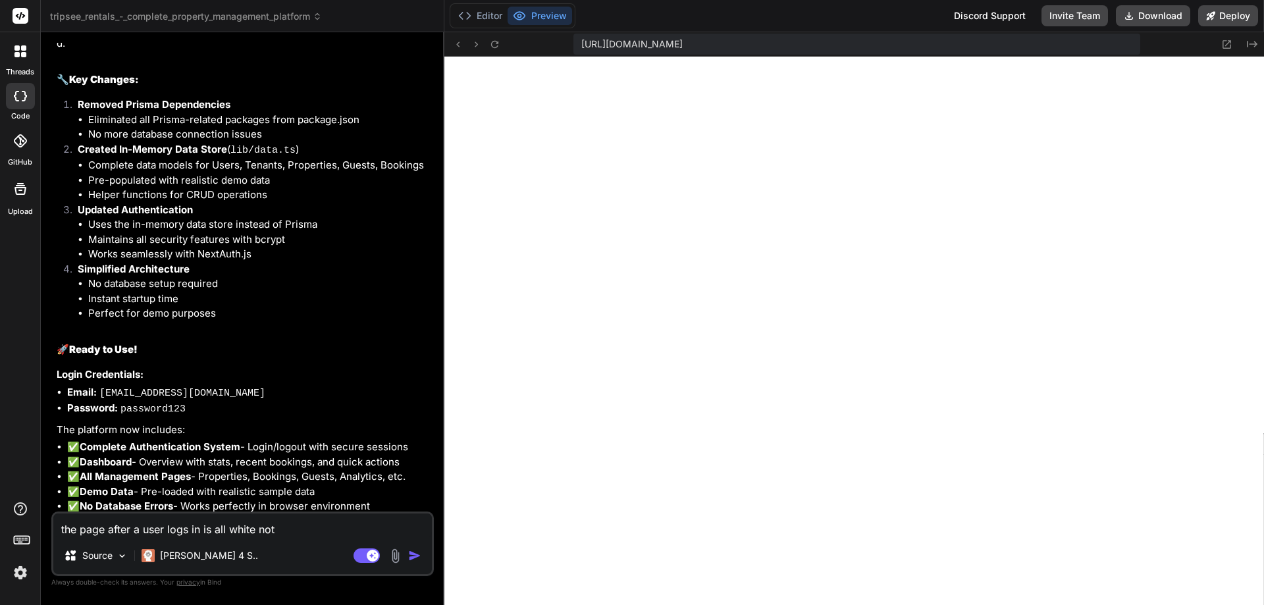
type textarea "the page after a user logs in is all white noth"
type textarea "x"
type textarea "the page after a user logs in is all white nothi"
type textarea "x"
type textarea "the page after a user logs in is all white nothin"
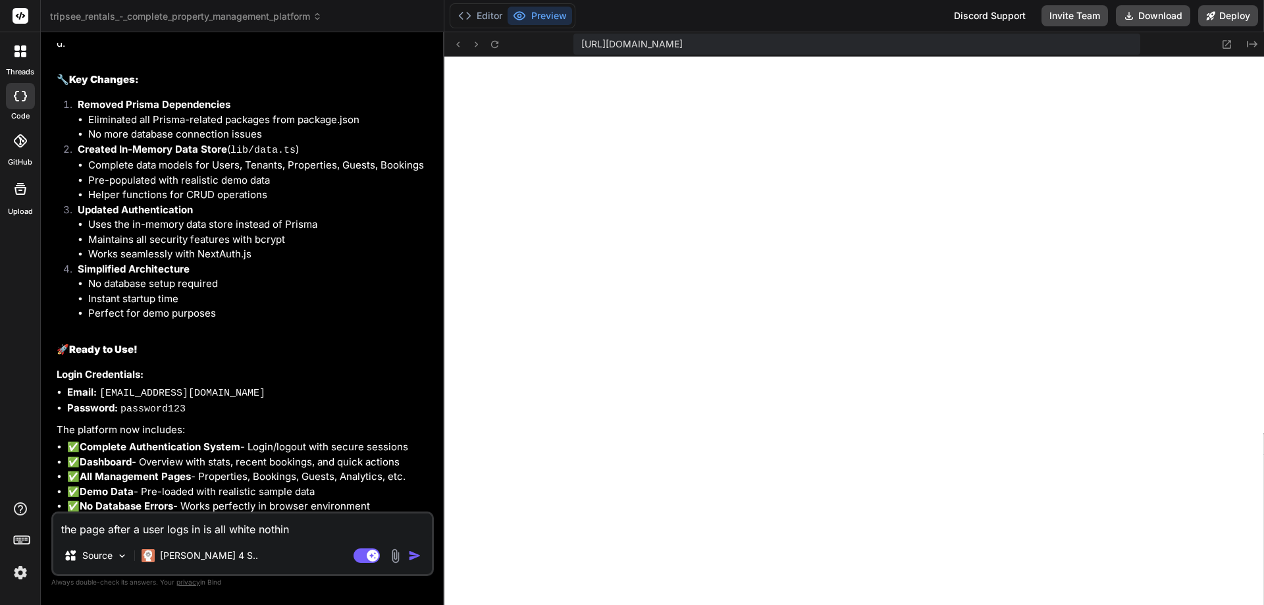
type textarea "x"
type textarea "the page after a user logs in is all white nothing"
type textarea "x"
type textarea "the page after a user logs in is all white nothing"
type textarea "x"
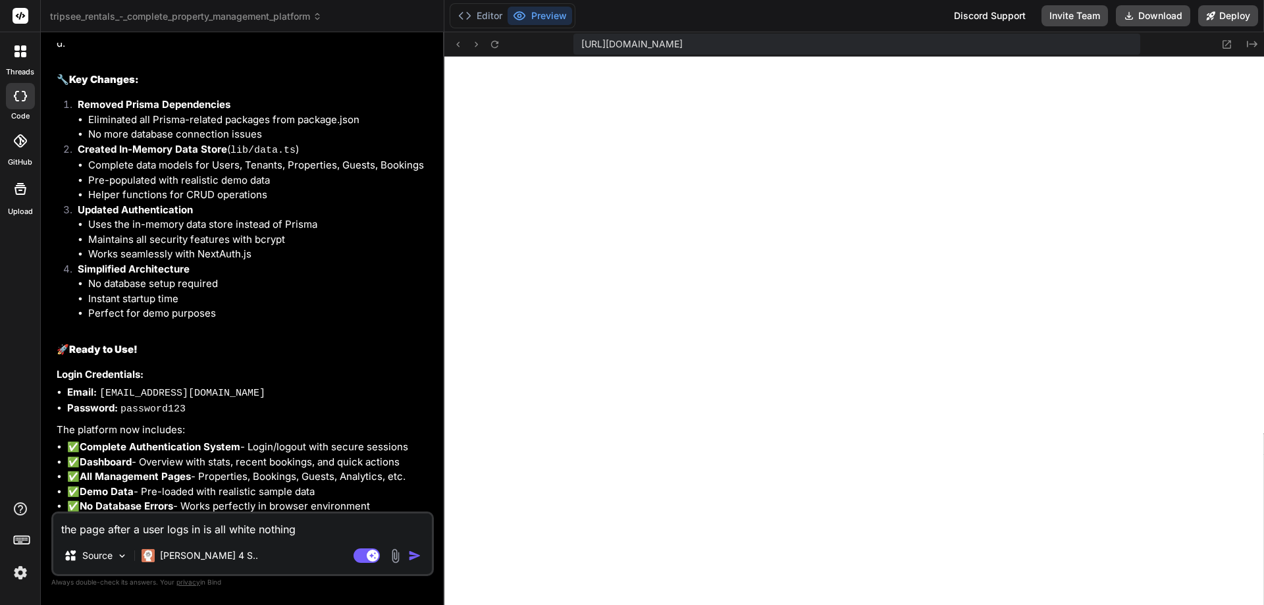
type textarea "the page after a user logs in is all white nothing s"
type textarea "x"
type textarea "the page after a user logs in is all white nothing sh"
type textarea "x"
type textarea "the page after a user logs in is all white nothing sho"
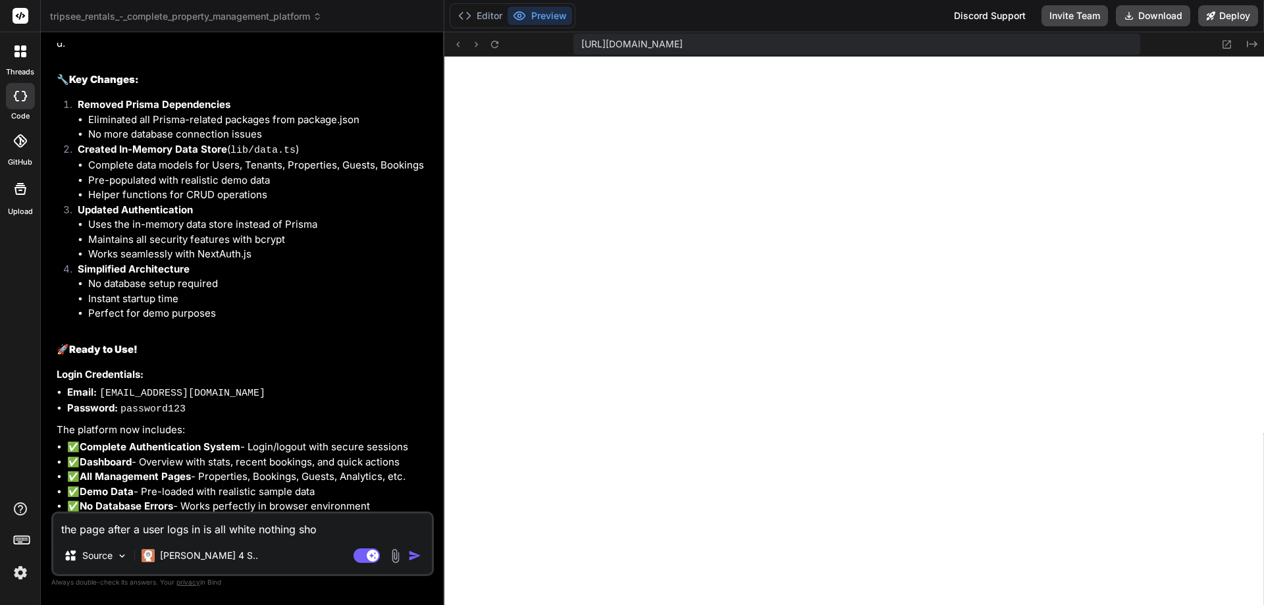
type textarea "x"
type textarea "the page after a user logs in is all white nothing show"
type textarea "x"
type textarea "the page after a user logs in is all white nothing showi"
type textarea "x"
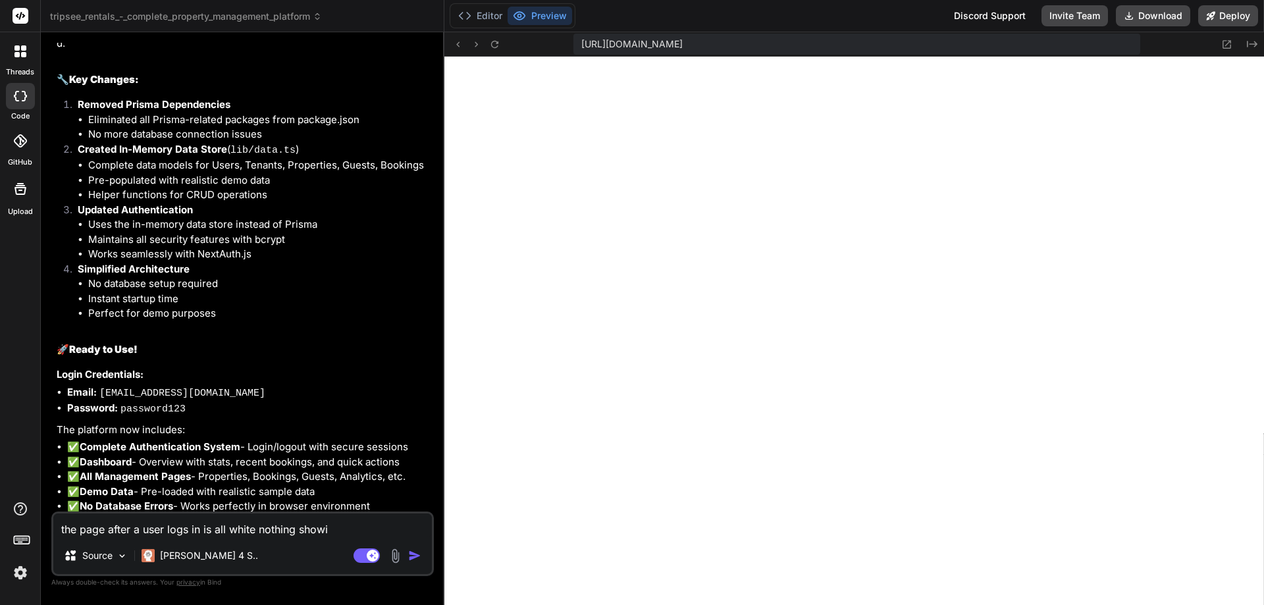
type textarea "the page after a user logs in is all white nothing showin"
type textarea "x"
type textarea "the page after a user logs in is all white nothing showing"
type textarea "x"
type textarea "the page after a user logs in is all white nothing showing"
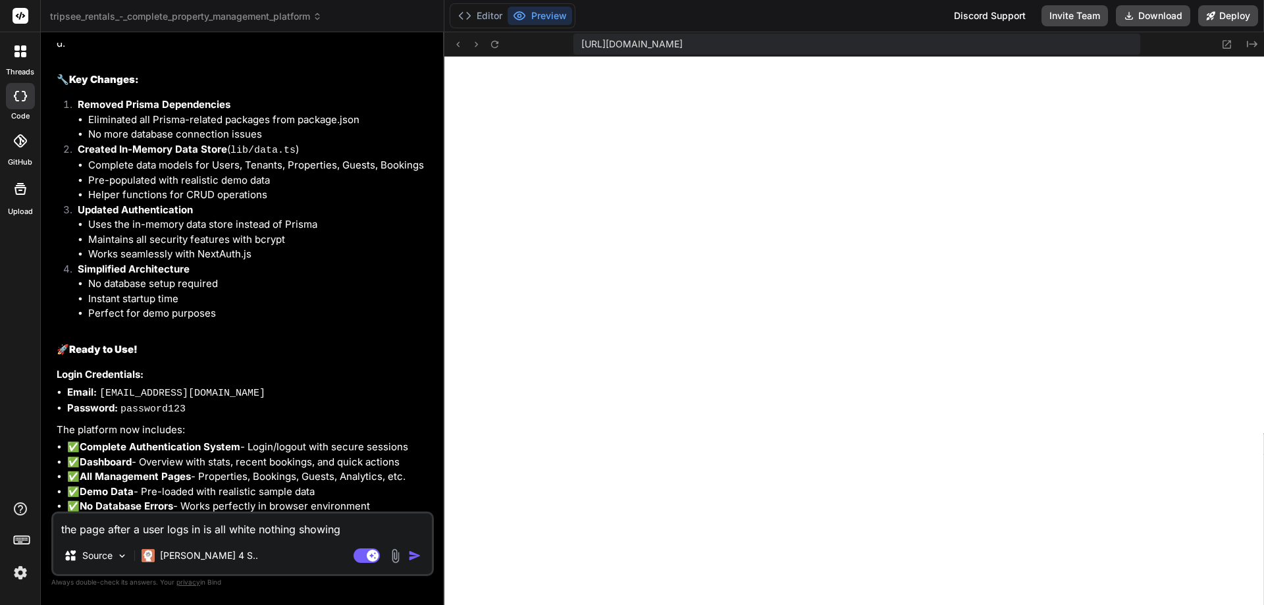
type textarea "x"
type textarea "the page after a user logs in is all white nothing showing o"
type textarea "x"
type textarea "the page after a user logs in is all white nothing showing or"
type textarea "x"
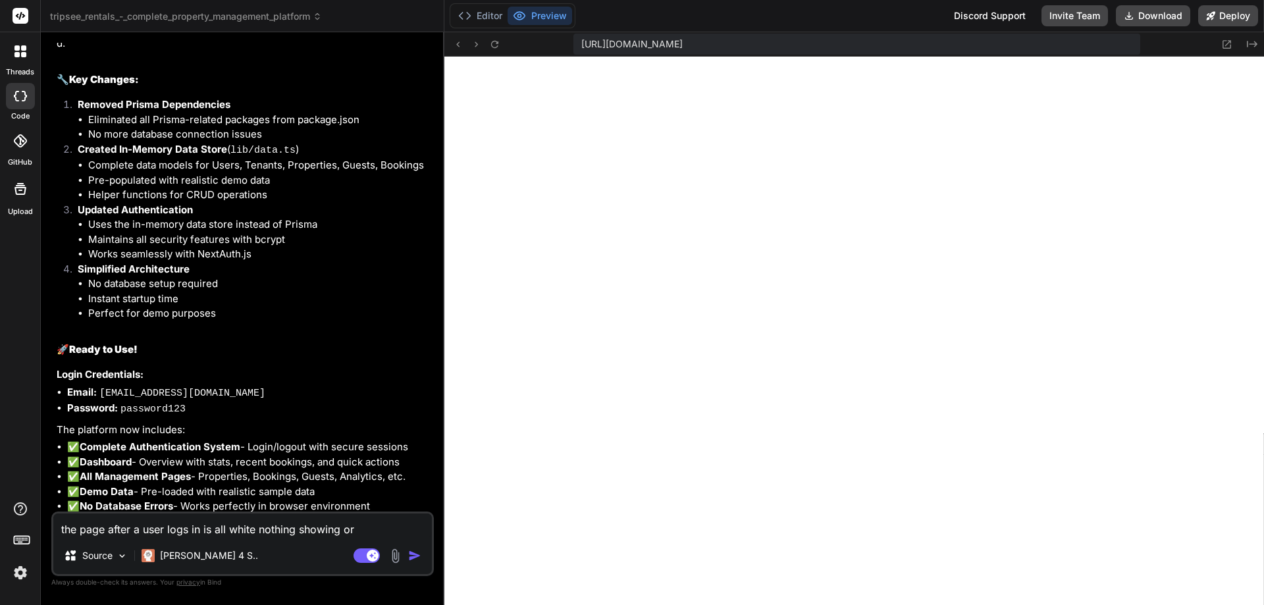
type textarea "the page after a user logs in is all white nothing showing or"
type textarea "x"
type textarea "the page after a user logs in is all white nothing showing or m"
type textarea "x"
type textarea "the page after a user logs in is all white nothing showing or ma"
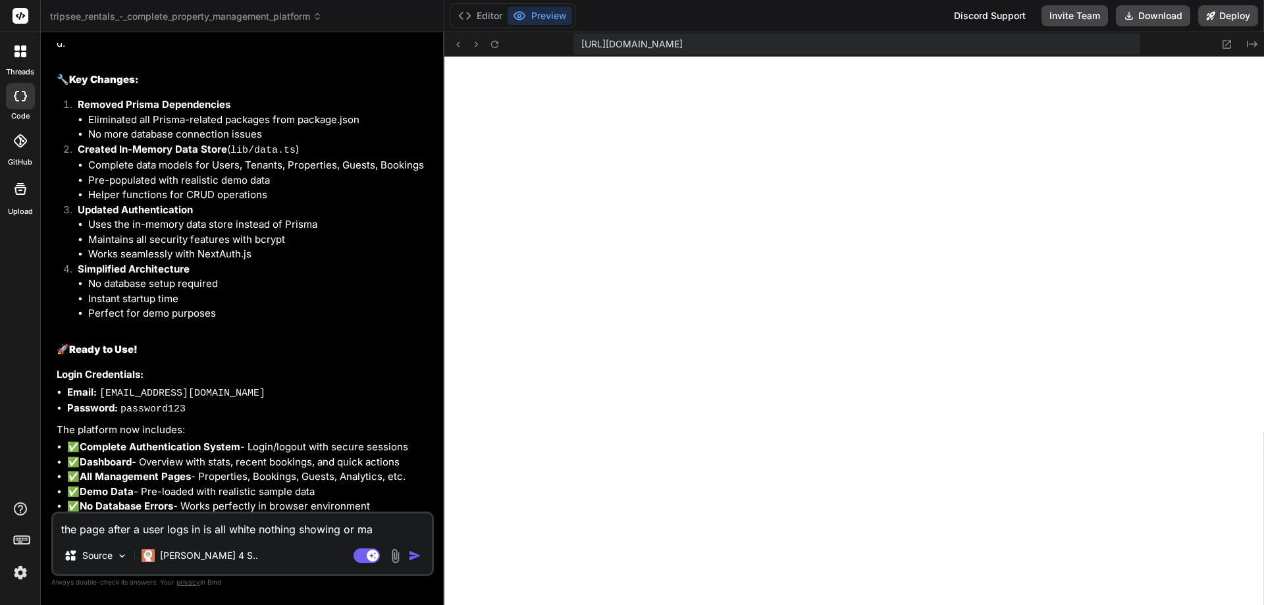
type textarea "x"
type textarea "the page after a user logs in is all white nothing showing or may"
type textarea "x"
type textarea "the page after a user logs in is all white nothing showing or mayb"
type textarea "x"
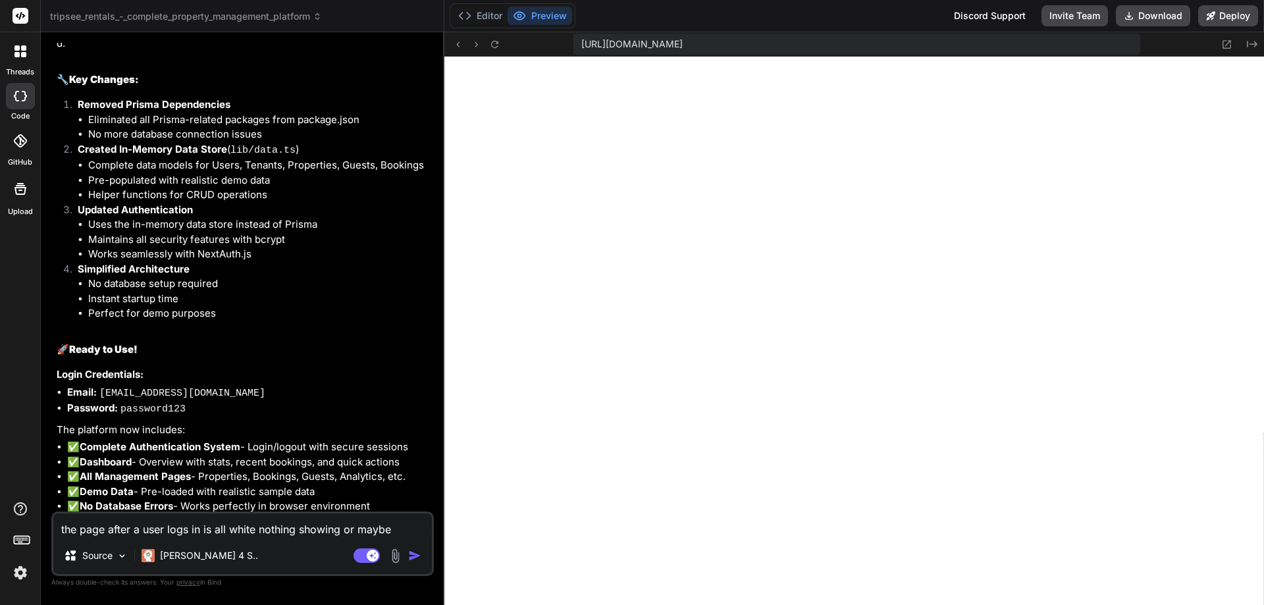
type textarea "the page after a user logs in is all white nothing showing or maybe"
type textarea "x"
type textarea "the page after a user logs in is all white nothing showing or maybe l"
type textarea "x"
type textarea "the page after a user logs in is all white nothing showing or maybe lo"
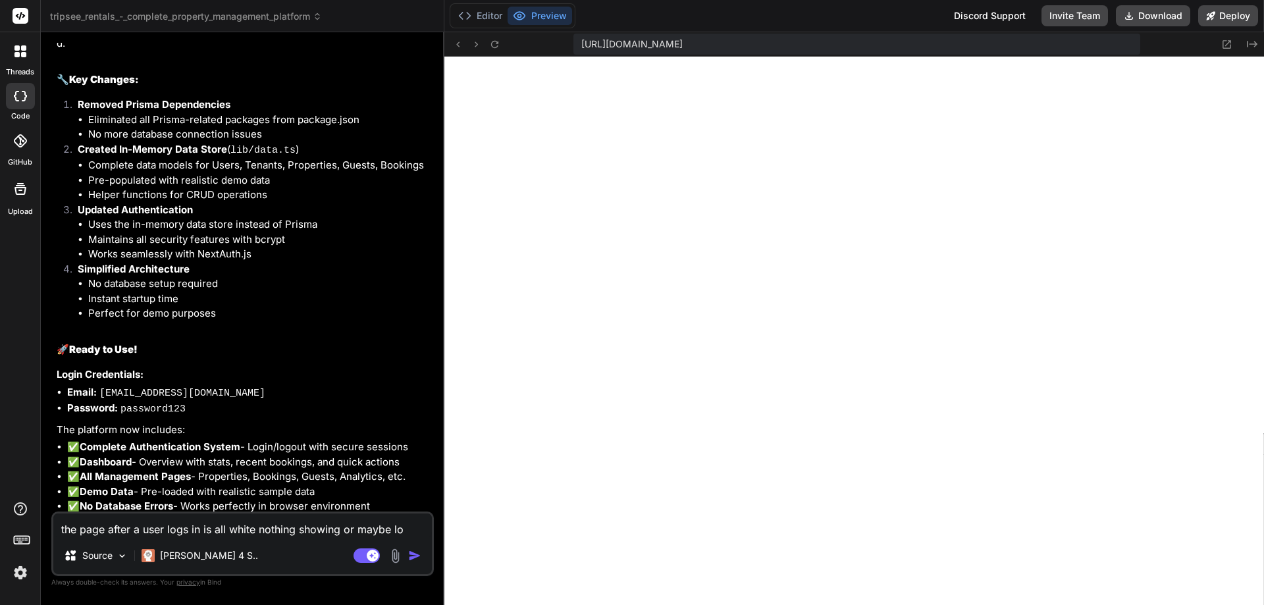
type textarea "x"
type textarea "the page after a user logs in is all white nothing showing or maybe loa"
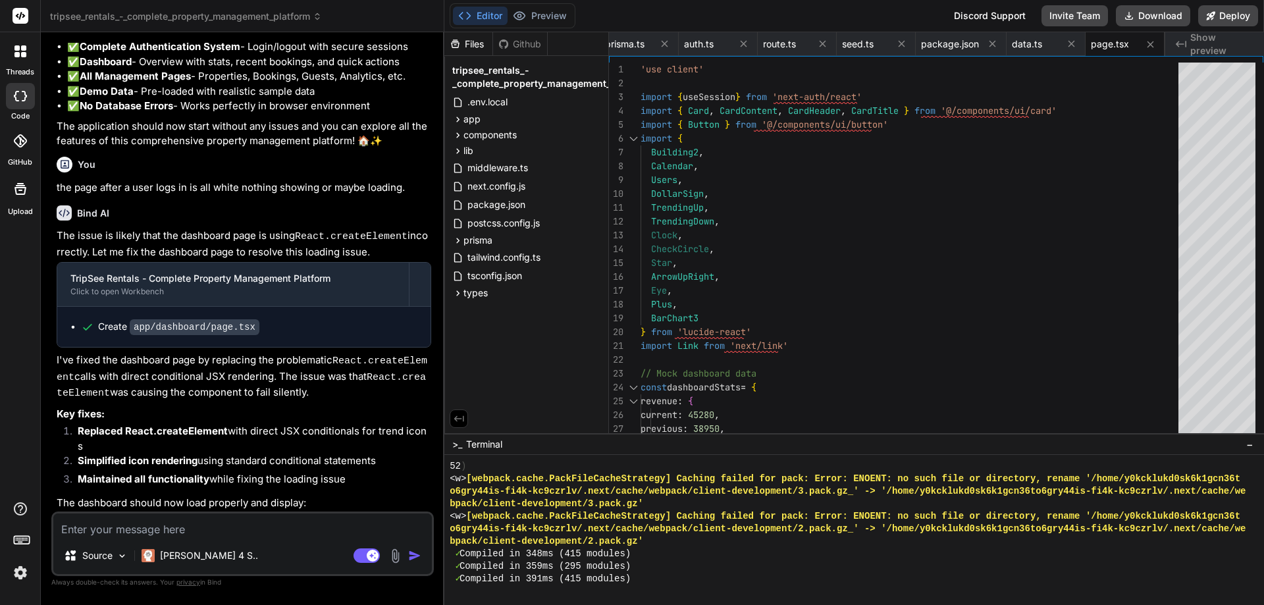
scroll to position [7645, 0]
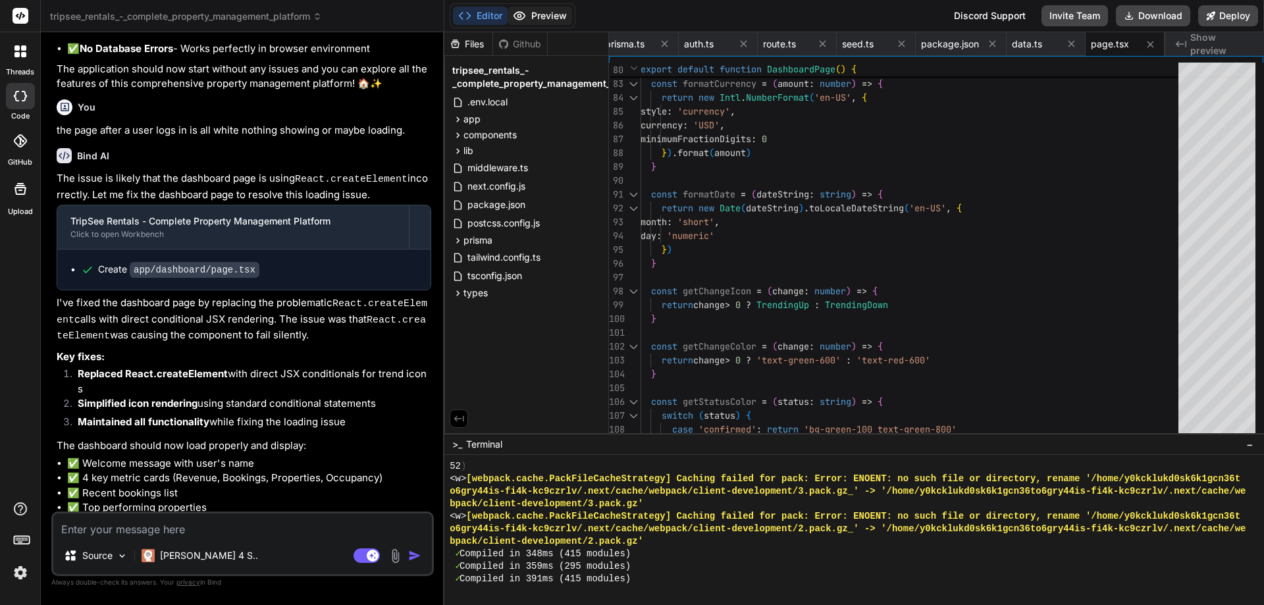
click at [536, 13] on button "Preview" at bounding box center [540, 16] width 65 height 18
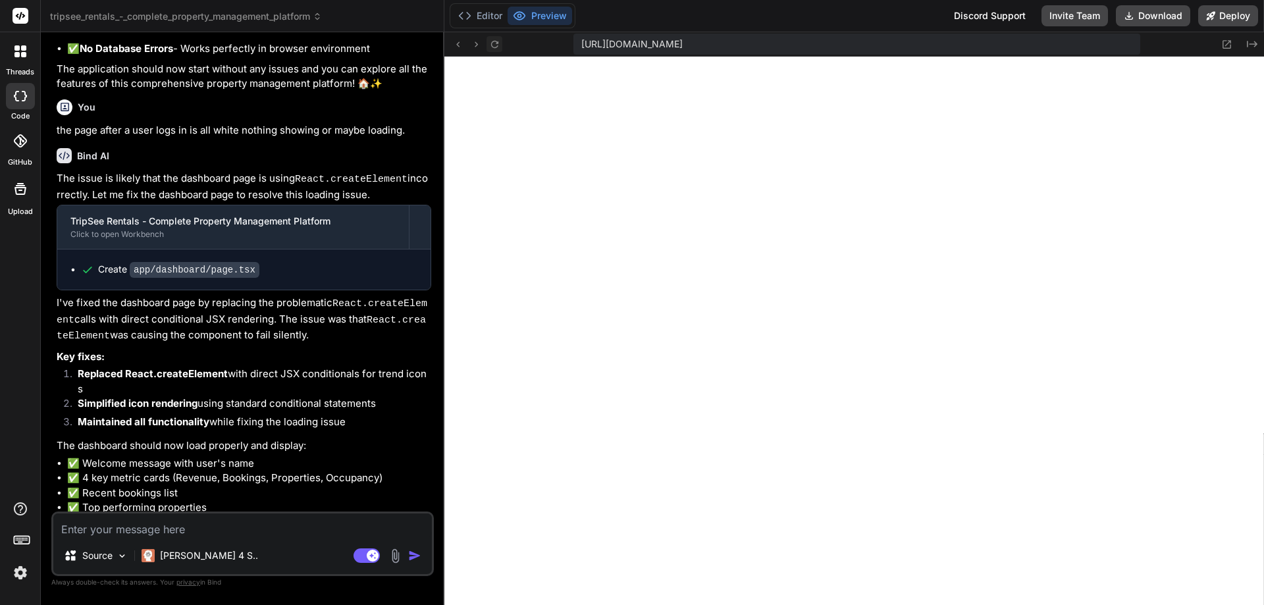
click at [490, 44] on icon at bounding box center [494, 44] width 11 height 11
click at [493, 41] on icon at bounding box center [493, 43] width 7 height 7
click at [491, 47] on icon at bounding box center [494, 44] width 11 height 11
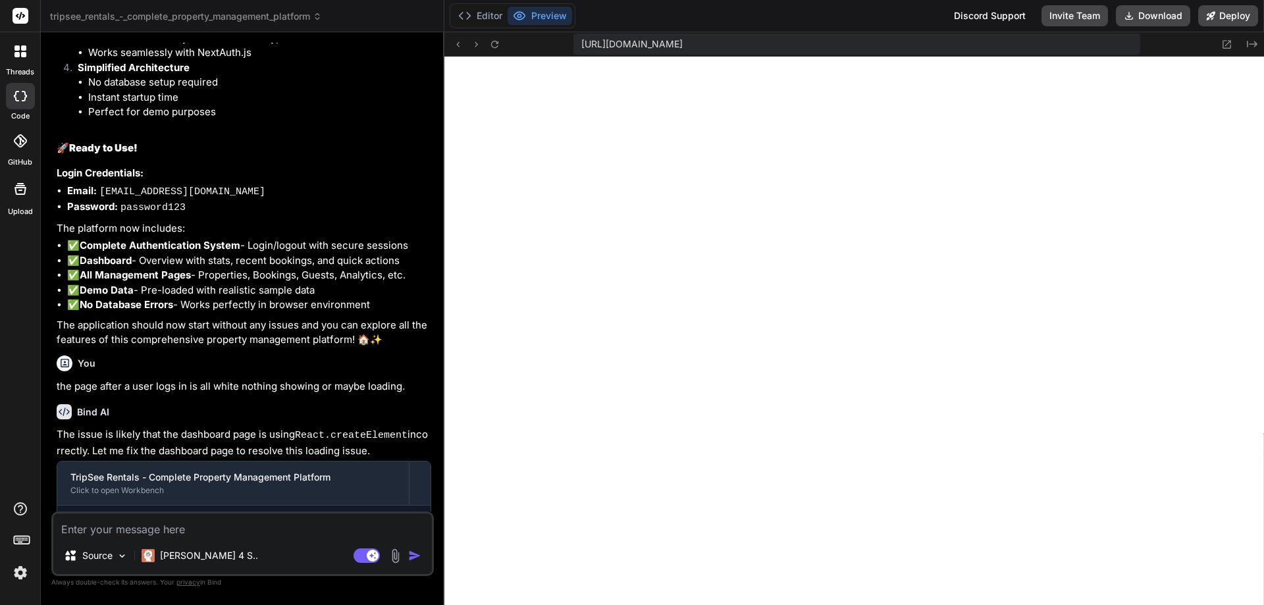
scroll to position [7447, 0]
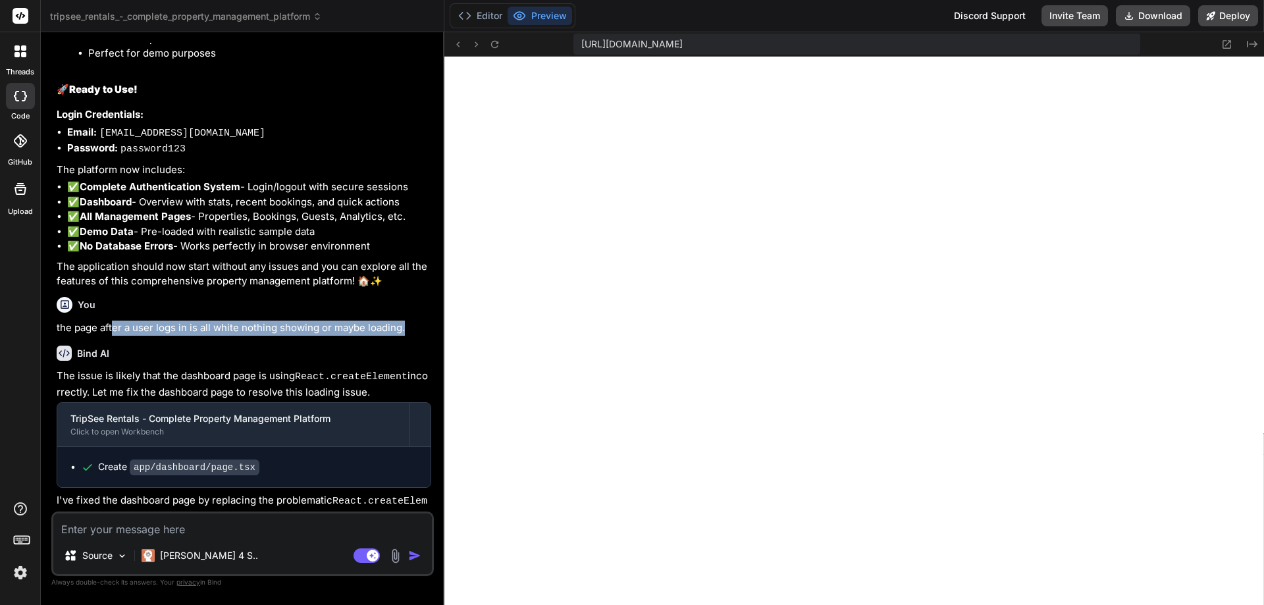
drag, startPoint x: 409, startPoint y: 282, endPoint x: 112, endPoint y: 280, distance: 296.9
click at [112, 292] on div "You the page after a user logs in is all white nothing showing or maybe loading." at bounding box center [244, 314] width 375 height 44
click at [111, 321] on p "the page after a user logs in is all white nothing showing or maybe loading." at bounding box center [244, 328] width 375 height 15
drag, startPoint x: 404, startPoint y: 290, endPoint x: 57, endPoint y: 288, distance: 347.6
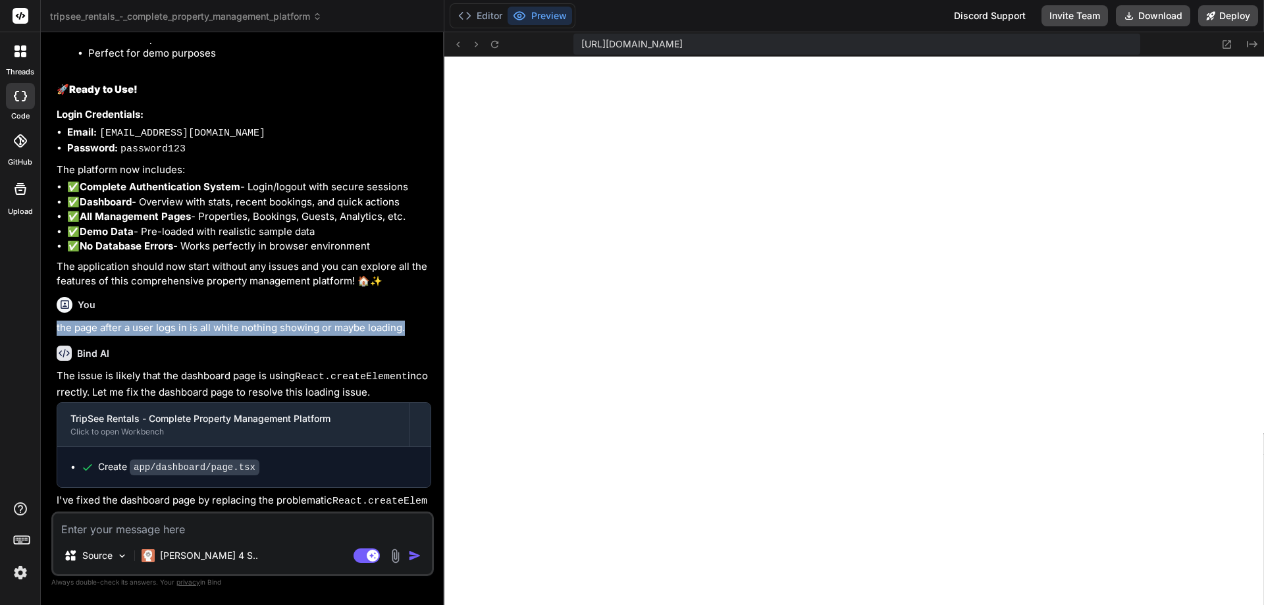
click at [57, 321] on p "the page after a user logs in is all white nothing showing or maybe loading." at bounding box center [244, 328] width 375 height 15
copy p "the page after a user logs in is all white nothing showing or maybe loading."
click at [131, 529] on textarea at bounding box center [242, 525] width 379 height 24
paste textarea "the page after a user logs in is all white nothing showing or maybe loading."
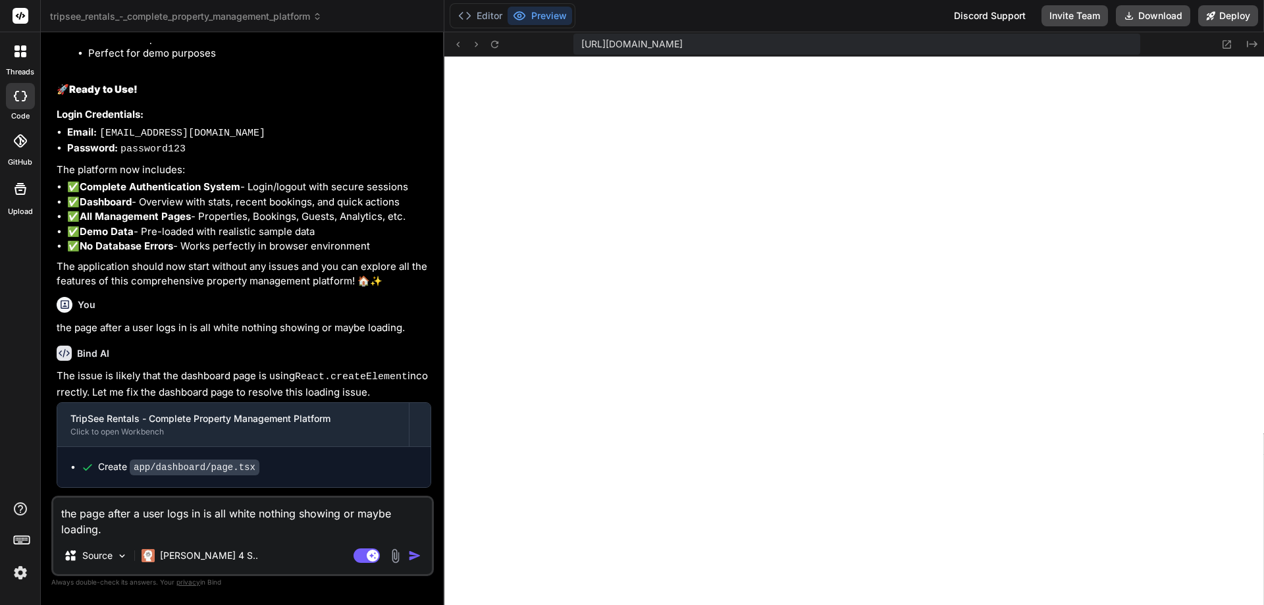
click at [414, 554] on img "button" at bounding box center [414, 555] width 13 height 13
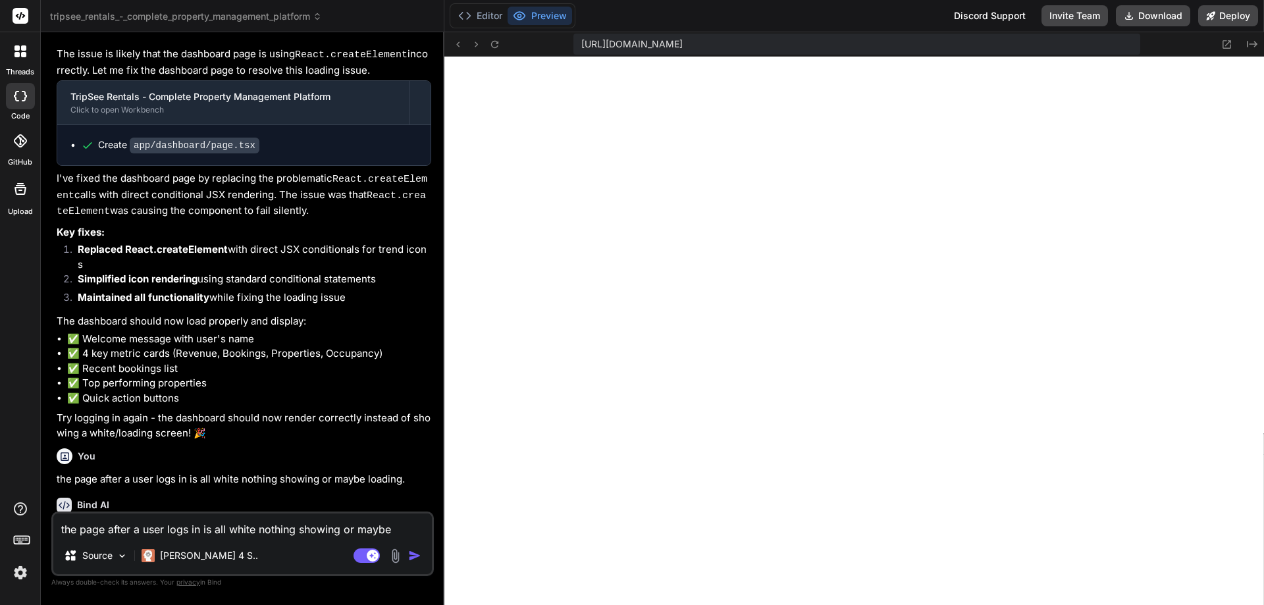
scroll to position [7781, 0]
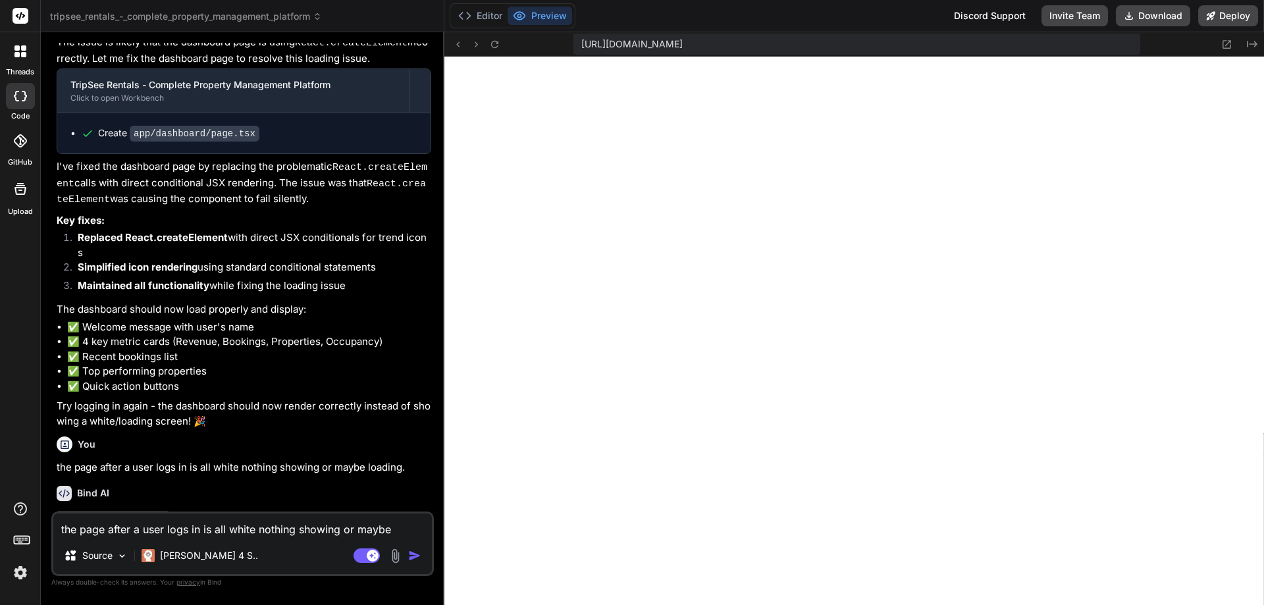
click at [284, 591] on div "You keep going Bind AI TripSee Rentals - Complete Property Management Platform …" at bounding box center [242, 324] width 382 height 562
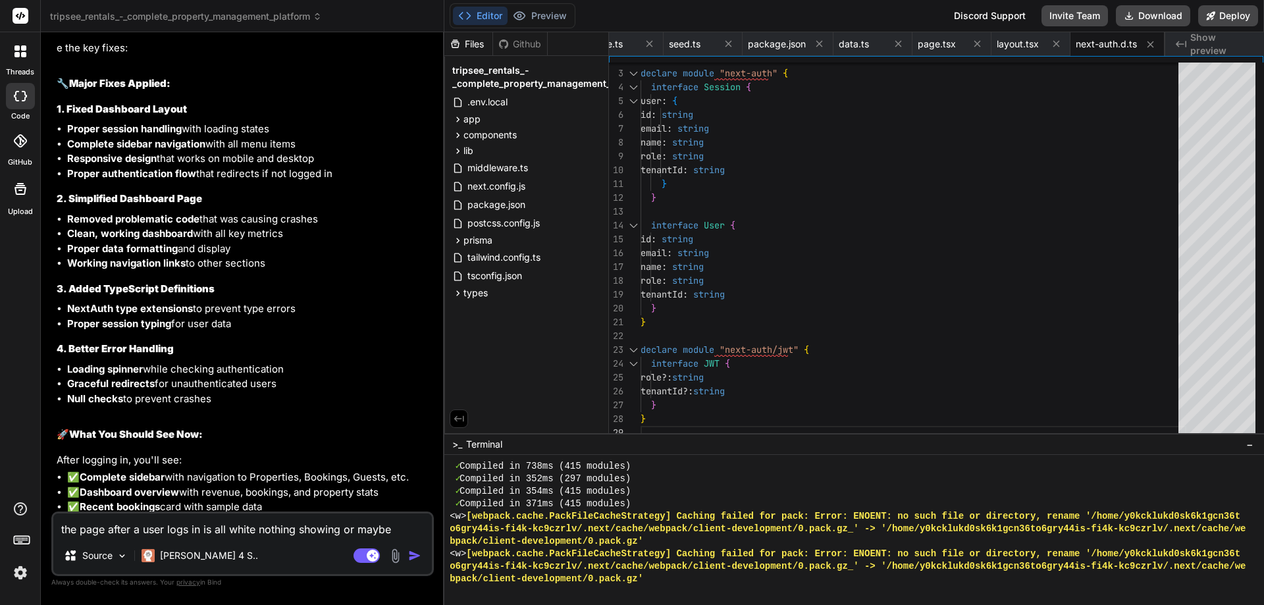
scroll to position [8524, 0]
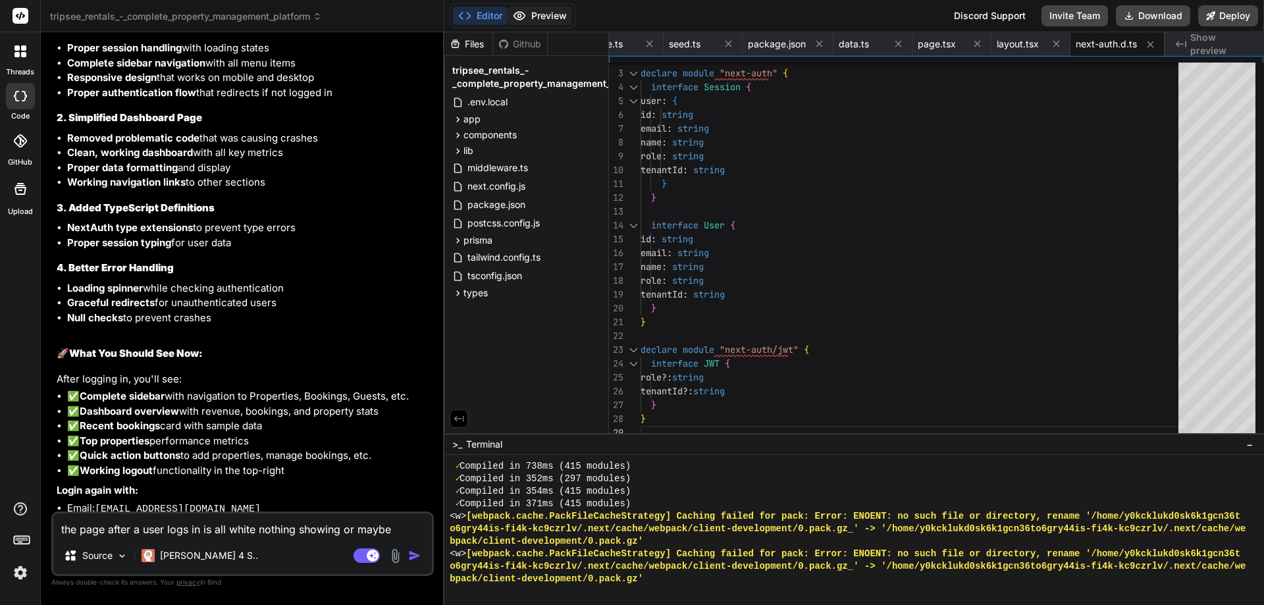
click at [561, 11] on button "Preview" at bounding box center [540, 16] width 65 height 18
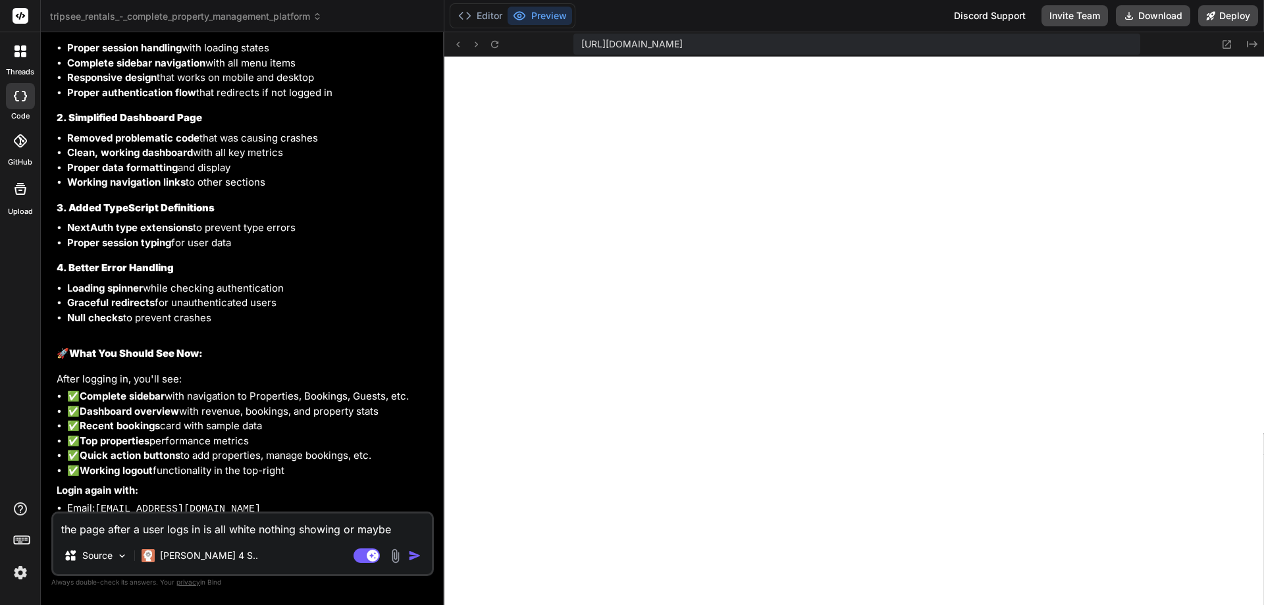
click at [683, 46] on span "[URL][DOMAIN_NAME]" at bounding box center [631, 44] width 101 height 13
drag, startPoint x: 906, startPoint y: 46, endPoint x: 1223, endPoint y: 41, distance: 316.7
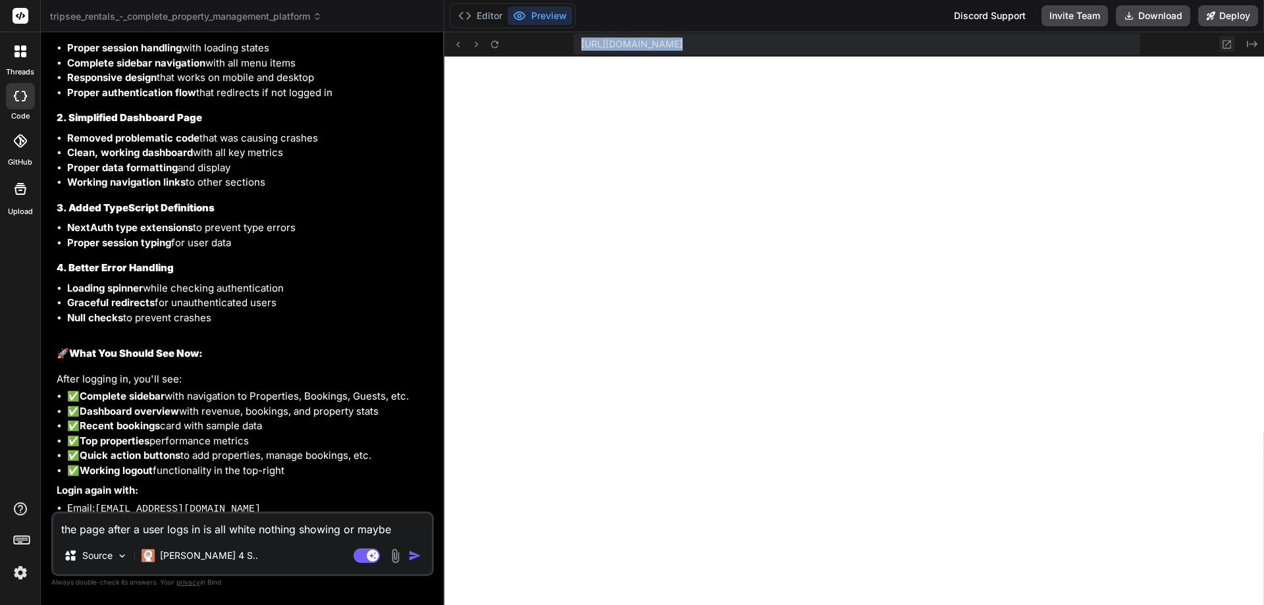
click at [1223, 41] on icon at bounding box center [1227, 44] width 9 height 9
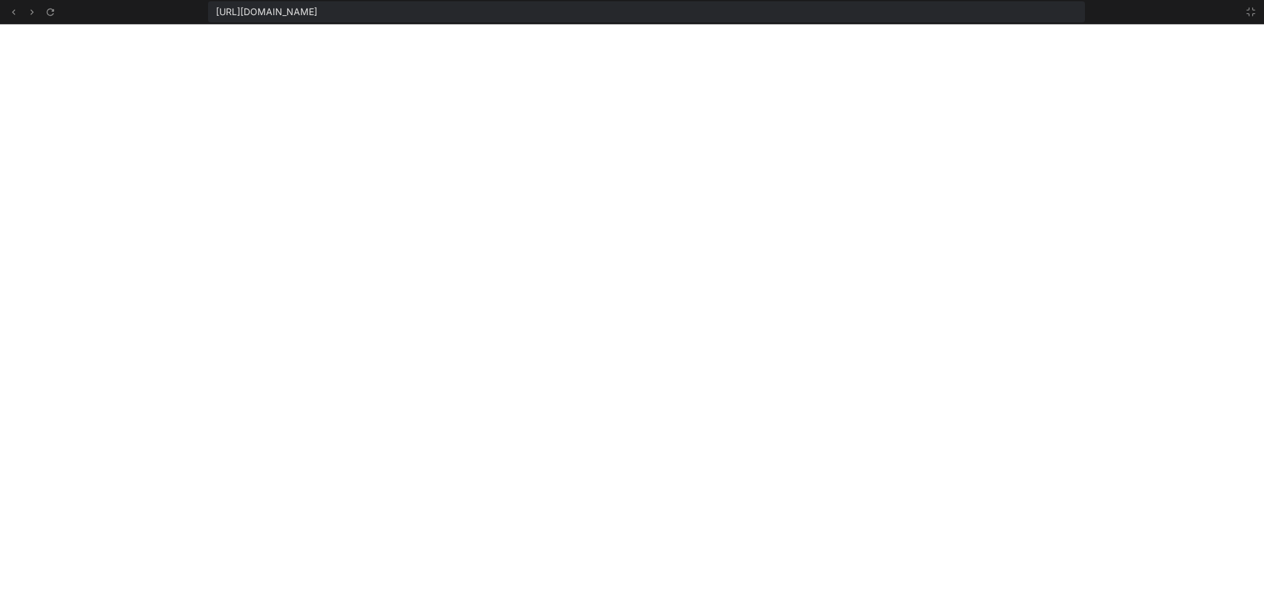
click at [852, 7] on div "[URL][DOMAIN_NAME]" at bounding box center [647, 11] width 878 height 21
click at [317, 13] on span "[URL][DOMAIN_NAME]" at bounding box center [266, 11] width 101 height 13
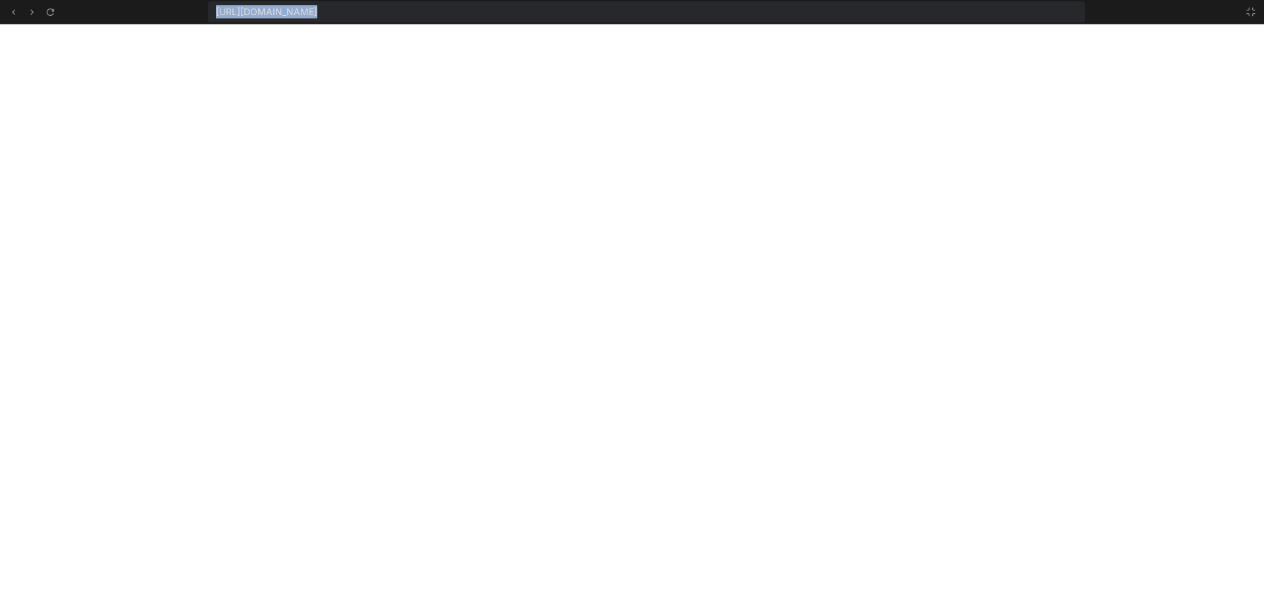
copy div "[URL][DOMAIN_NAME]"
click at [1250, 13] on icon at bounding box center [1251, 12] width 11 height 11
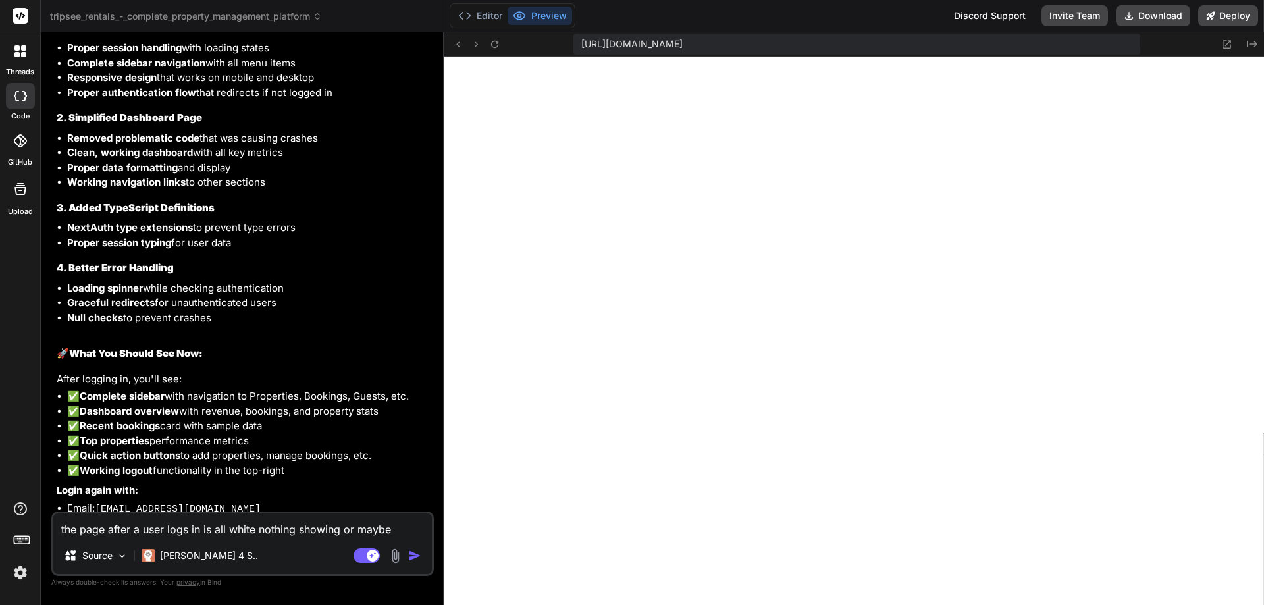
click at [328, 531] on textarea "the page after a user logs in is all white nothing showing or maybe loading." at bounding box center [242, 525] width 379 height 24
paste textarea "[URL][DOMAIN_NAME]"
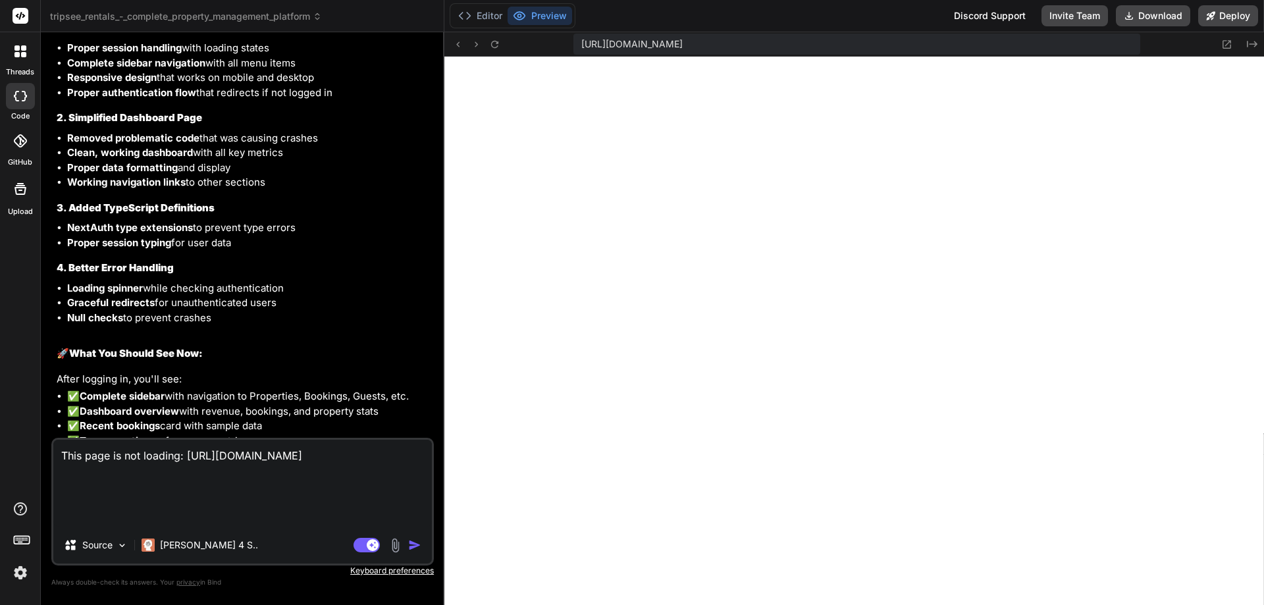
click at [410, 545] on img "button" at bounding box center [414, 544] width 13 height 13
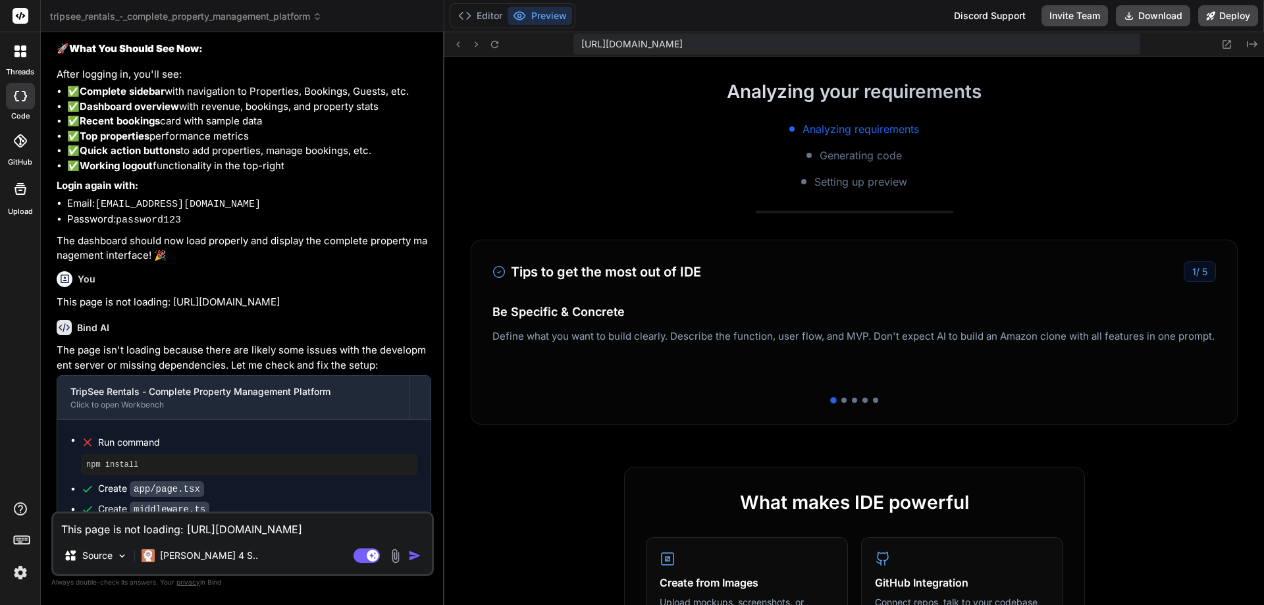
scroll to position [461, 0]
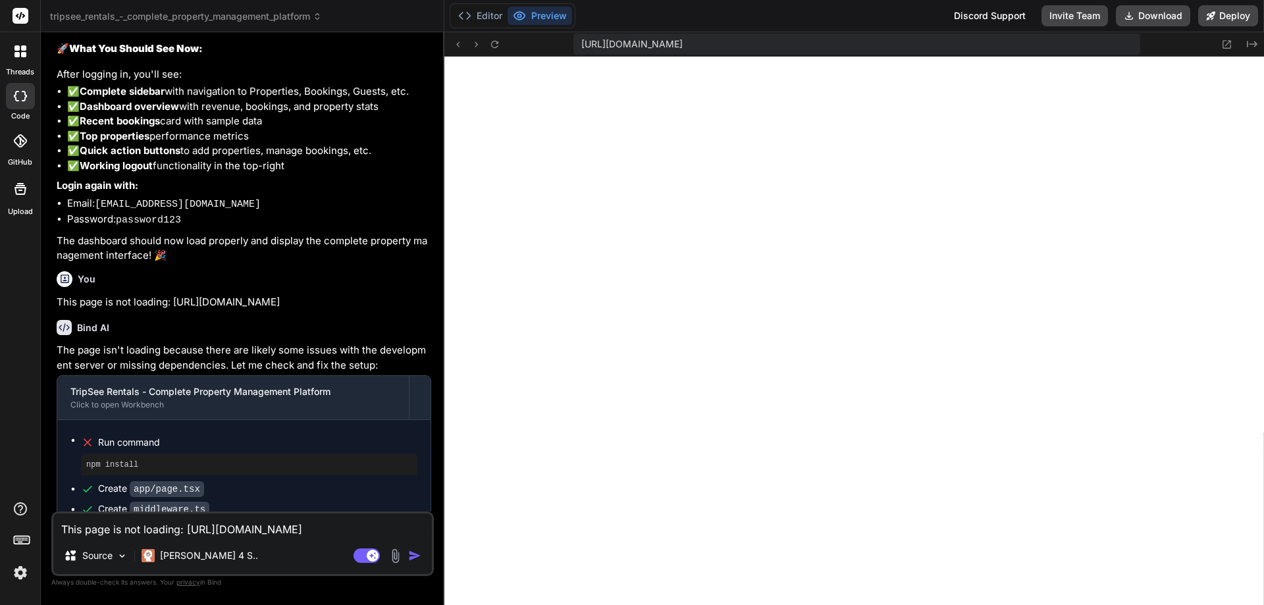
click at [683, 40] on span "[URL][DOMAIN_NAME]" at bounding box center [631, 44] width 101 height 13
click at [683, 41] on span "[URL][DOMAIN_NAME]" at bounding box center [631, 44] width 101 height 13
click at [1231, 46] on icon at bounding box center [1227, 44] width 9 height 9
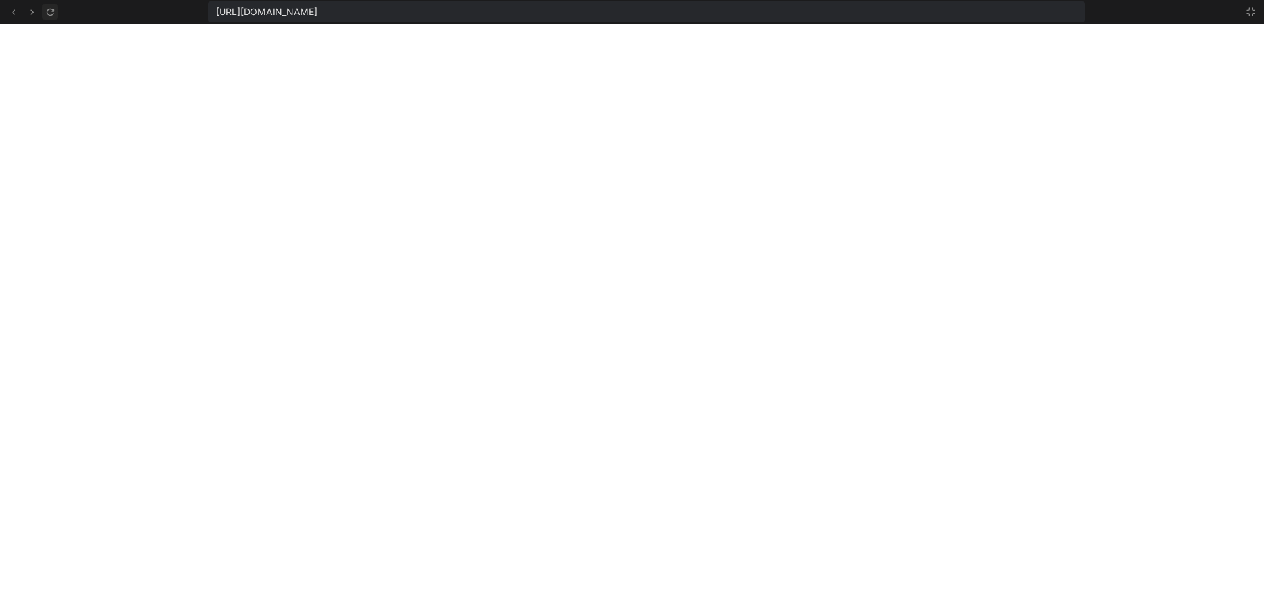
click at [54, 9] on icon at bounding box center [50, 12] width 11 height 11
